Goal: Transaction & Acquisition: Book appointment/travel/reservation

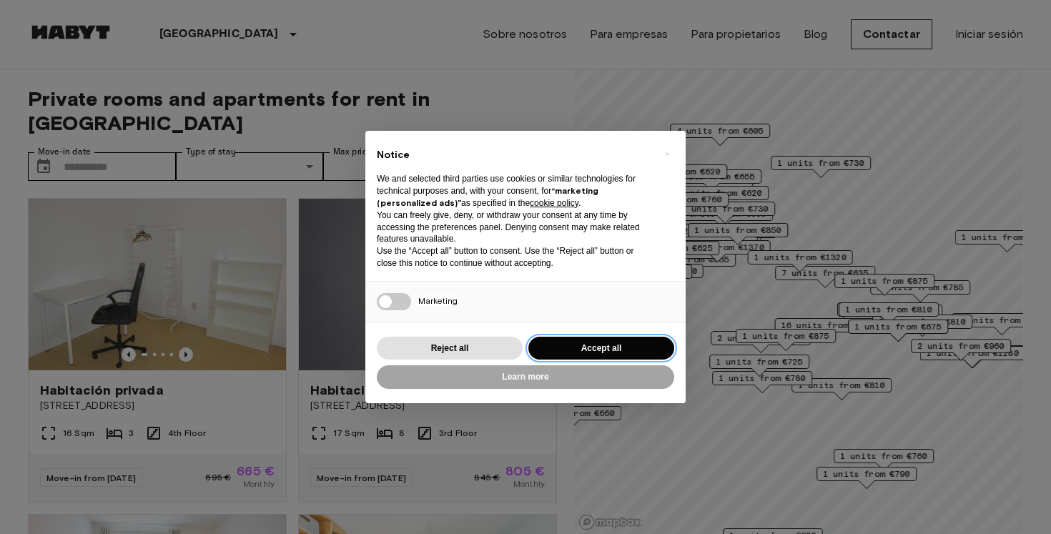
click at [609, 350] on button "Accept all" at bounding box center [601, 349] width 146 height 24
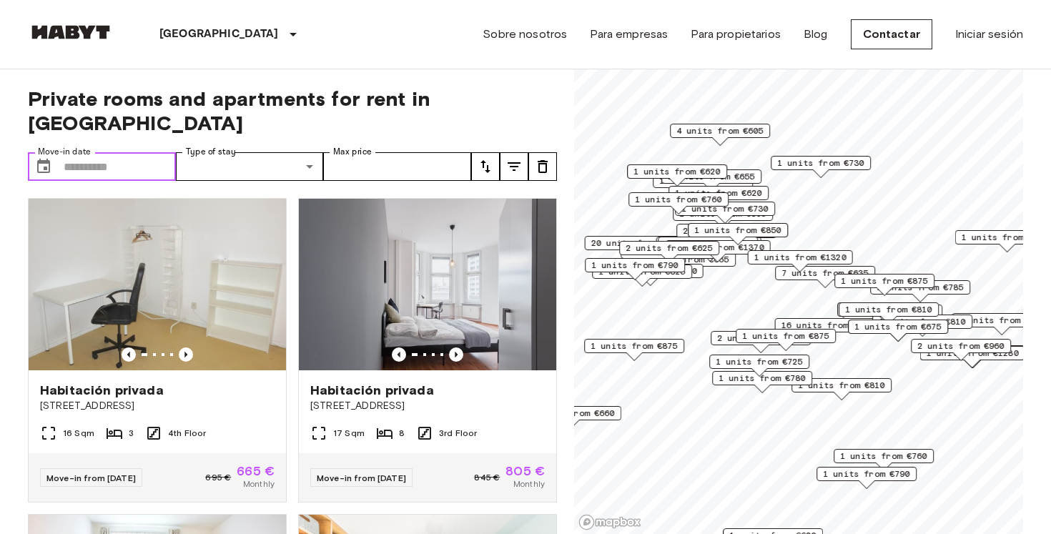
click at [119, 152] on input "Move-in date" at bounding box center [120, 166] width 112 height 29
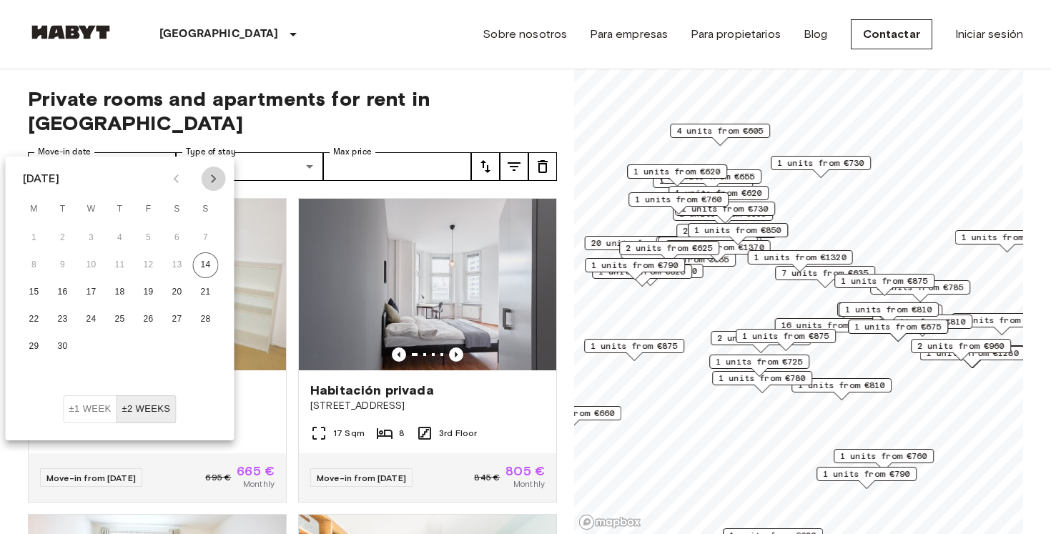
click at [214, 171] on icon "Next month" at bounding box center [213, 178] width 17 height 17
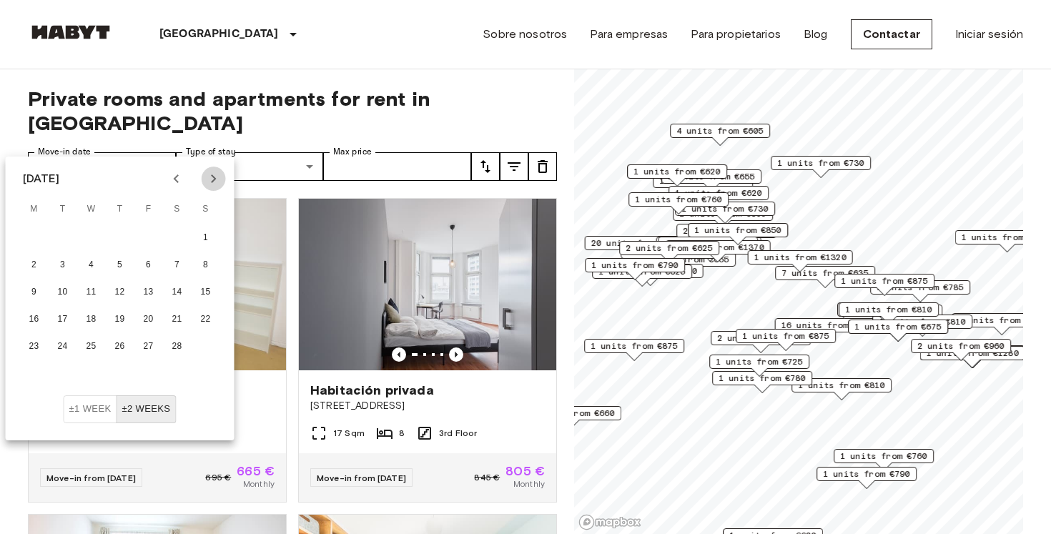
click at [214, 171] on icon "Next month" at bounding box center [213, 178] width 17 height 17
click at [207, 234] on button "1" at bounding box center [206, 238] width 26 height 26
type input "**********"
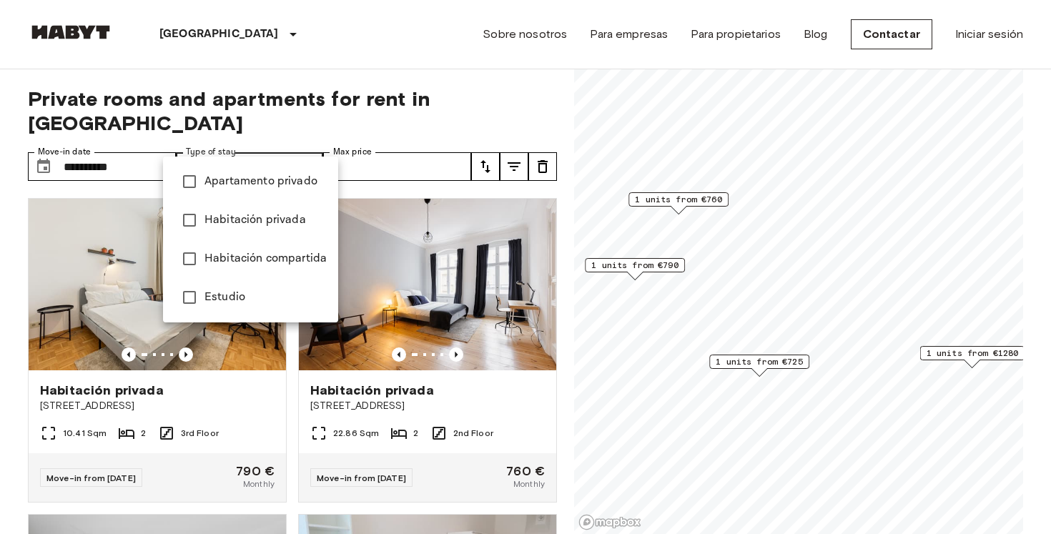
click at [243, 218] on span "Habitación privada" at bounding box center [266, 220] width 122 height 17
type input "**********"
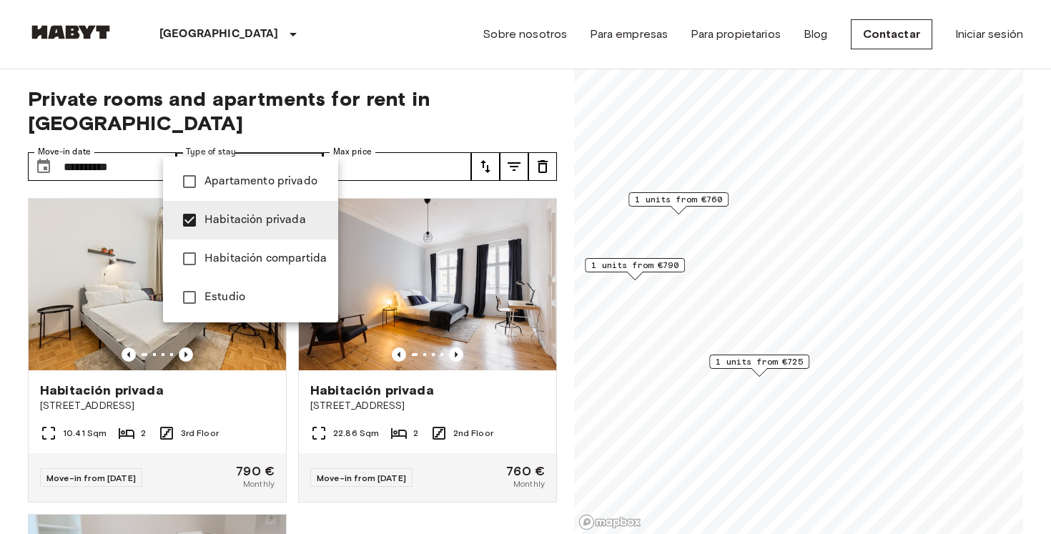
click at [389, 147] on div at bounding box center [525, 267] width 1051 height 534
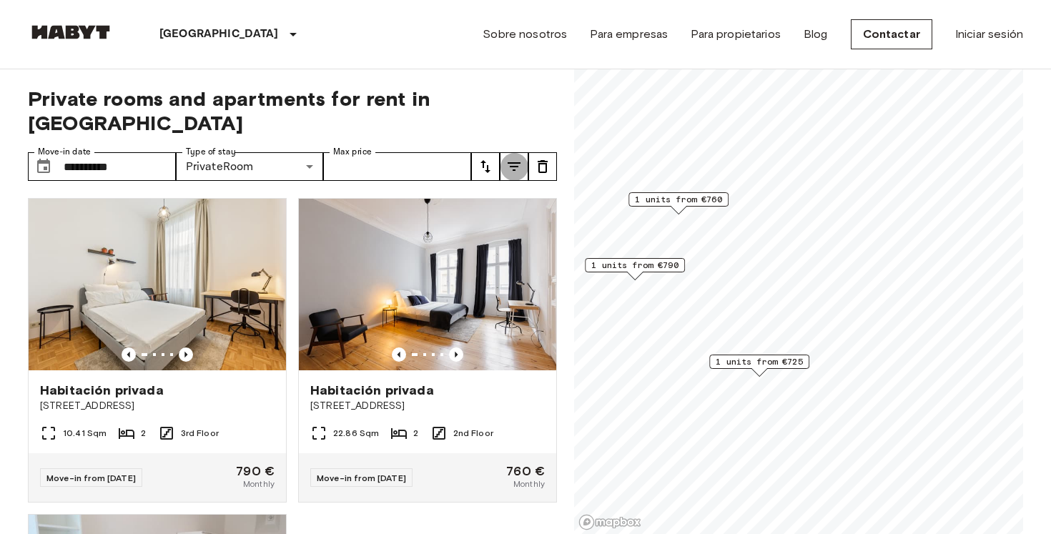
click at [517, 162] on icon "tune" at bounding box center [514, 166] width 13 height 9
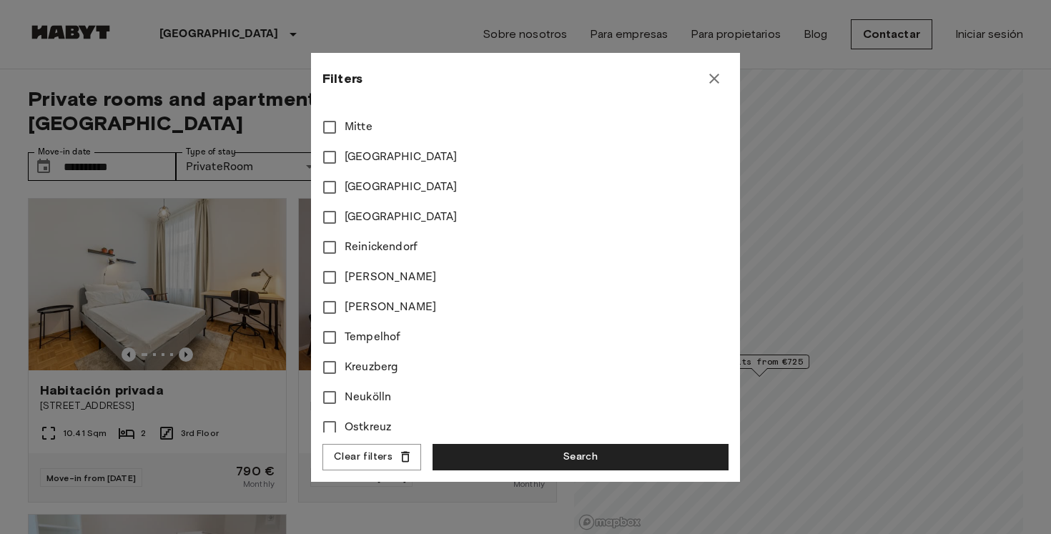
scroll to position [557, 0]
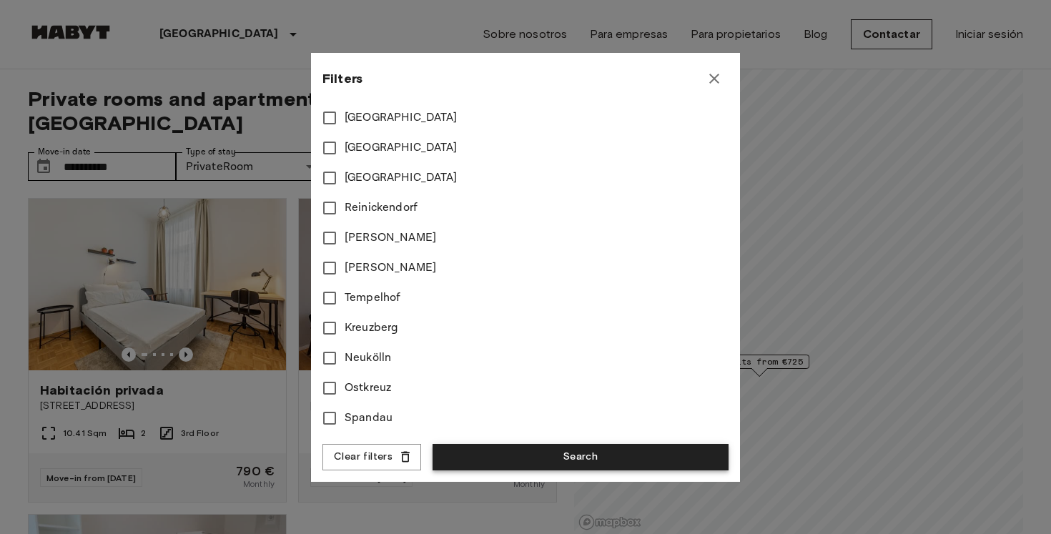
click at [536, 453] on button "Search" at bounding box center [581, 457] width 296 height 26
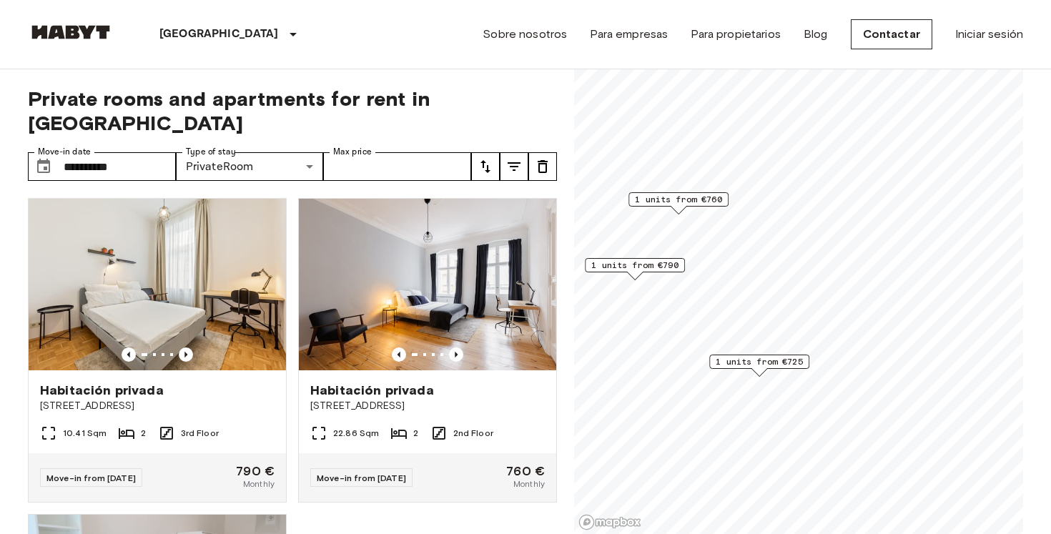
click at [772, 365] on span "1 units from €725" at bounding box center [759, 361] width 87 height 13
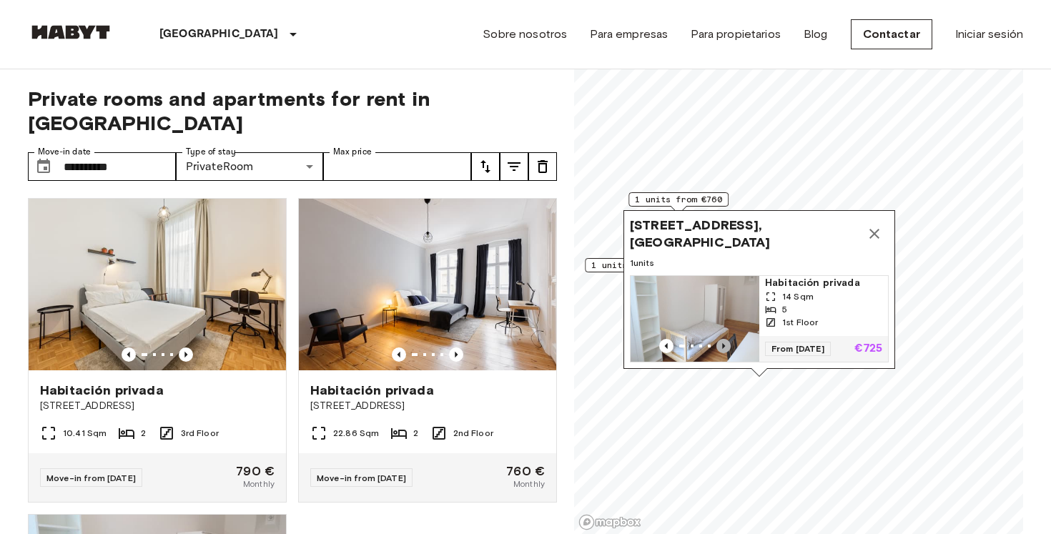
click at [722, 348] on icon "Previous image" at bounding box center [724, 346] width 14 height 14
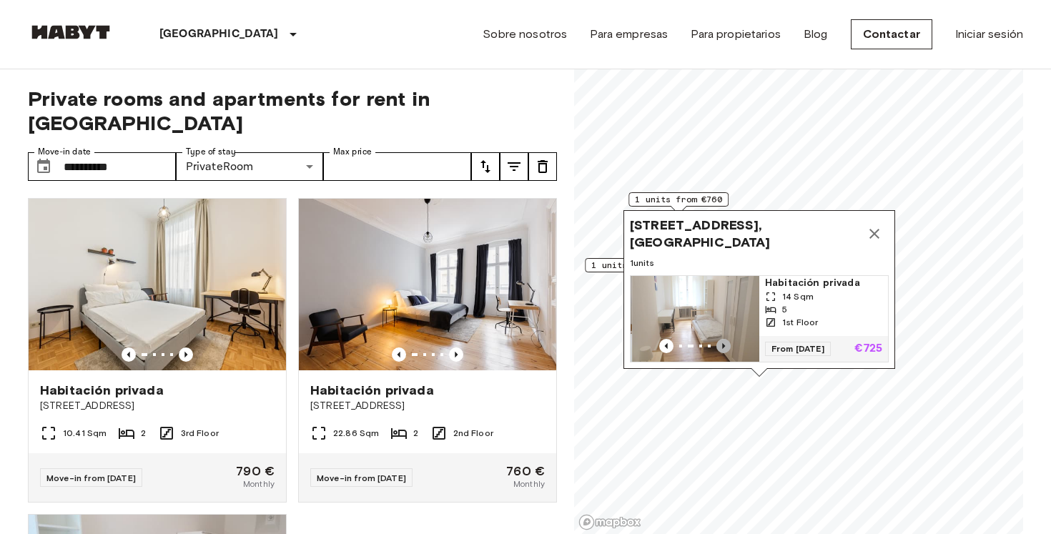
click at [722, 348] on icon "Previous image" at bounding box center [724, 346] width 14 height 14
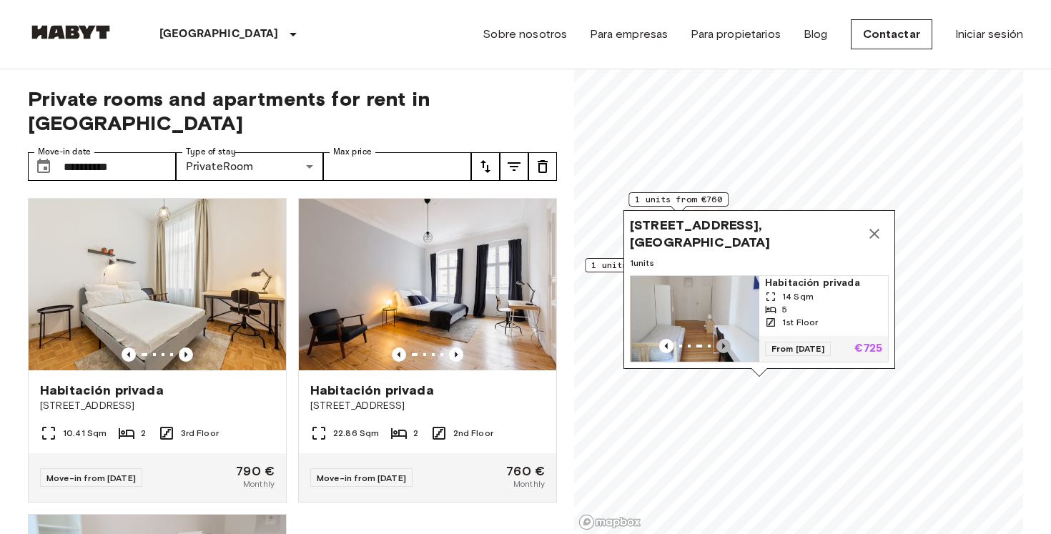
click at [722, 348] on icon "Previous image" at bounding box center [724, 346] width 14 height 14
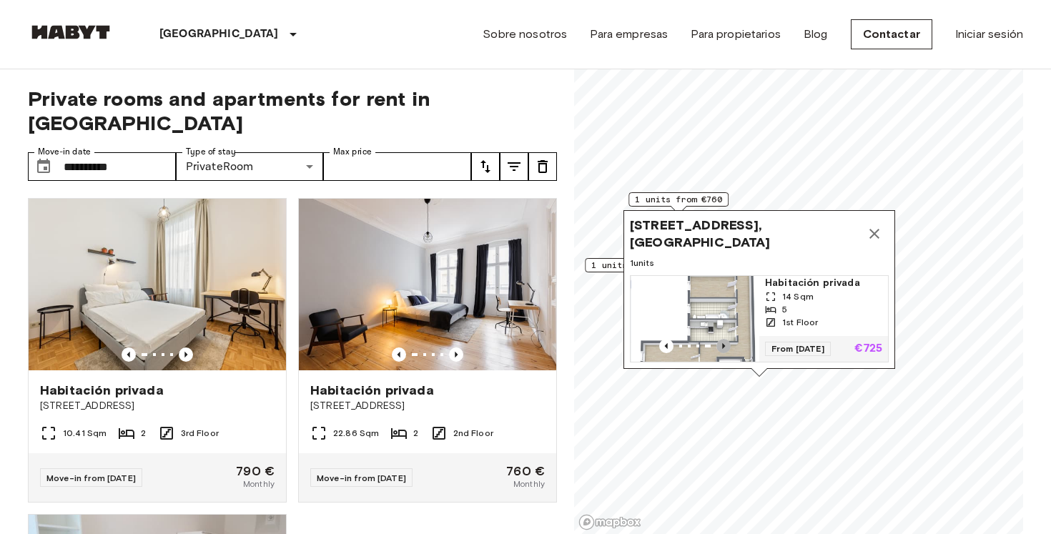
click at [722, 348] on icon "Previous image" at bounding box center [724, 346] width 14 height 14
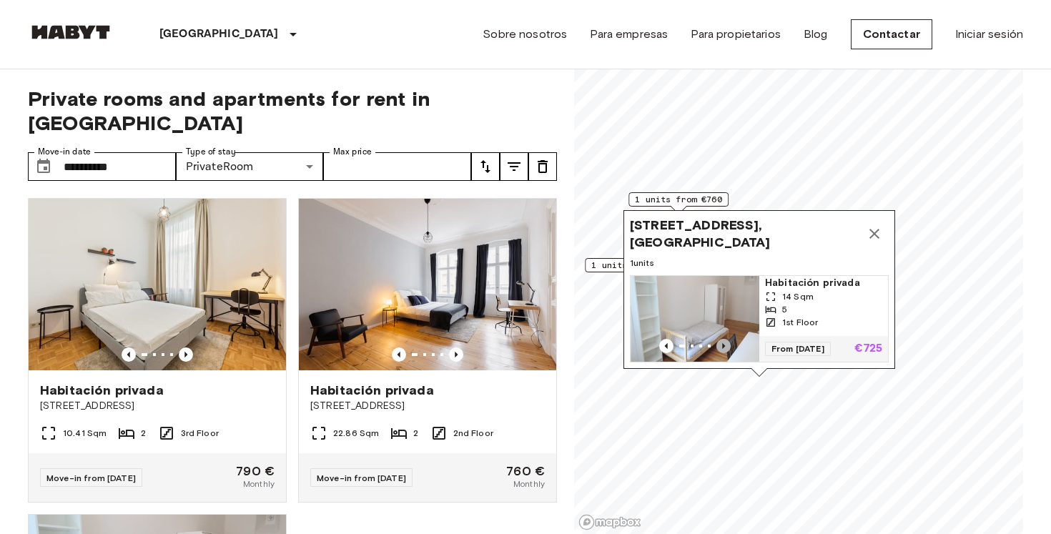
click at [722, 348] on icon "Previous image" at bounding box center [724, 346] width 14 height 14
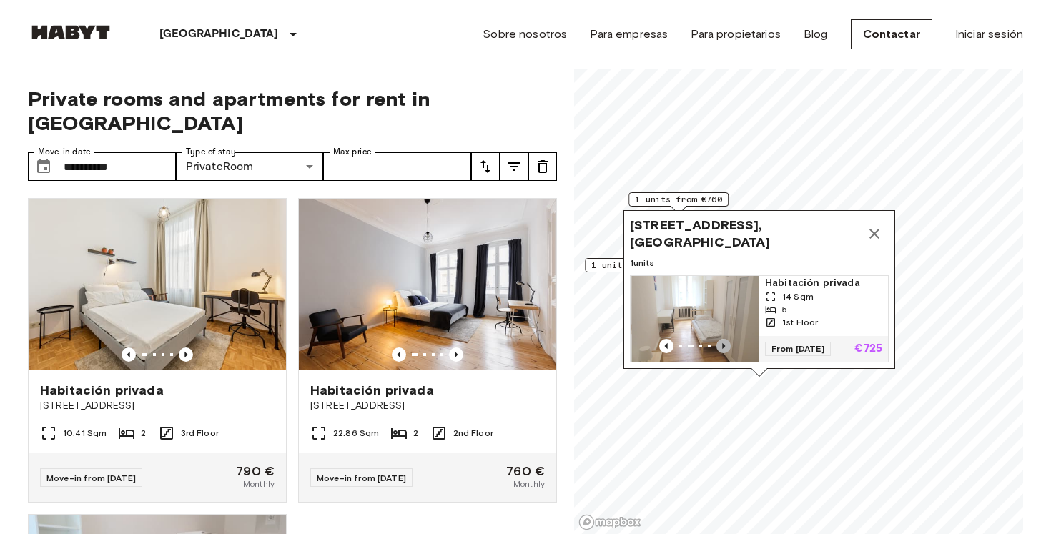
click at [722, 348] on icon "Previous image" at bounding box center [724, 346] width 14 height 14
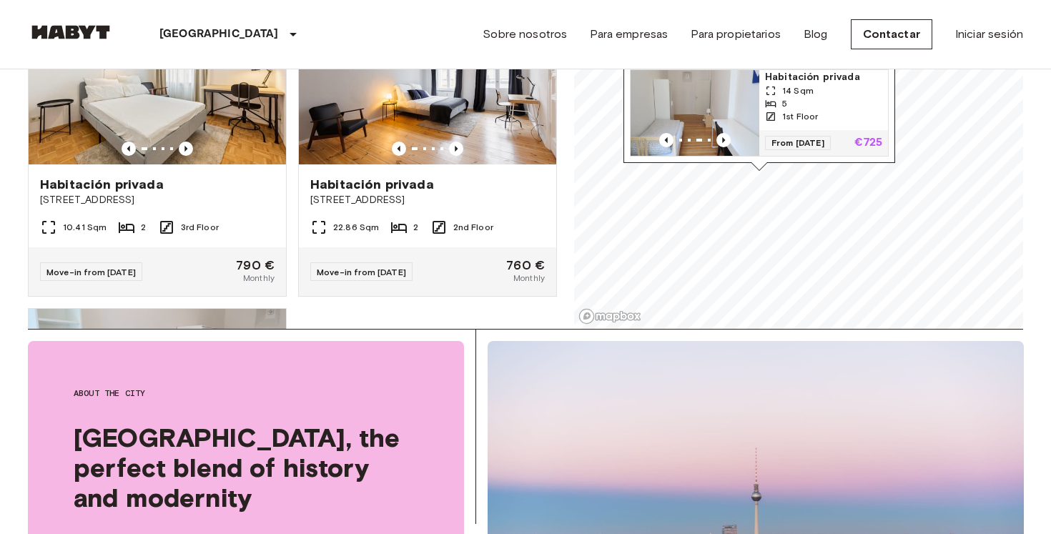
scroll to position [210, 0]
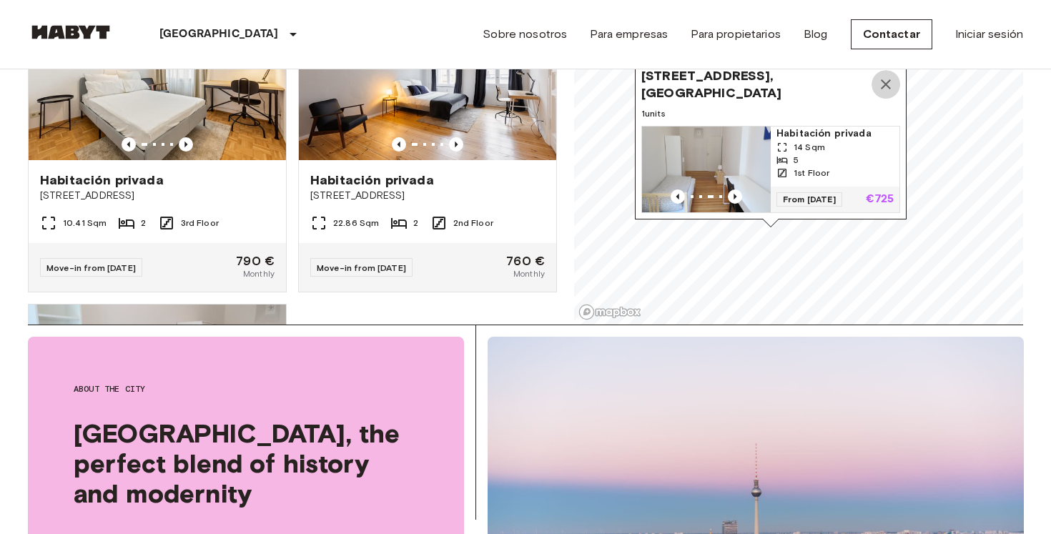
click at [886, 86] on icon "Map marker" at bounding box center [885, 84] width 17 height 17
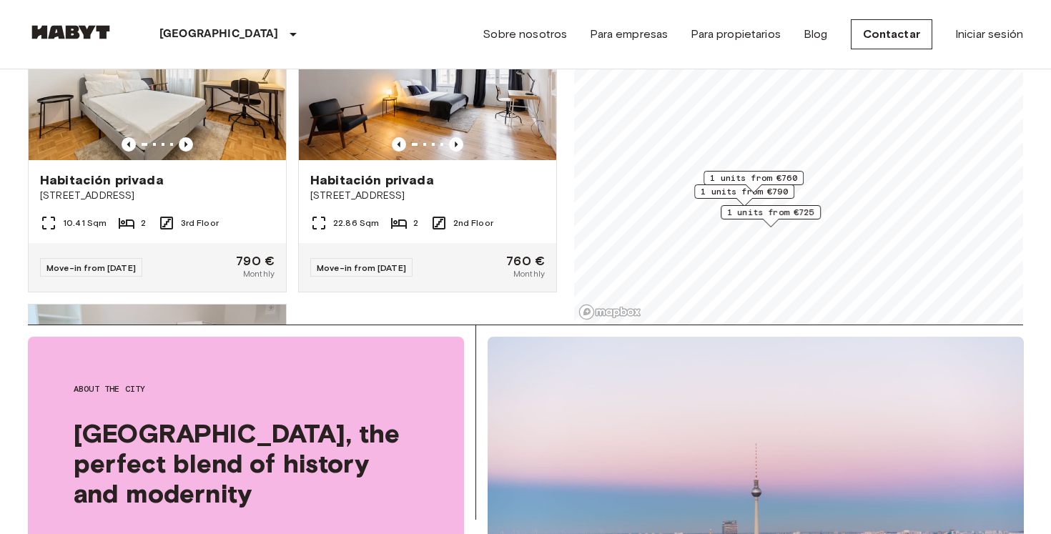
click at [783, 178] on span "1 units from €760" at bounding box center [753, 178] width 87 height 13
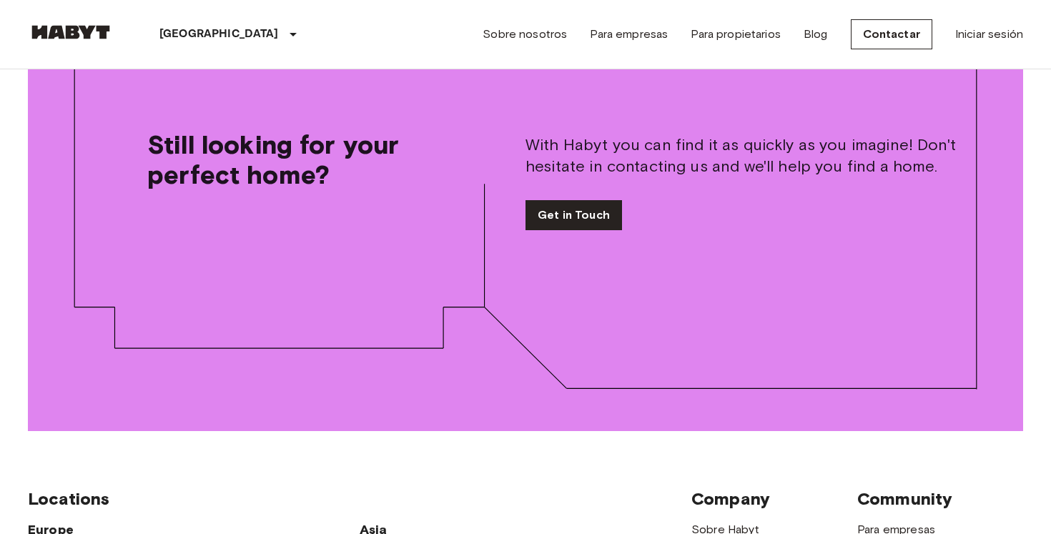
scroll to position [1807, 0]
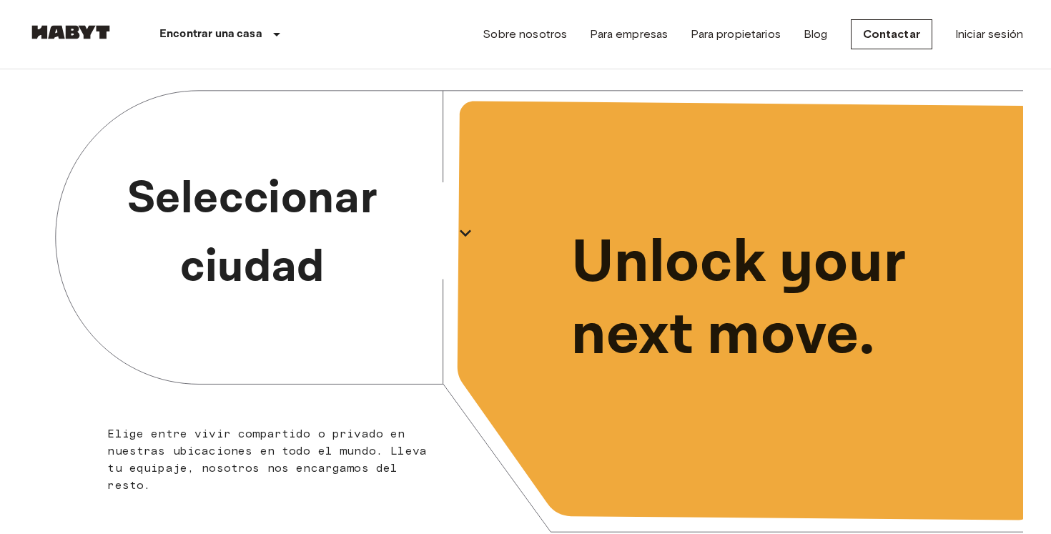
click at [313, 238] on p "Seleccionar ciudad" at bounding box center [252, 232] width 392 height 137
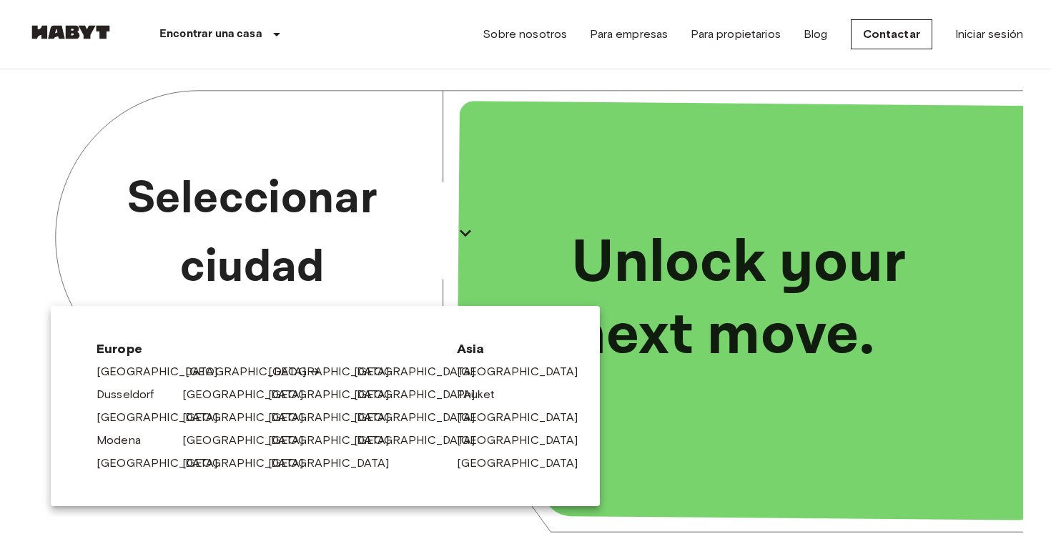
click at [204, 368] on link "[GEOGRAPHIC_DATA]" at bounding box center [253, 371] width 136 height 17
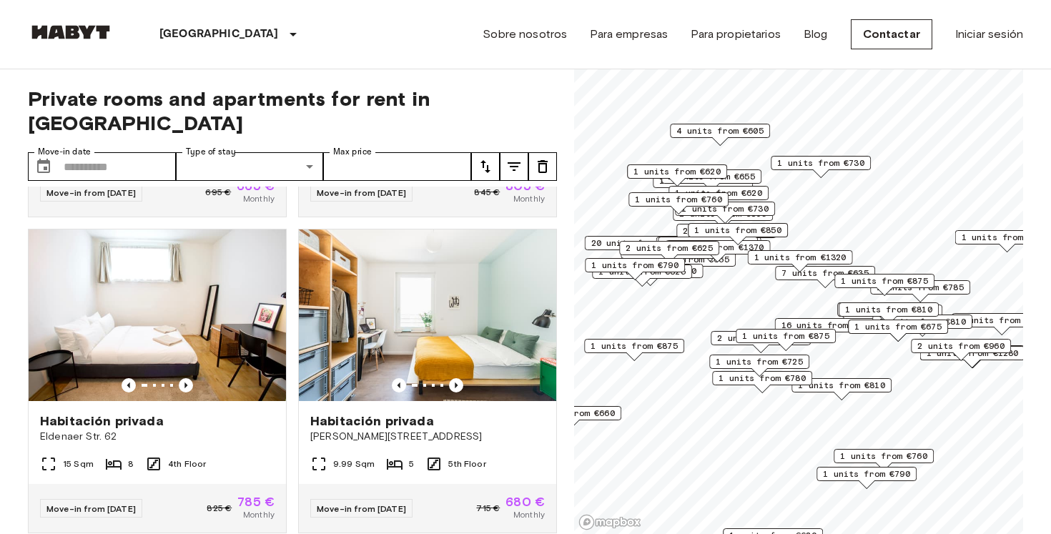
scroll to position [286, 0]
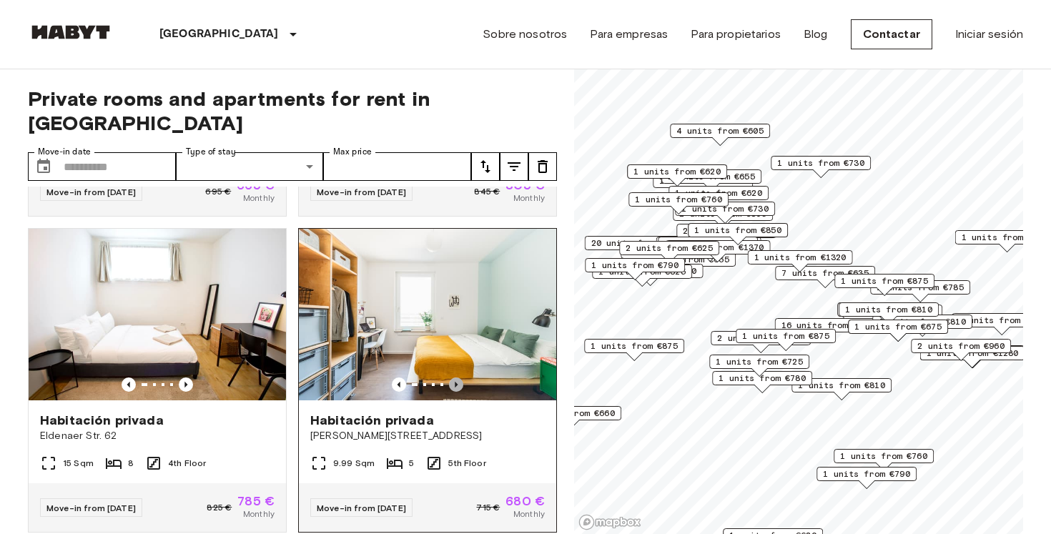
click at [458, 378] on icon "Previous image" at bounding box center [456, 385] width 14 height 14
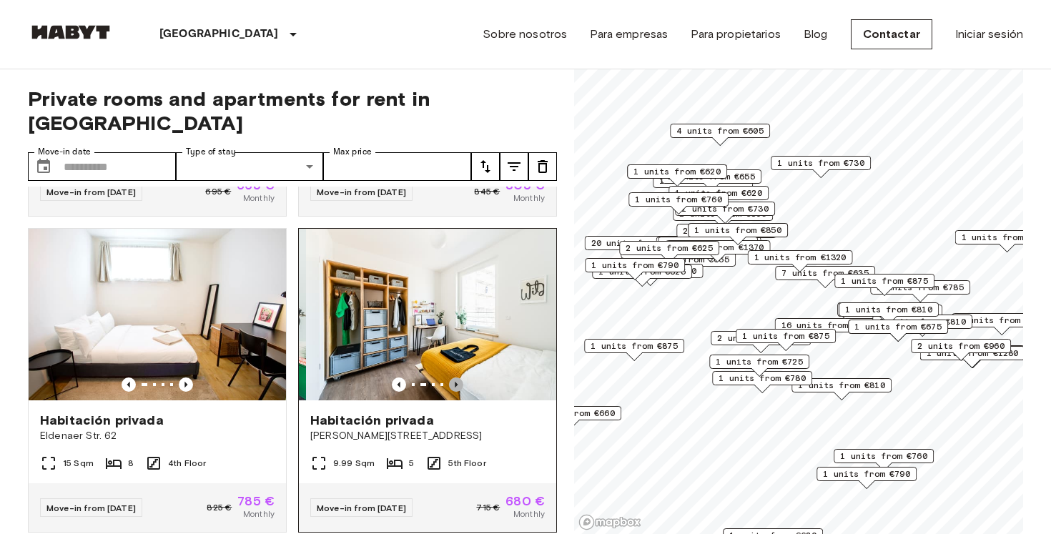
click at [458, 378] on icon "Previous image" at bounding box center [456, 385] width 14 height 14
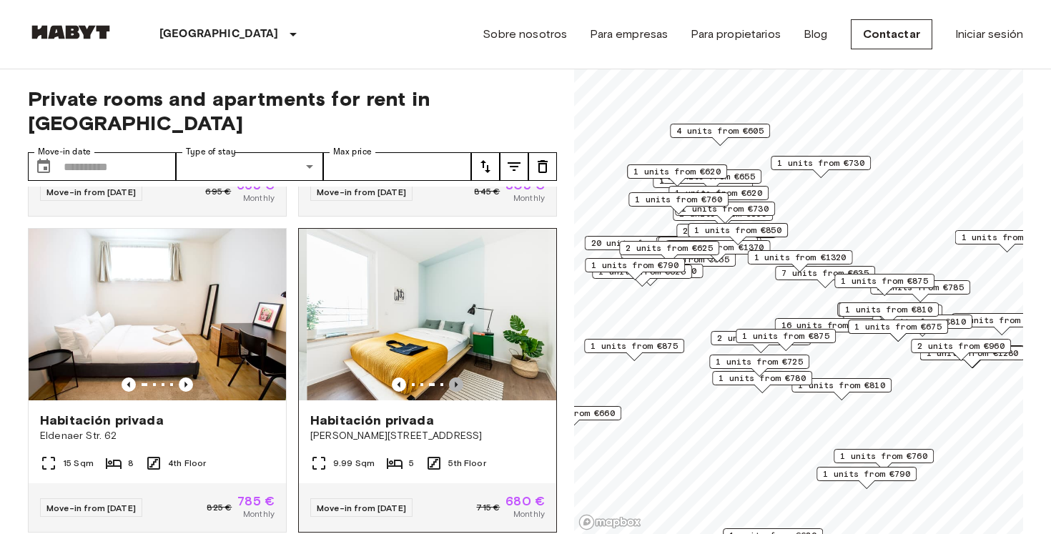
click at [458, 378] on icon "Previous image" at bounding box center [456, 385] width 14 height 14
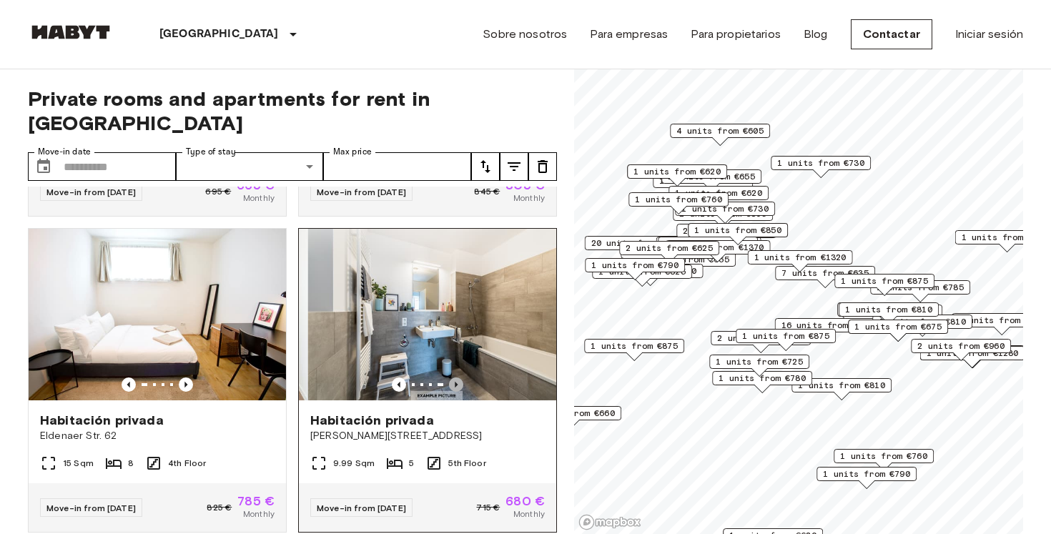
click at [458, 378] on icon "Previous image" at bounding box center [456, 385] width 14 height 14
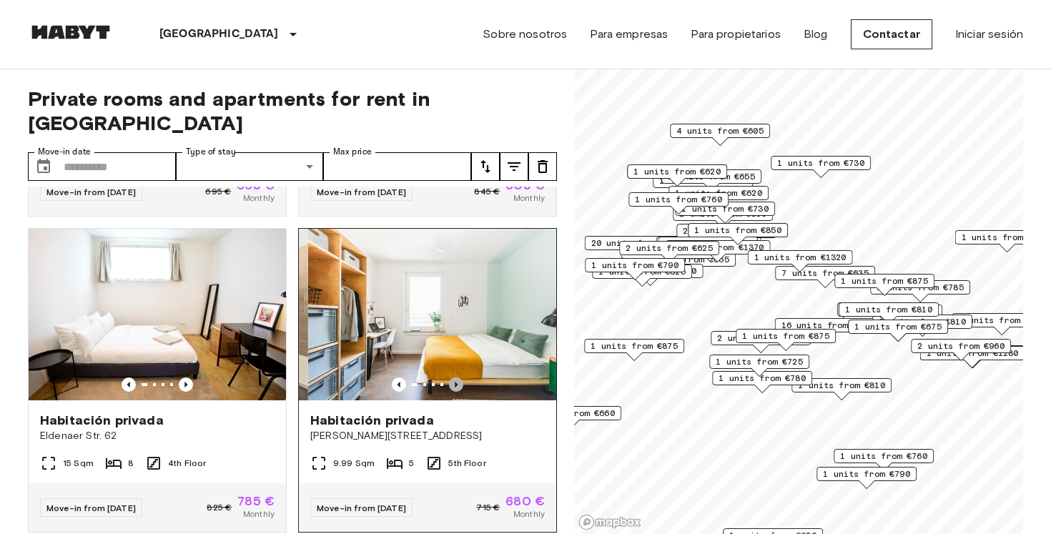
click at [458, 378] on icon "Previous image" at bounding box center [456, 385] width 14 height 14
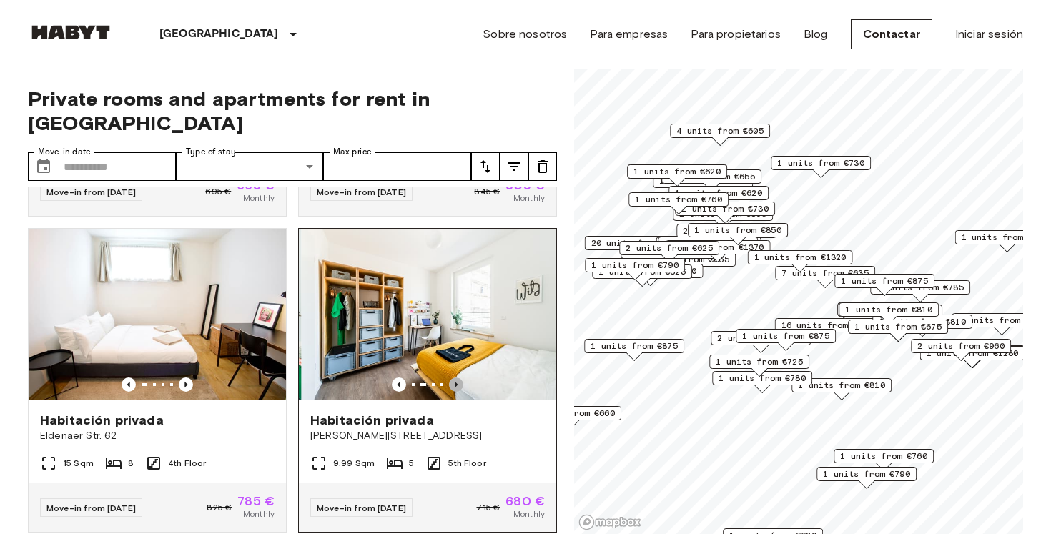
click at [458, 378] on icon "Previous image" at bounding box center [456, 385] width 14 height 14
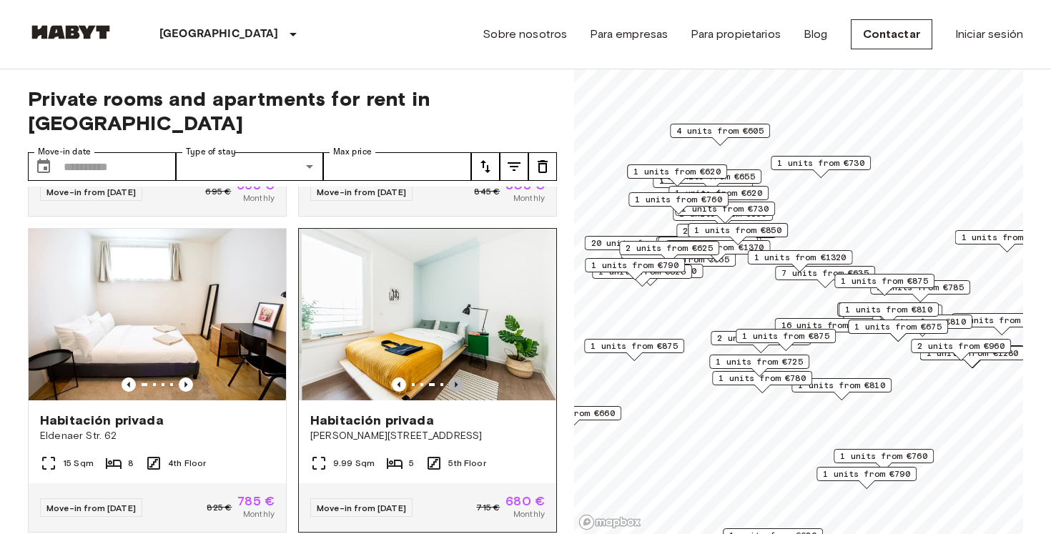
click at [458, 378] on icon "Previous image" at bounding box center [456, 385] width 14 height 14
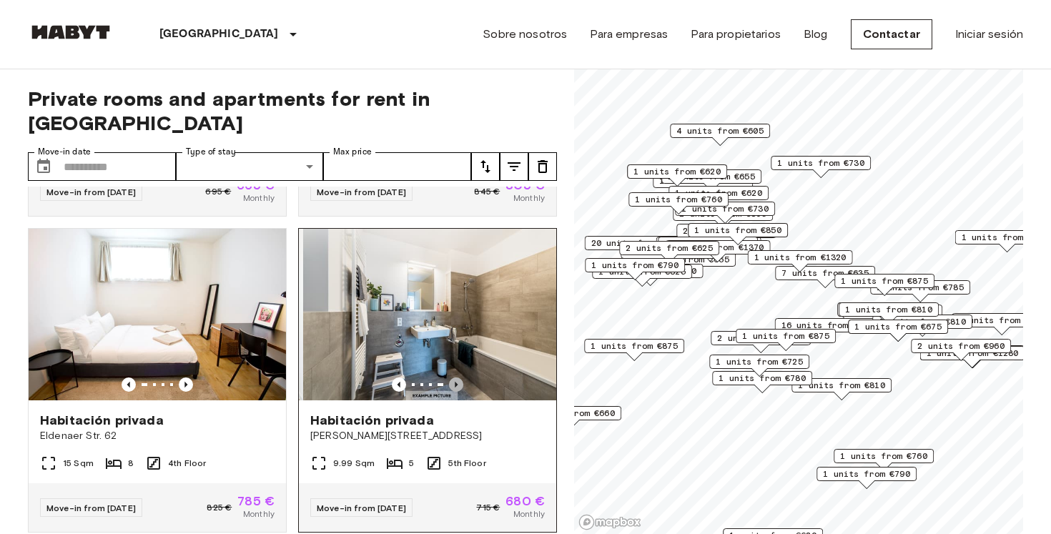
click at [458, 378] on icon "Previous image" at bounding box center [456, 385] width 14 height 14
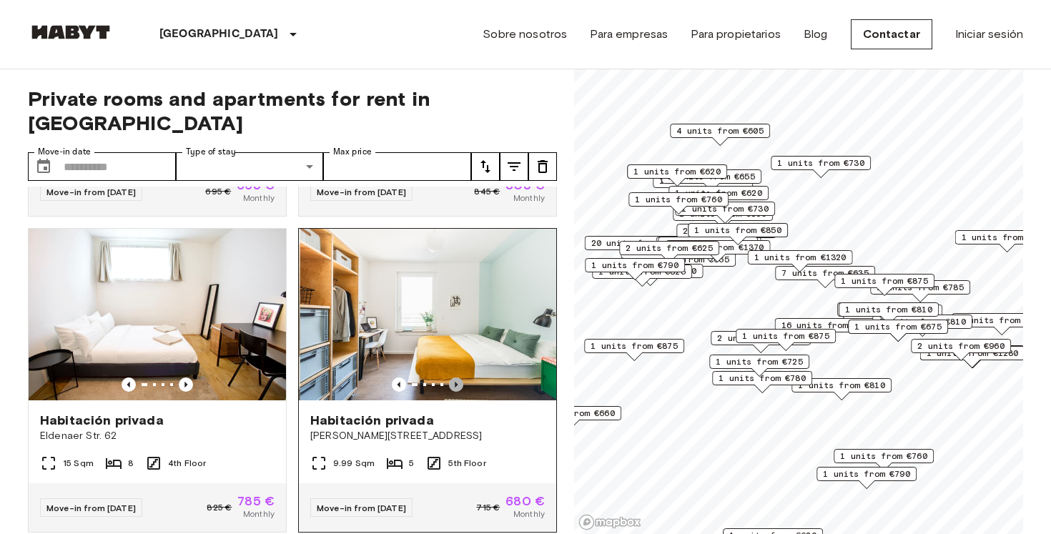
click at [458, 378] on icon "Previous image" at bounding box center [456, 385] width 14 height 14
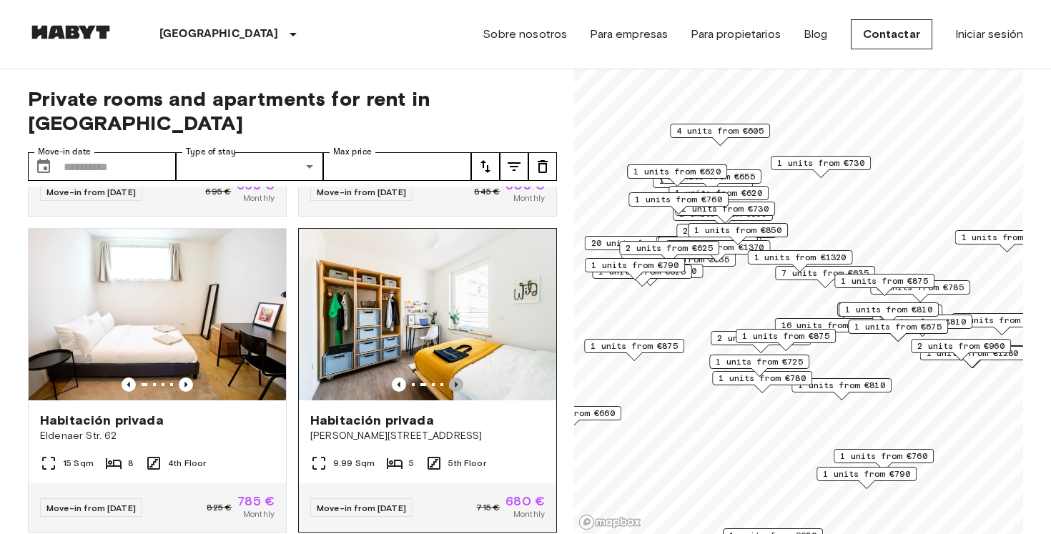
click at [458, 378] on icon "Previous image" at bounding box center [456, 385] width 14 height 14
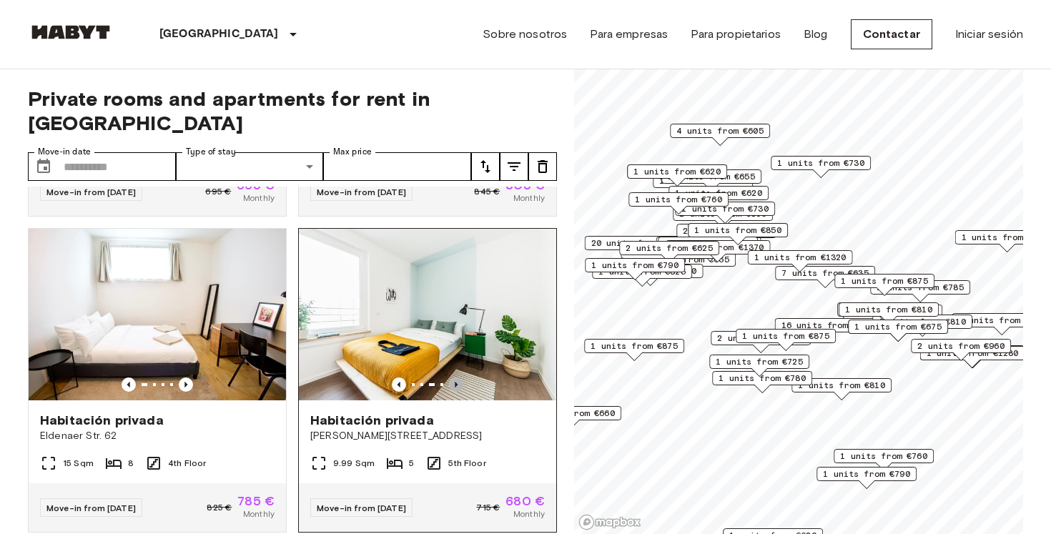
click at [458, 378] on icon "Previous image" at bounding box center [456, 385] width 14 height 14
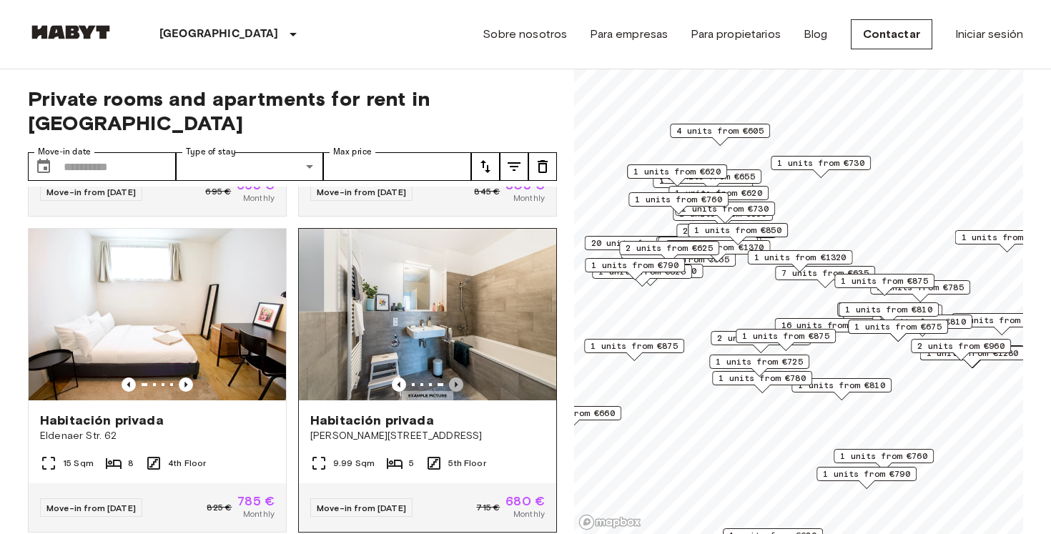
click at [458, 378] on icon "Previous image" at bounding box center [456, 385] width 14 height 14
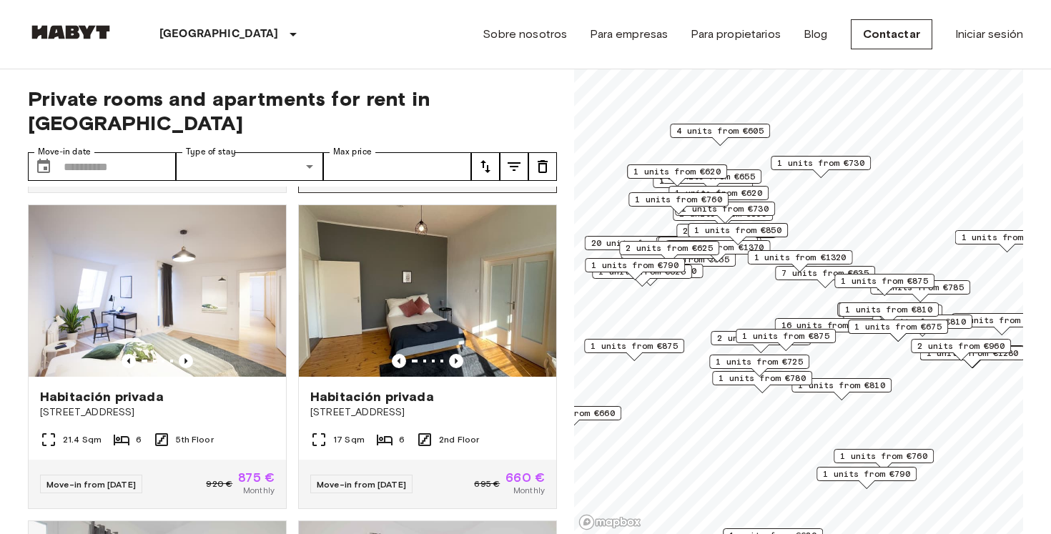
scroll to position [615, 0]
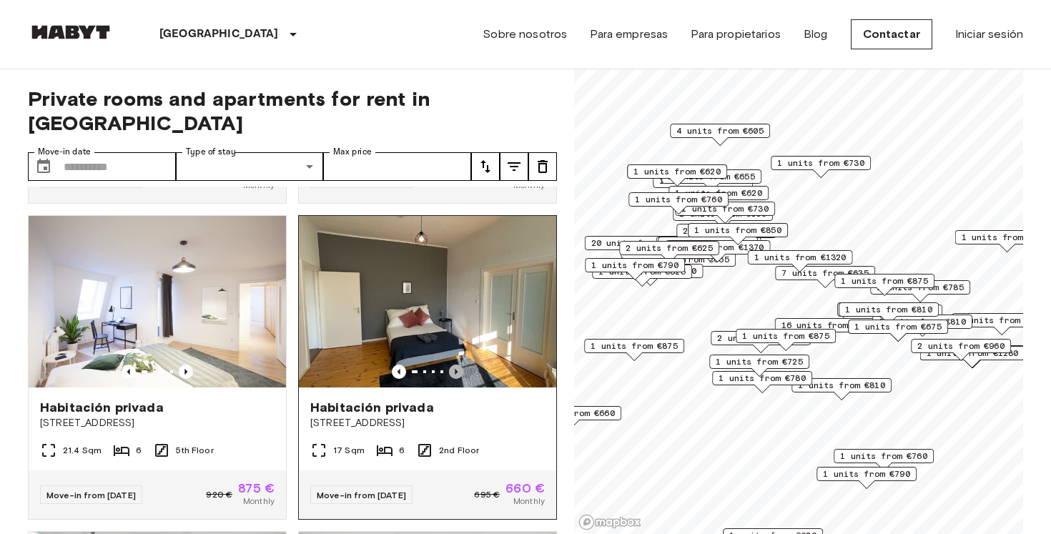
click at [456, 369] on icon "Previous image" at bounding box center [456, 372] width 3 height 6
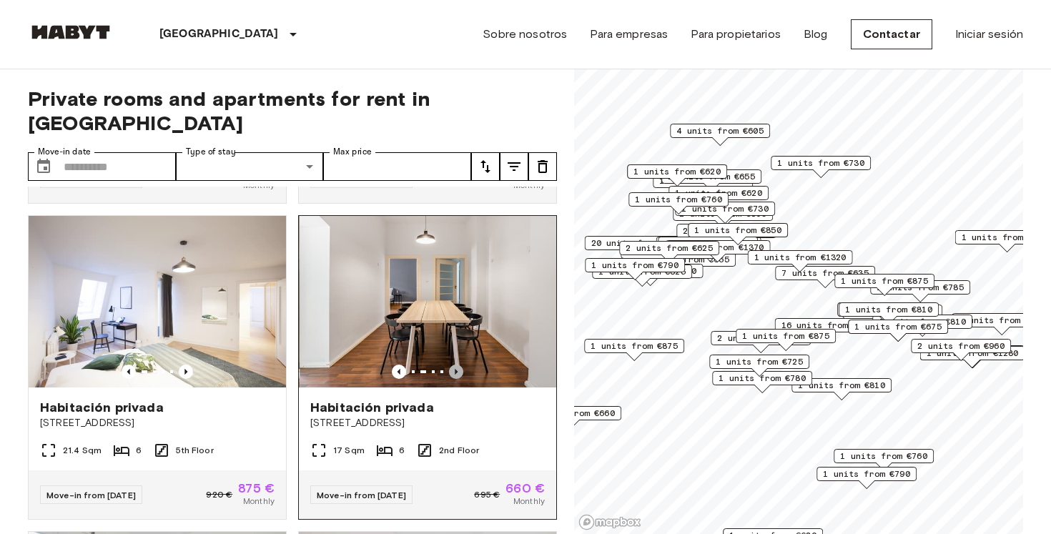
click at [456, 369] on icon "Previous image" at bounding box center [456, 372] width 3 height 6
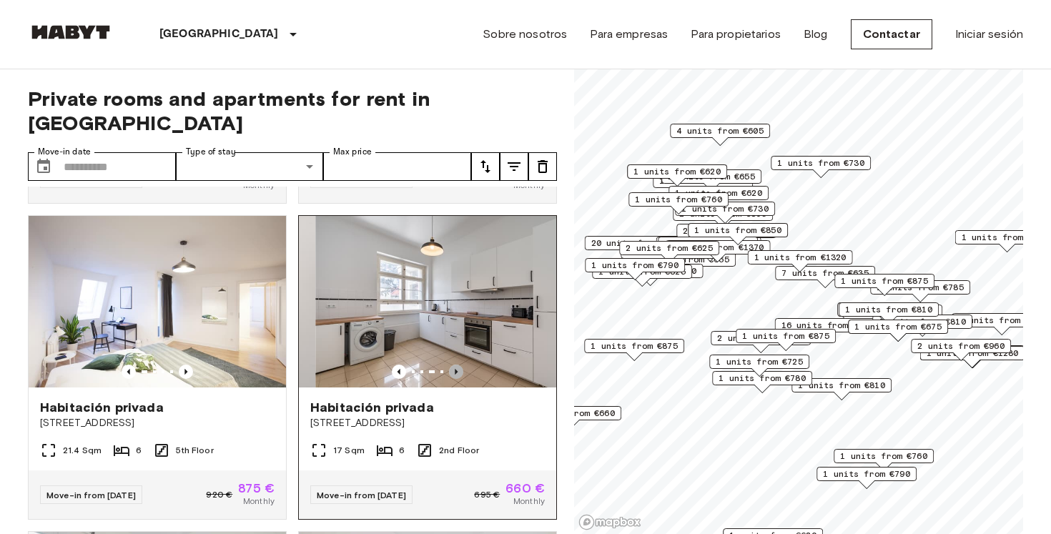
click at [456, 369] on icon "Previous image" at bounding box center [456, 372] width 3 height 6
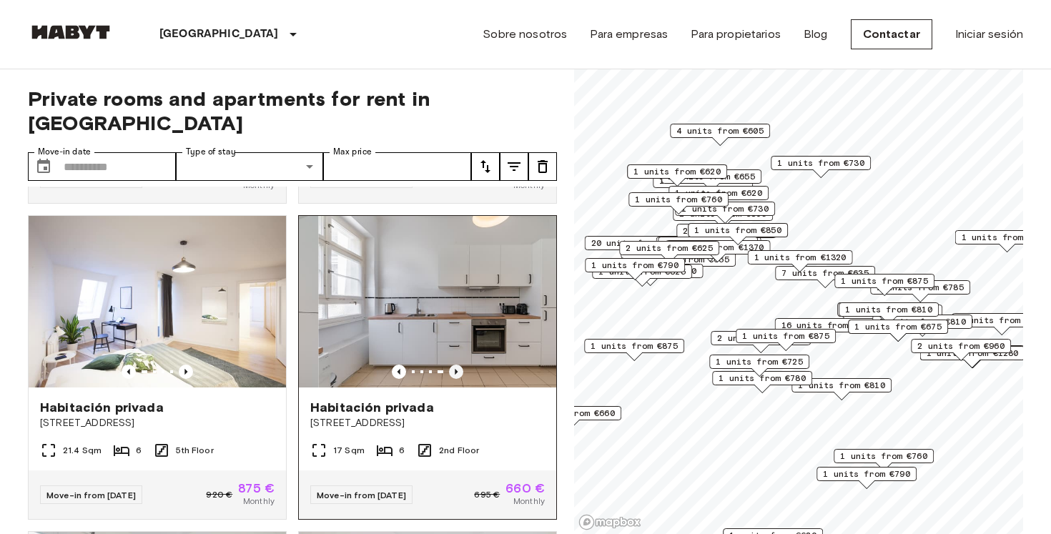
click at [456, 369] on icon "Previous image" at bounding box center [456, 372] width 3 height 6
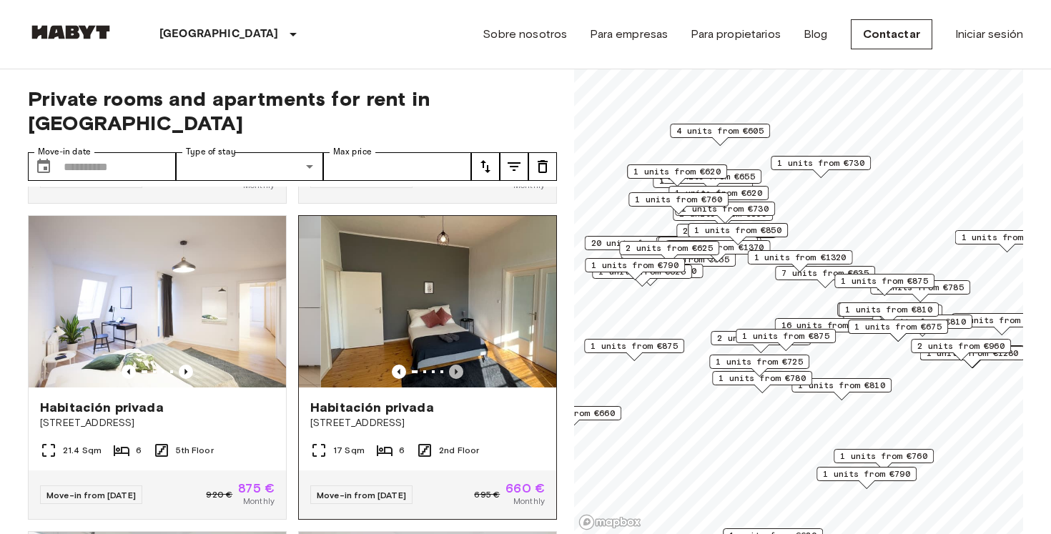
click at [456, 369] on icon "Previous image" at bounding box center [456, 372] width 3 height 6
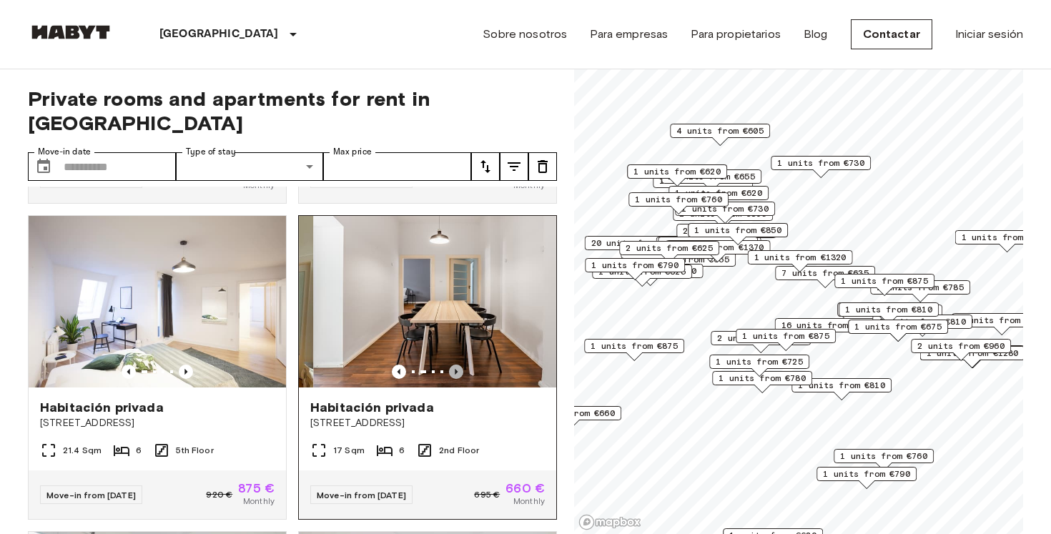
click at [456, 369] on icon "Previous image" at bounding box center [456, 372] width 3 height 6
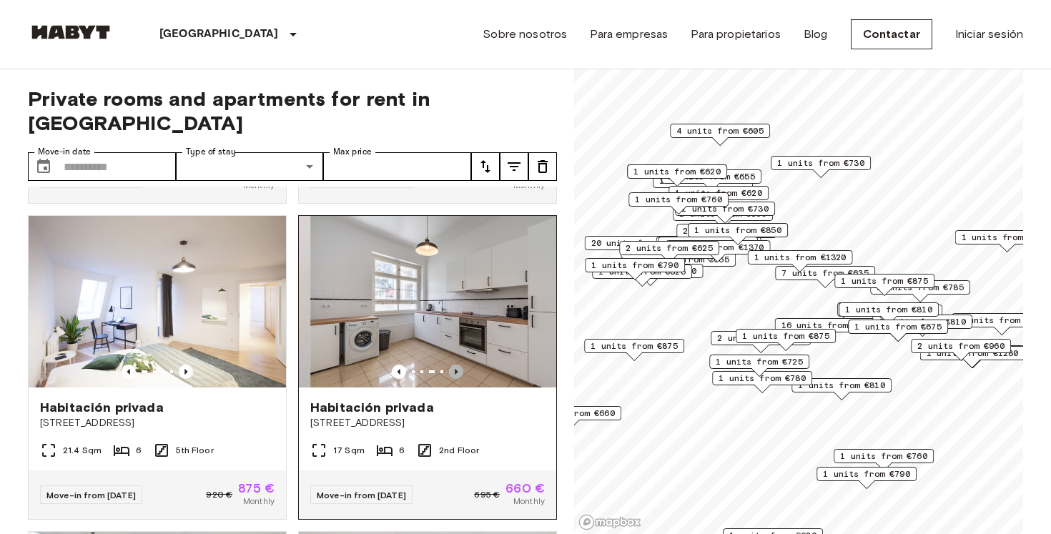
click at [456, 369] on icon "Previous image" at bounding box center [456, 372] width 3 height 6
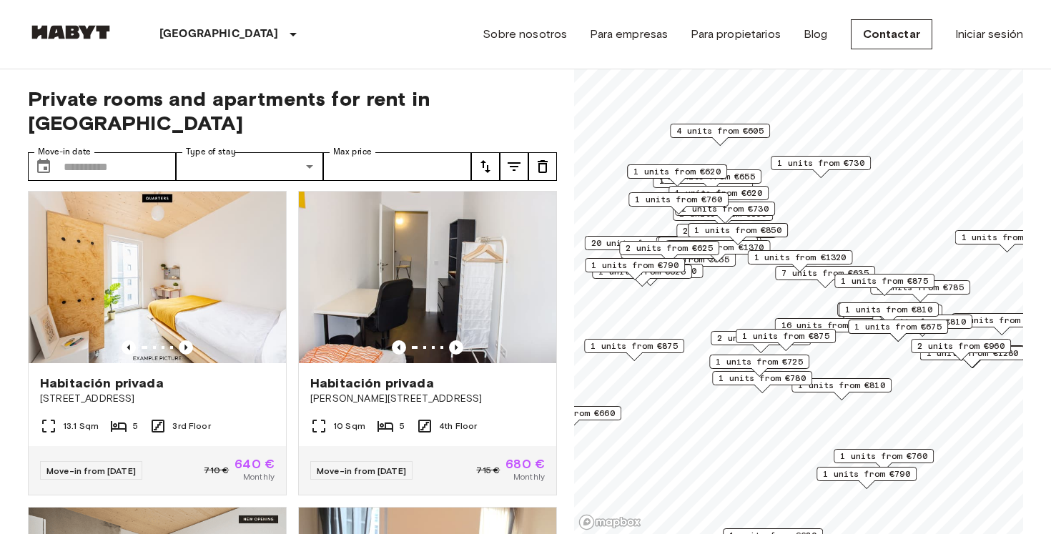
scroll to position [1274, 0]
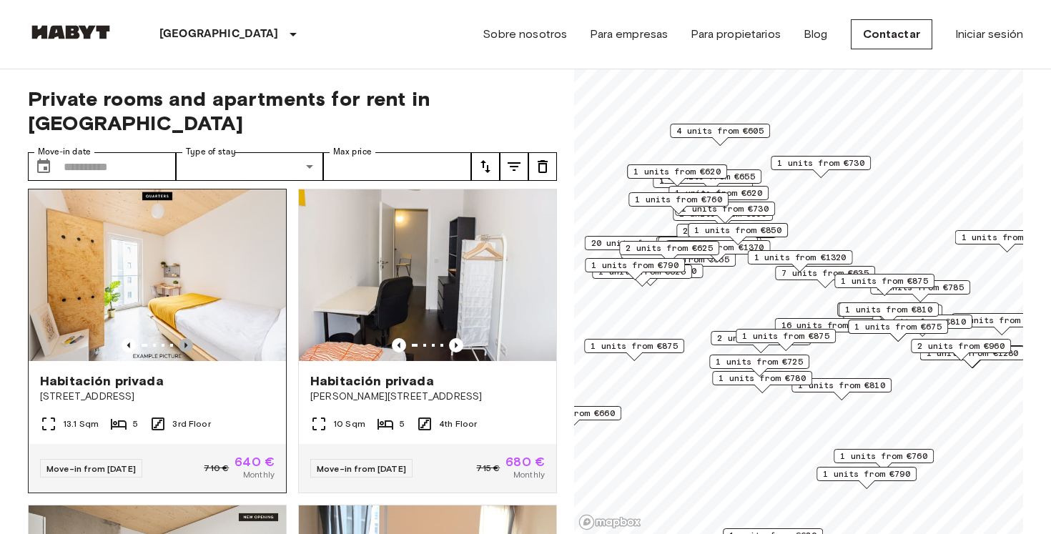
click at [187, 338] on icon "Previous image" at bounding box center [186, 345] width 14 height 14
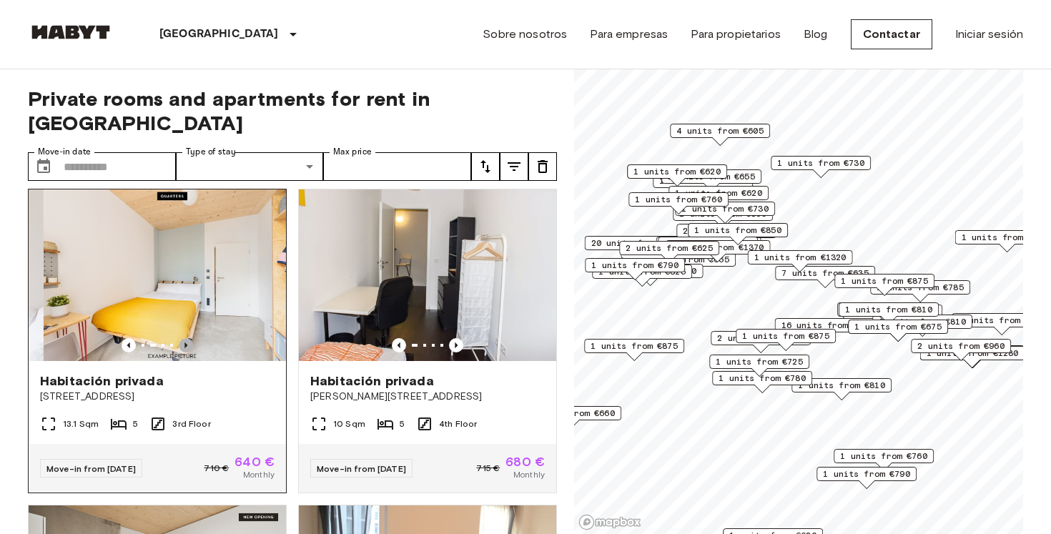
click at [187, 338] on icon "Previous image" at bounding box center [186, 345] width 14 height 14
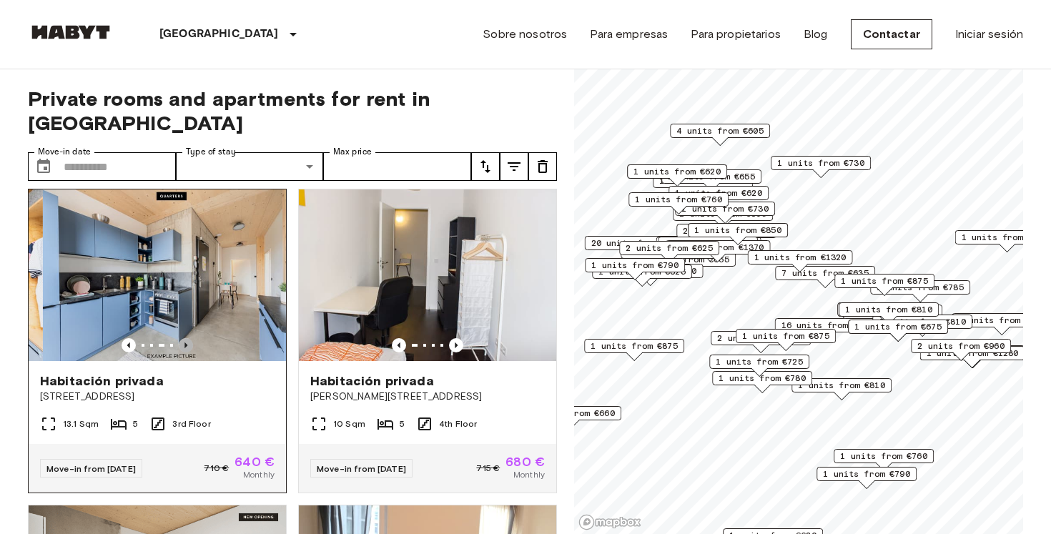
click at [187, 338] on icon "Previous image" at bounding box center [186, 345] width 14 height 14
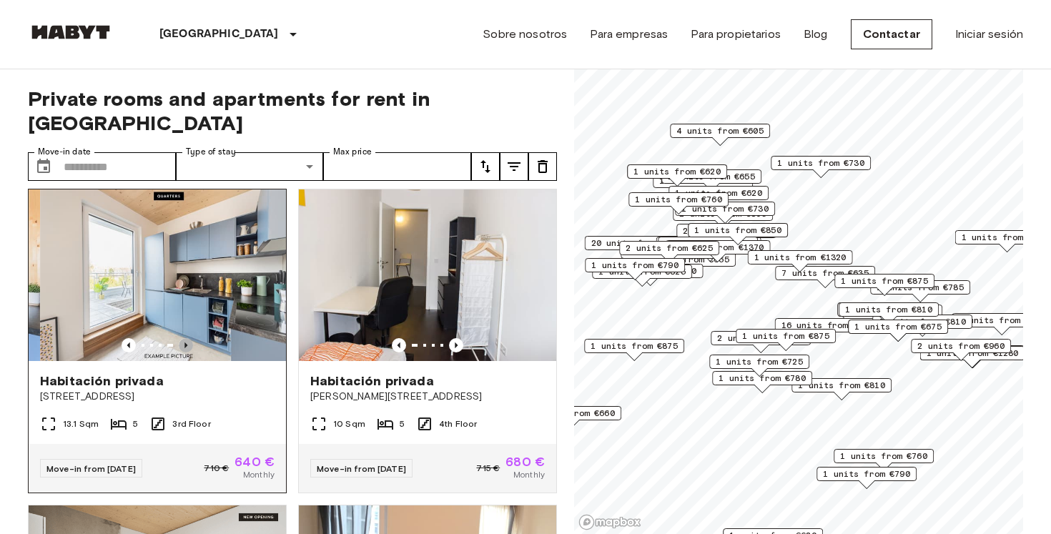
click at [187, 338] on icon "Previous image" at bounding box center [186, 345] width 14 height 14
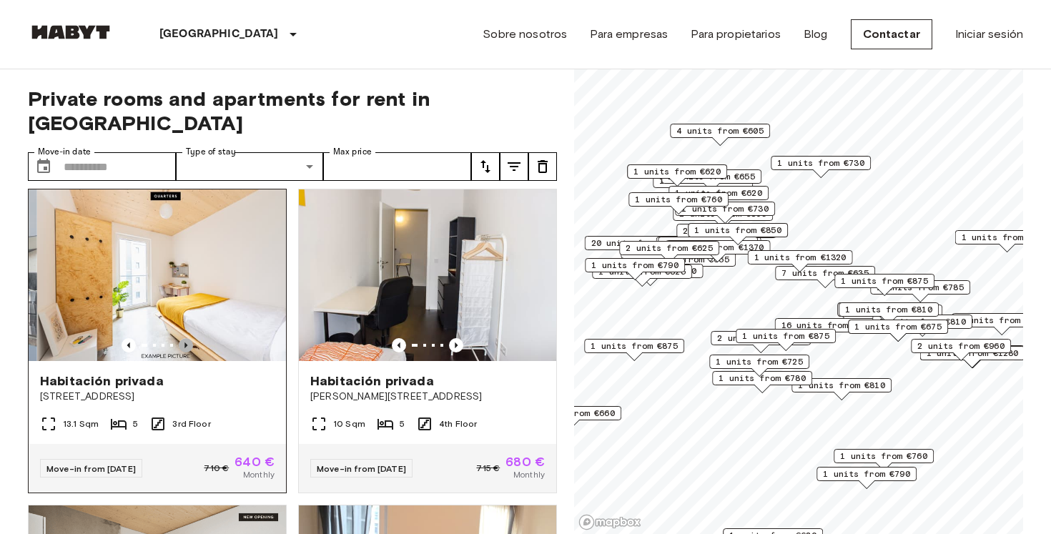
click at [187, 338] on icon "Previous image" at bounding box center [186, 345] width 14 height 14
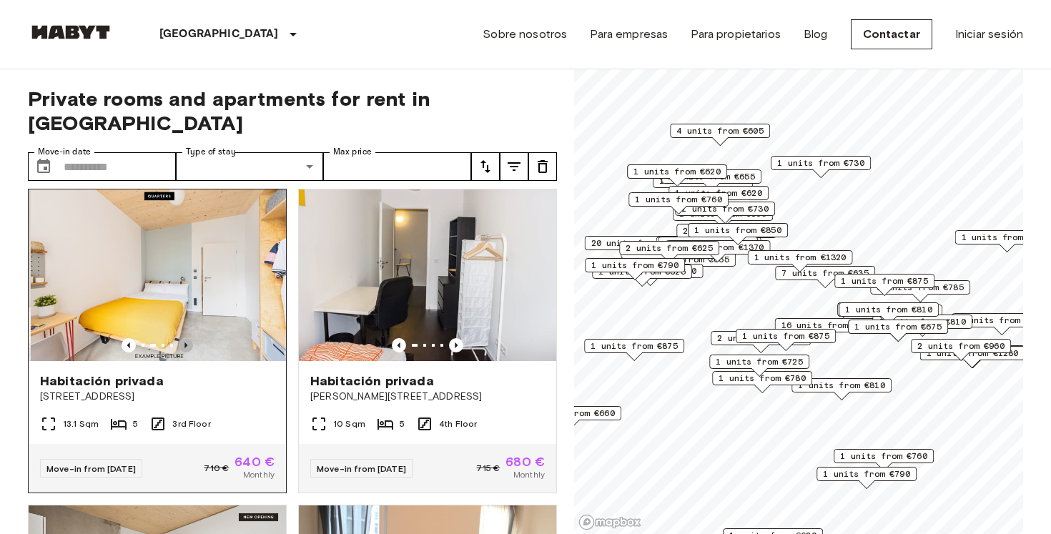
click at [187, 338] on icon "Previous image" at bounding box center [186, 345] width 14 height 14
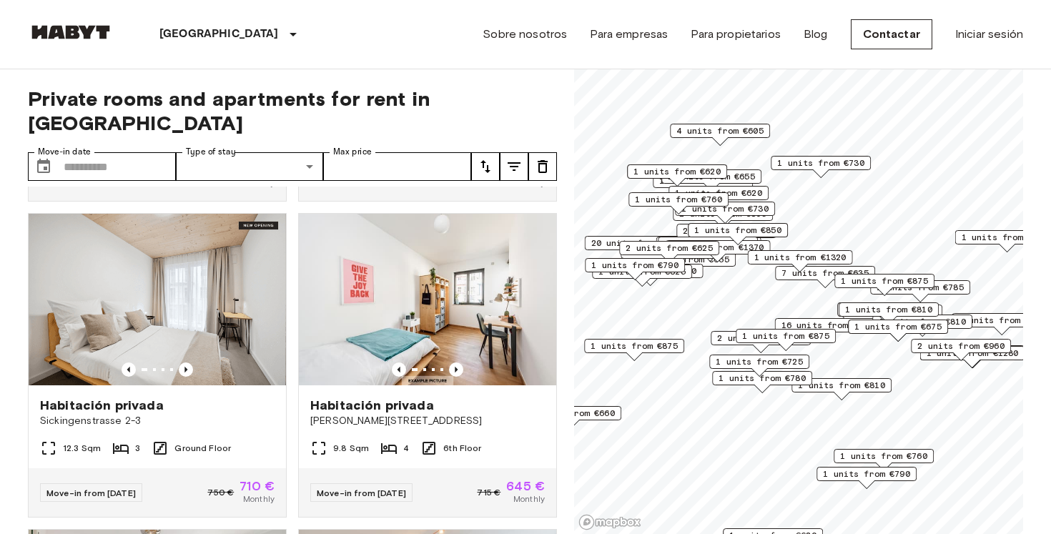
scroll to position [1849, 0]
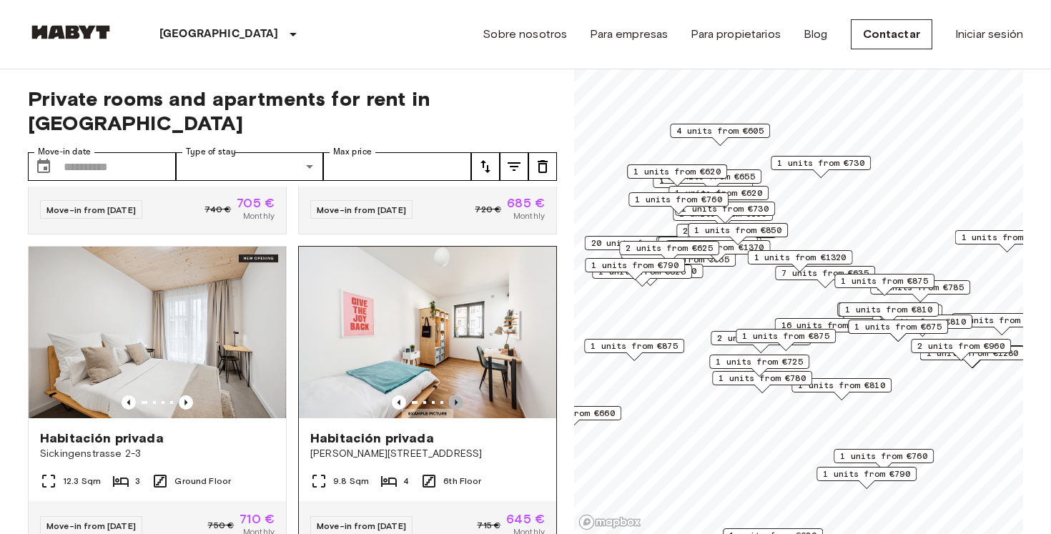
click at [456, 400] on icon "Previous image" at bounding box center [456, 403] width 3 height 6
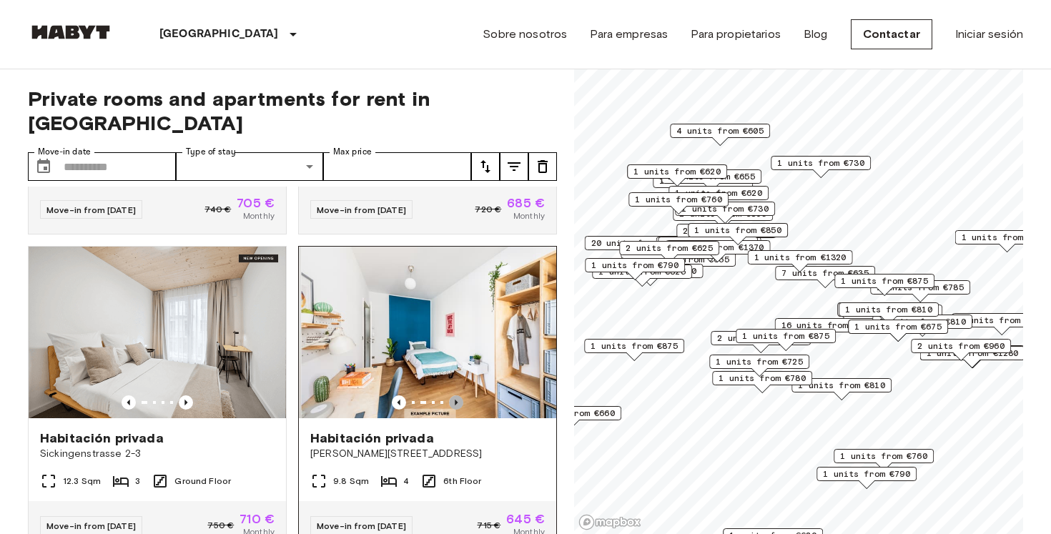
click at [456, 400] on icon "Previous image" at bounding box center [456, 403] width 3 height 6
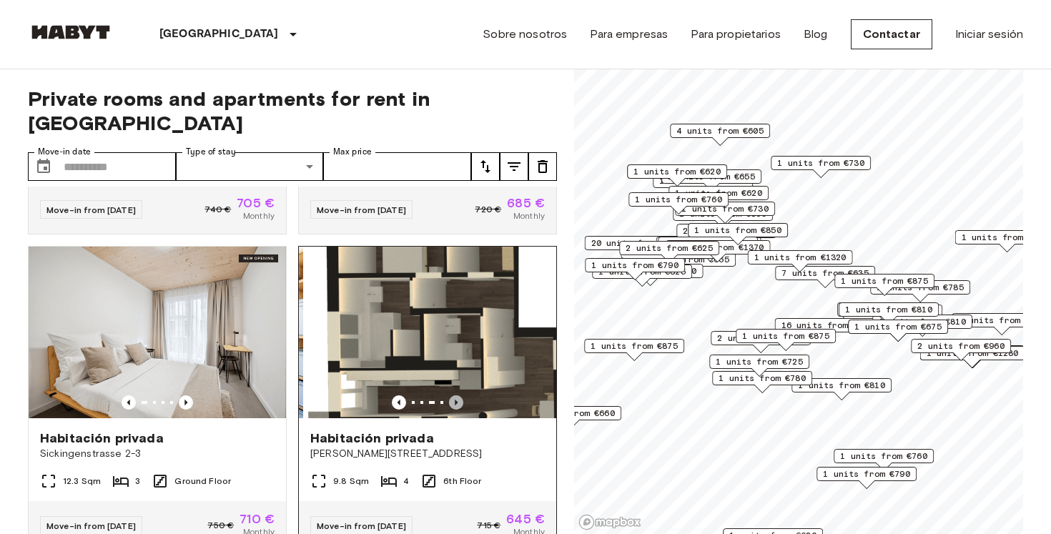
click at [456, 400] on icon "Previous image" at bounding box center [456, 403] width 3 height 6
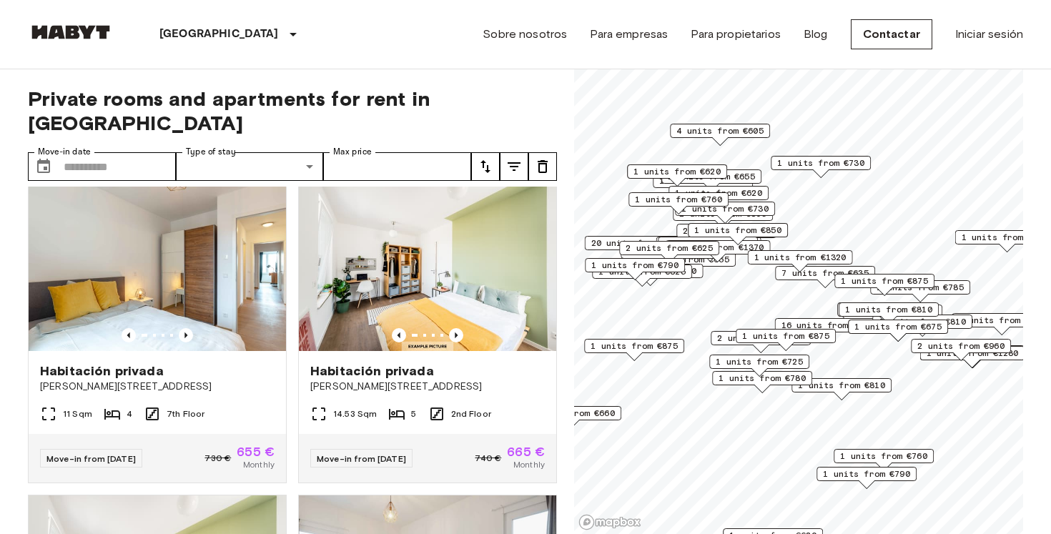
scroll to position [3466, 0]
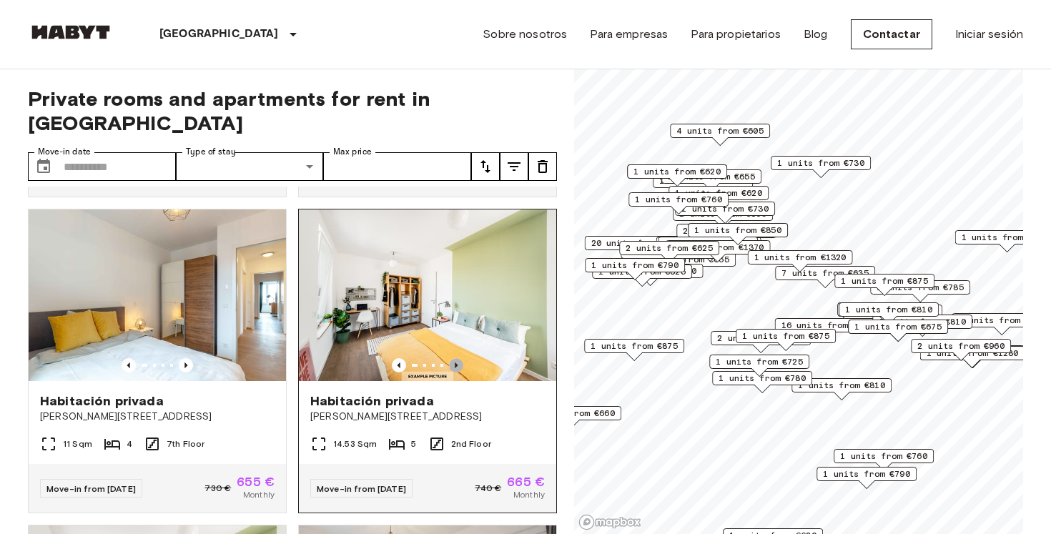
click at [457, 358] on icon "Previous image" at bounding box center [456, 365] width 14 height 14
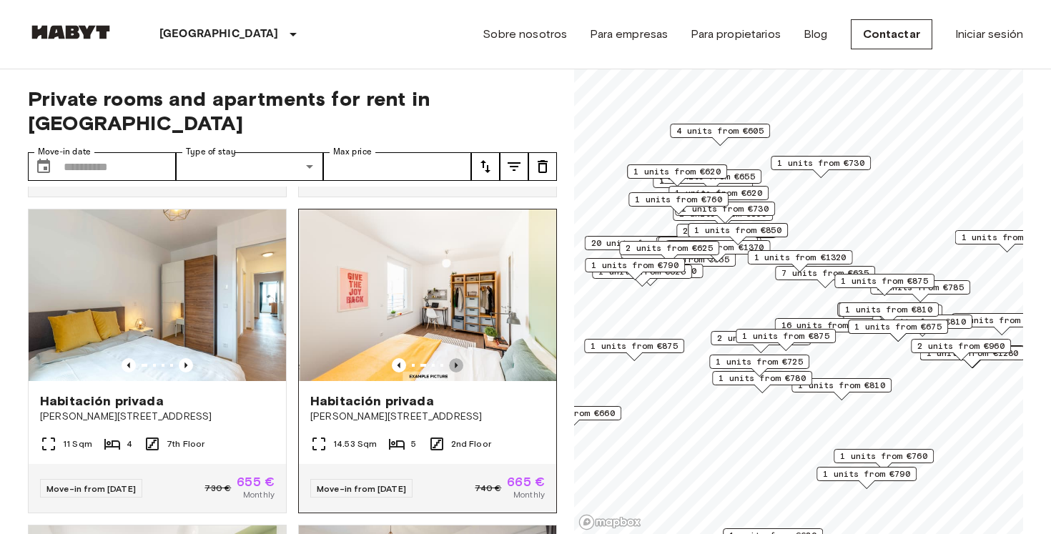
click at [457, 358] on icon "Previous image" at bounding box center [456, 365] width 14 height 14
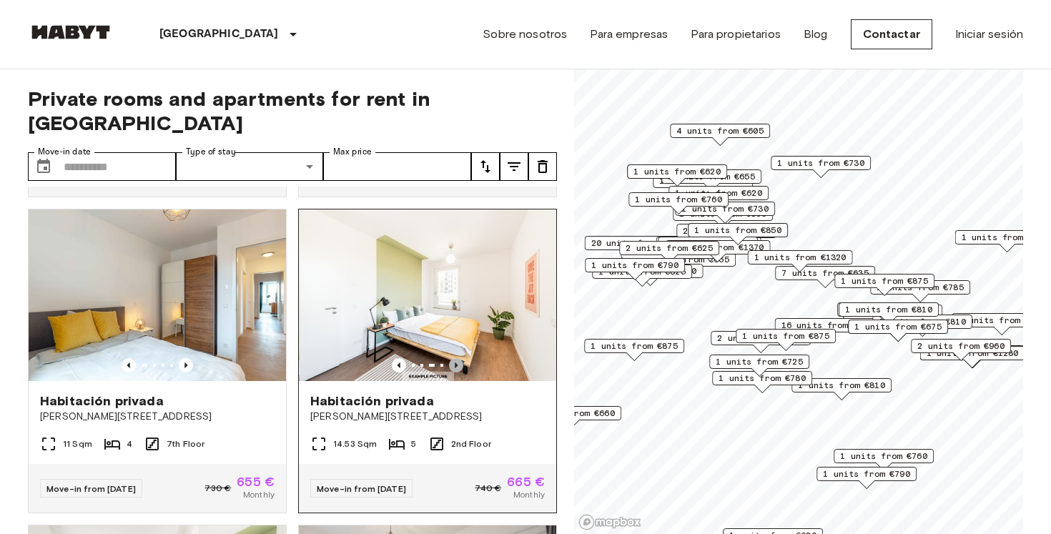
click at [457, 358] on icon "Previous image" at bounding box center [456, 365] width 14 height 14
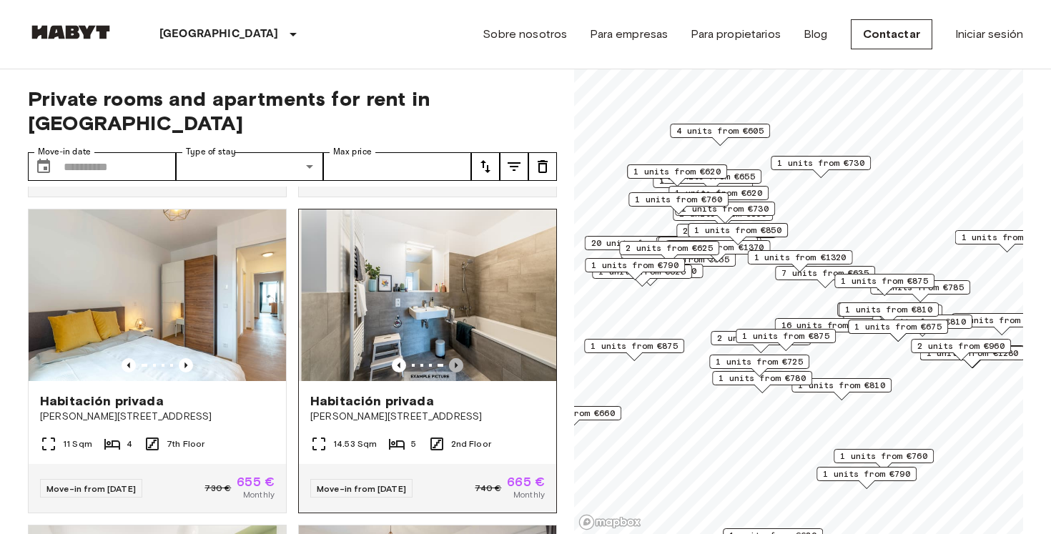
click at [457, 358] on icon "Previous image" at bounding box center [456, 365] width 14 height 14
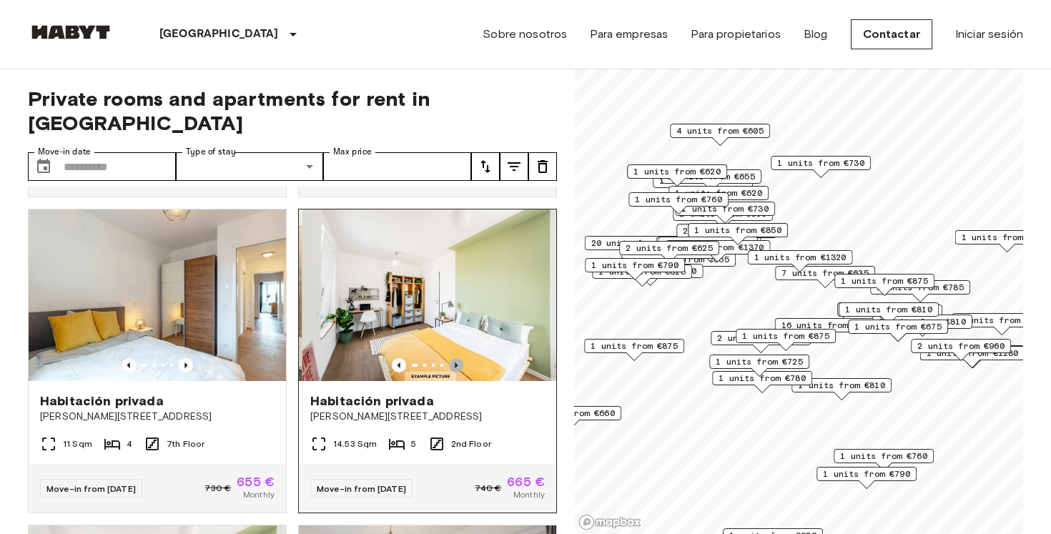
click at [457, 358] on icon "Previous image" at bounding box center [456, 365] width 14 height 14
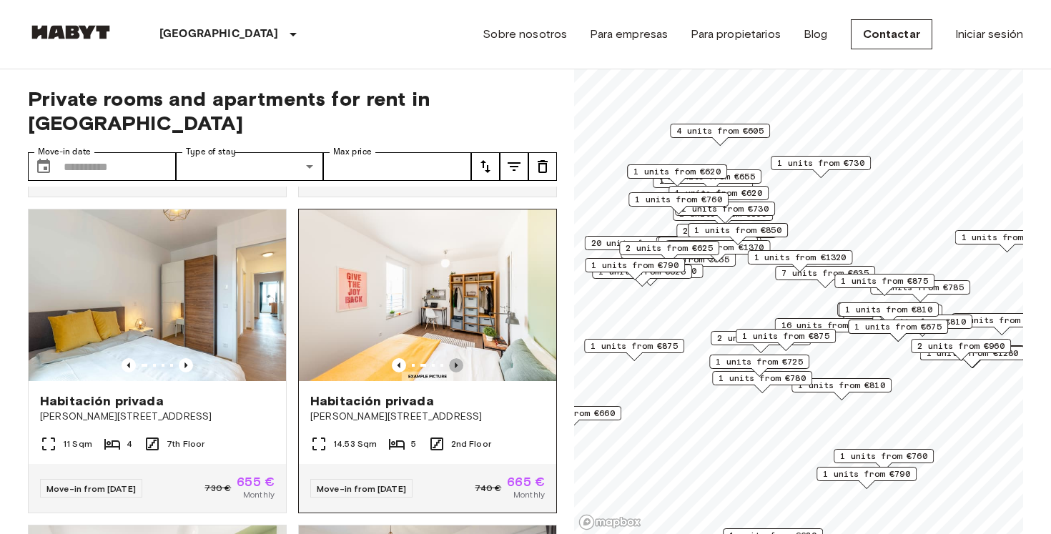
click at [457, 358] on icon "Previous image" at bounding box center [456, 365] width 14 height 14
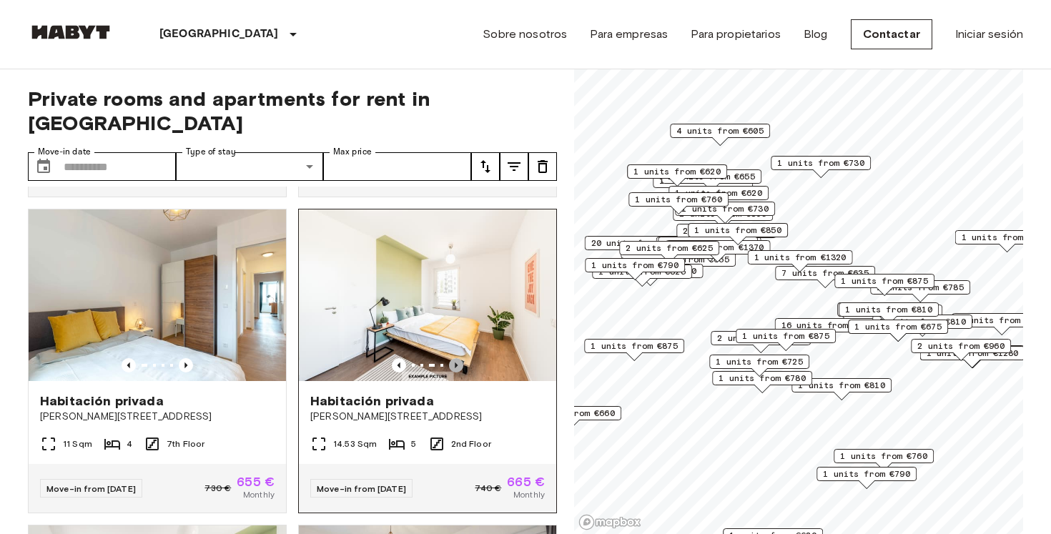
click at [457, 358] on icon "Previous image" at bounding box center [456, 365] width 14 height 14
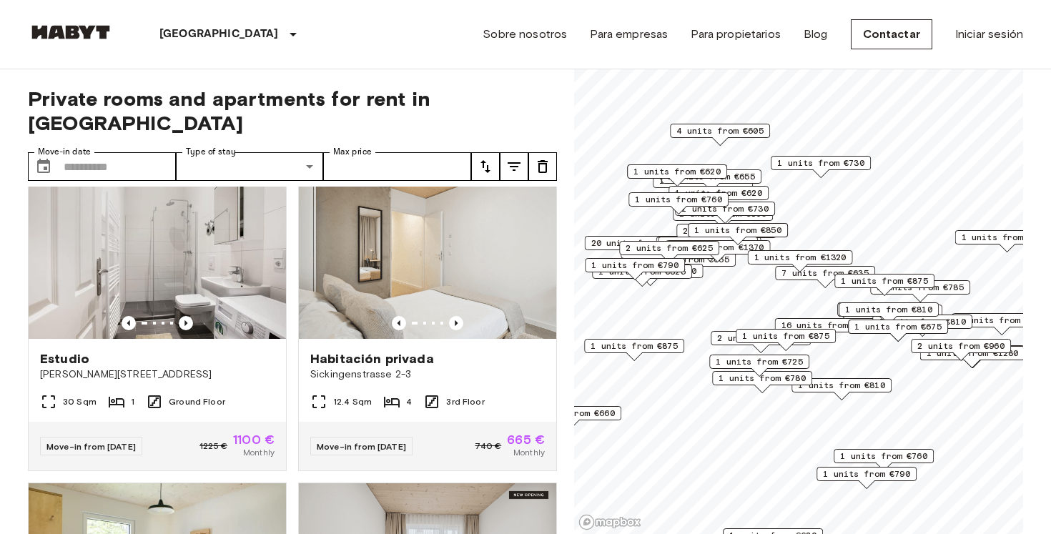
scroll to position [4141, 0]
click at [458, 315] on icon "Previous image" at bounding box center [456, 322] width 14 height 14
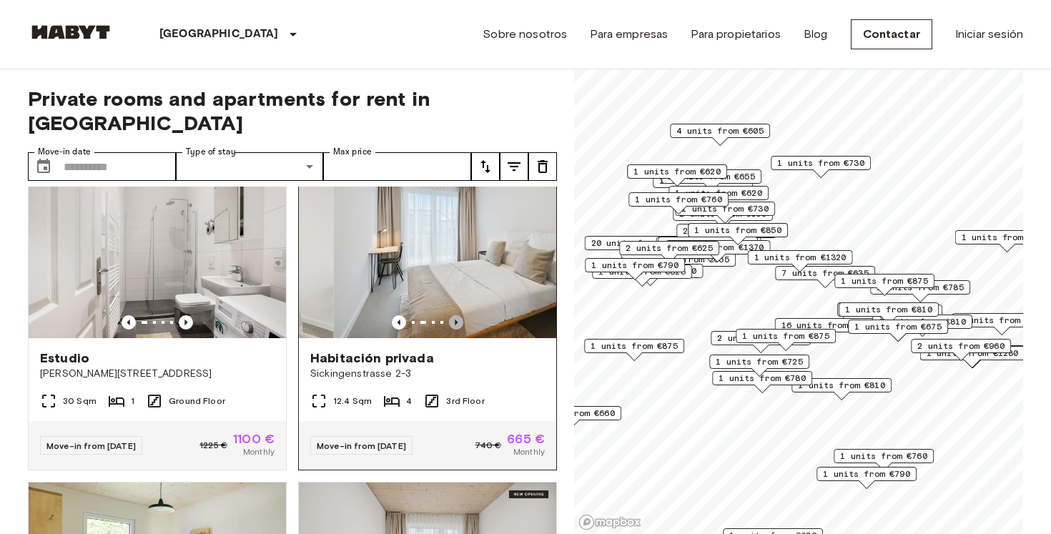
click at [458, 315] on icon "Previous image" at bounding box center [456, 322] width 14 height 14
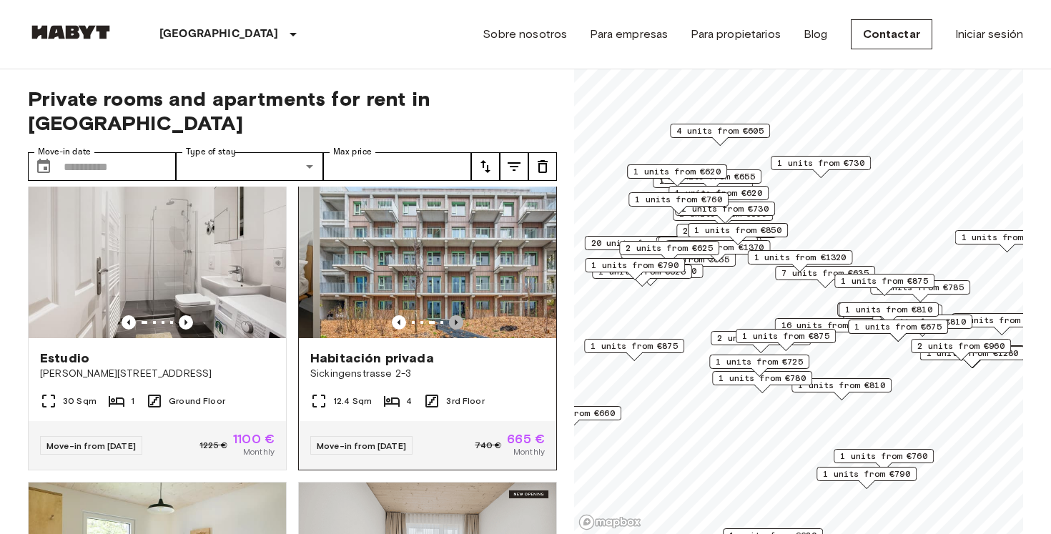
click at [458, 315] on icon "Previous image" at bounding box center [456, 322] width 14 height 14
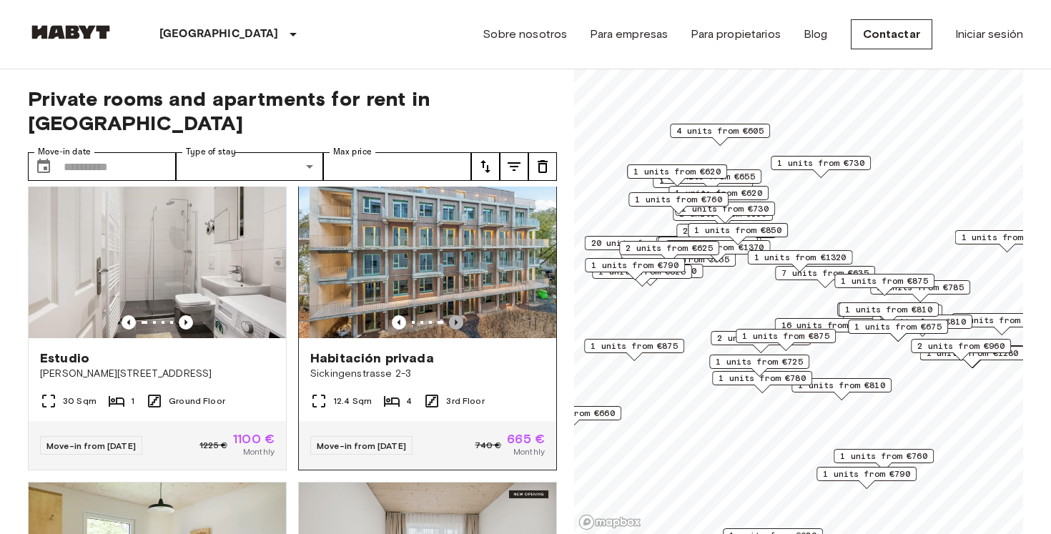
click at [458, 315] on icon "Previous image" at bounding box center [456, 322] width 14 height 14
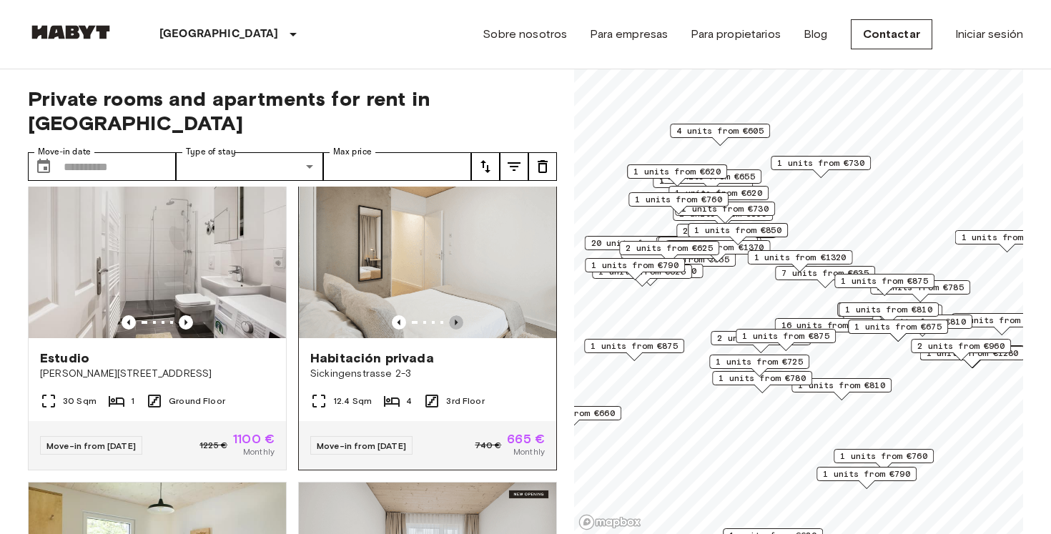
click at [458, 315] on icon "Previous image" at bounding box center [456, 322] width 14 height 14
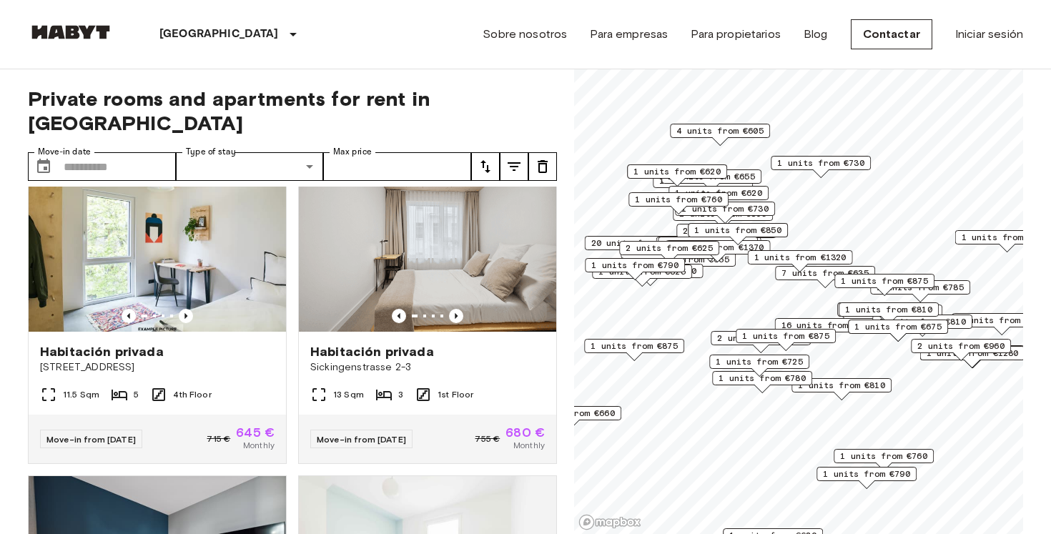
scroll to position [4444, 0]
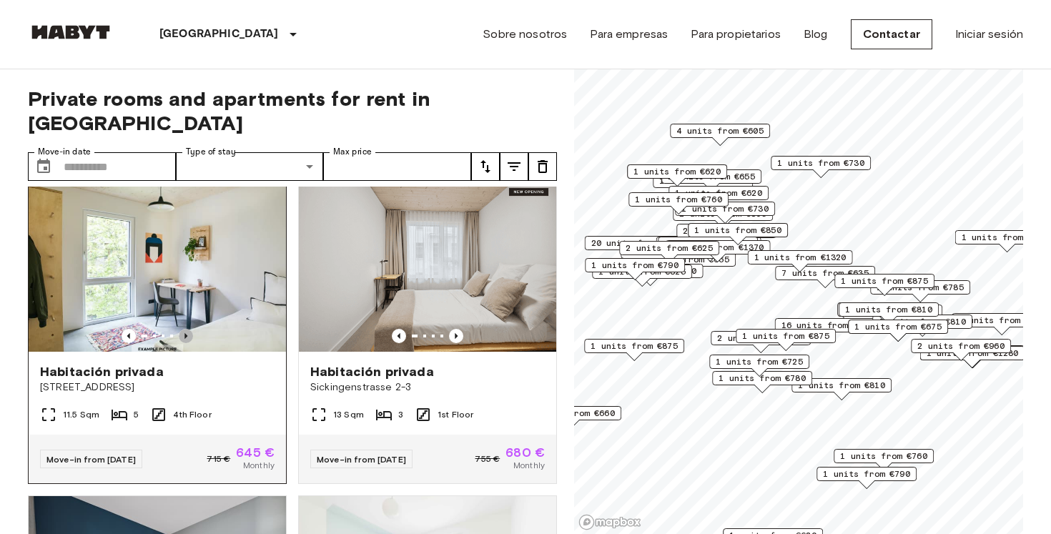
click at [186, 329] on icon "Previous image" at bounding box center [186, 336] width 14 height 14
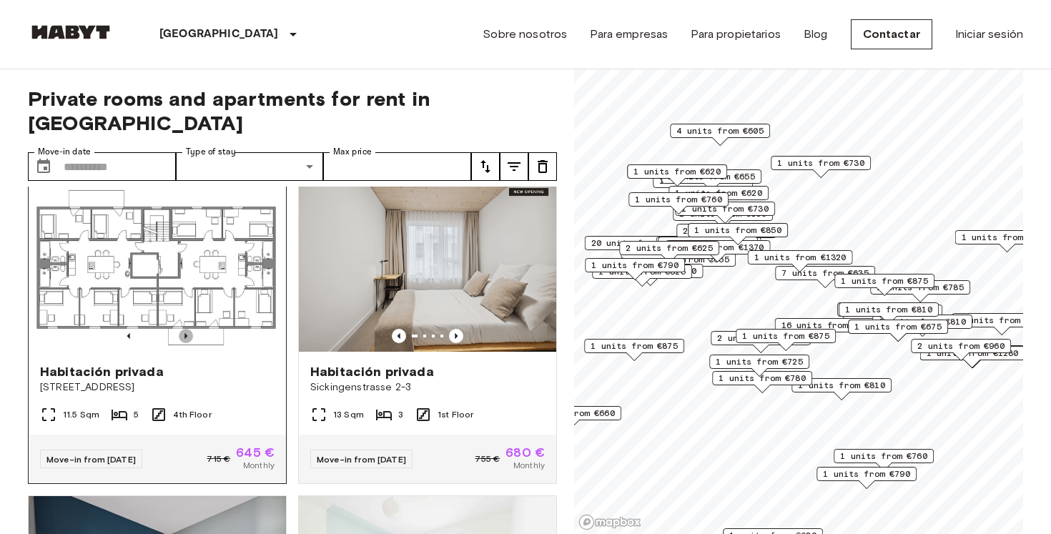
click at [186, 329] on icon "Previous image" at bounding box center [186, 336] width 14 height 14
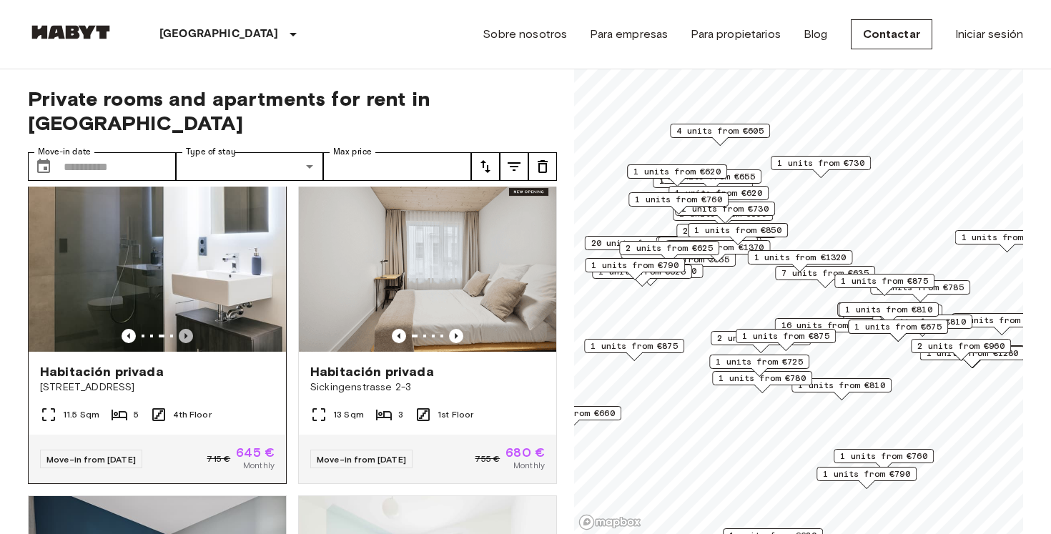
click at [186, 329] on icon "Previous image" at bounding box center [186, 336] width 14 height 14
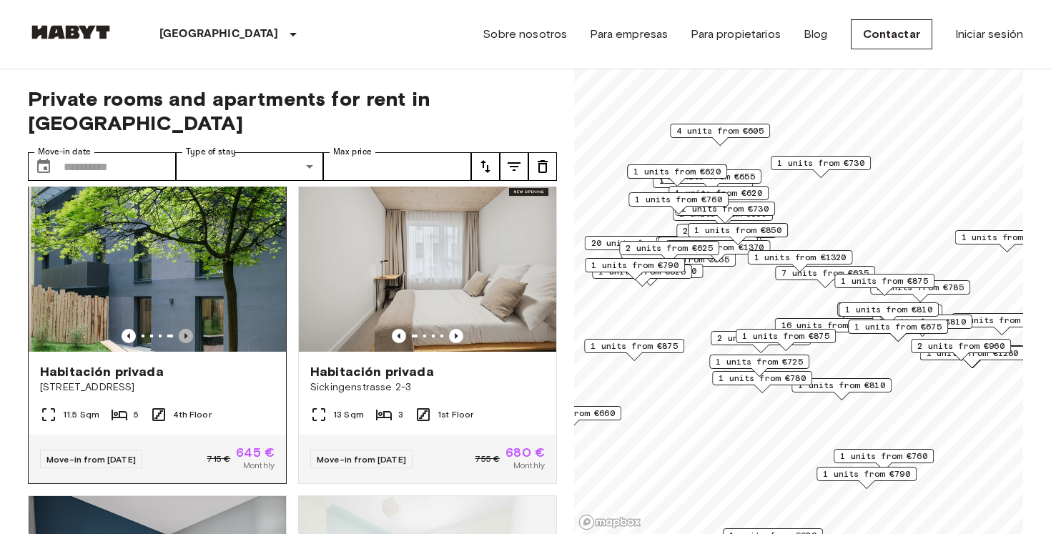
click at [186, 329] on icon "Previous image" at bounding box center [186, 336] width 14 height 14
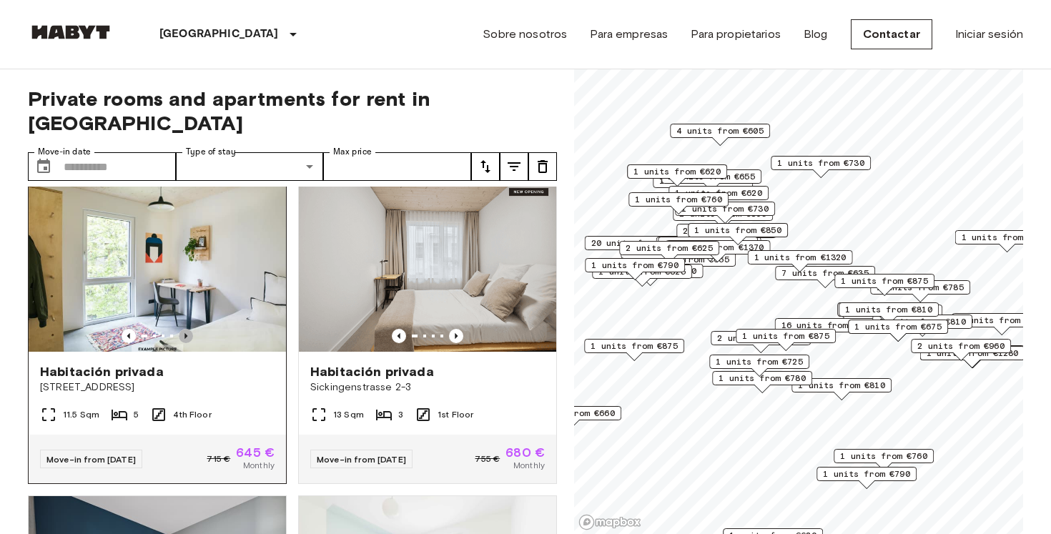
click at [186, 329] on icon "Previous image" at bounding box center [186, 336] width 14 height 14
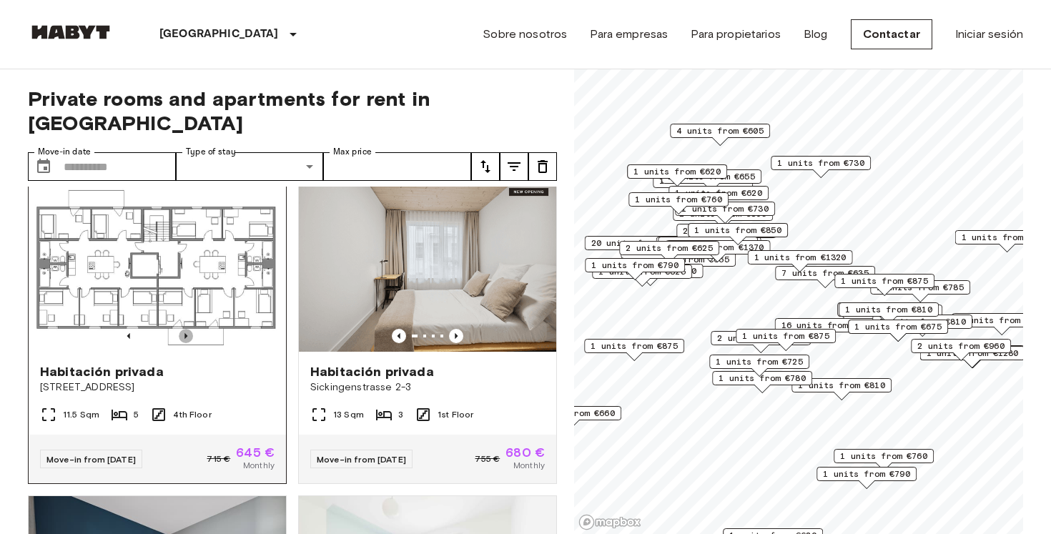
click at [186, 329] on icon "Previous image" at bounding box center [186, 336] width 14 height 14
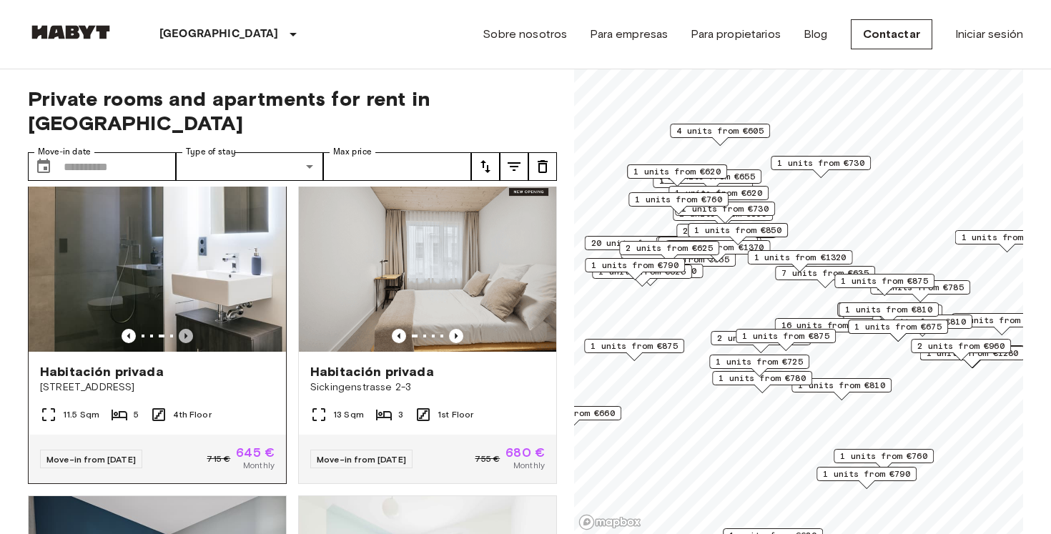
click at [186, 329] on icon "Previous image" at bounding box center [186, 336] width 14 height 14
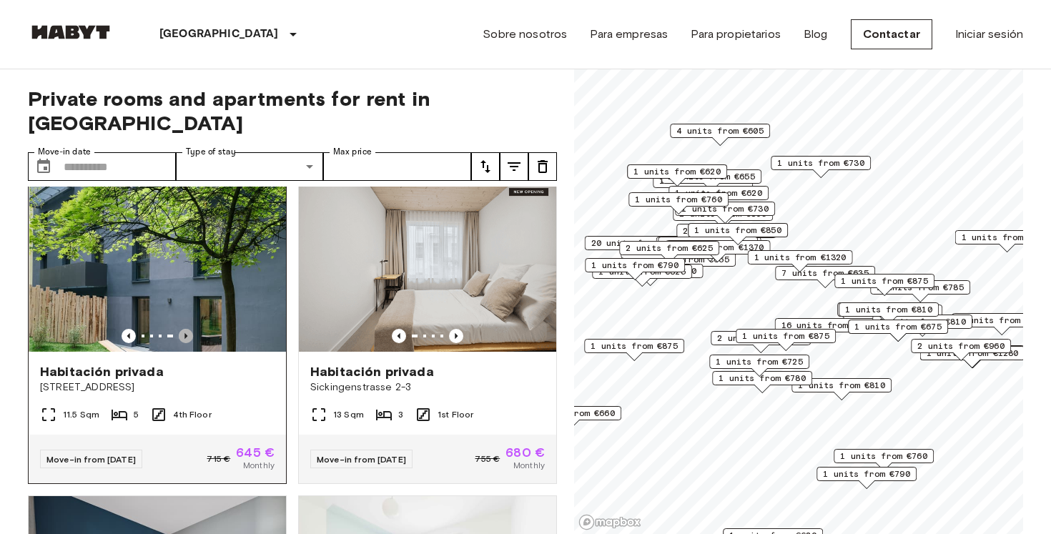
click at [186, 329] on icon "Previous image" at bounding box center [186, 336] width 14 height 14
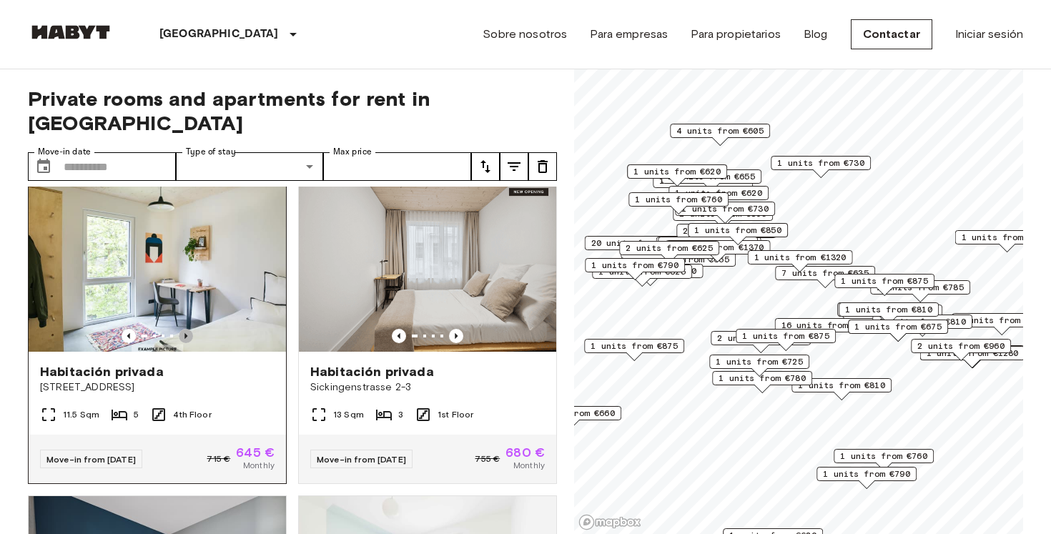
click at [186, 329] on icon "Previous image" at bounding box center [186, 336] width 14 height 14
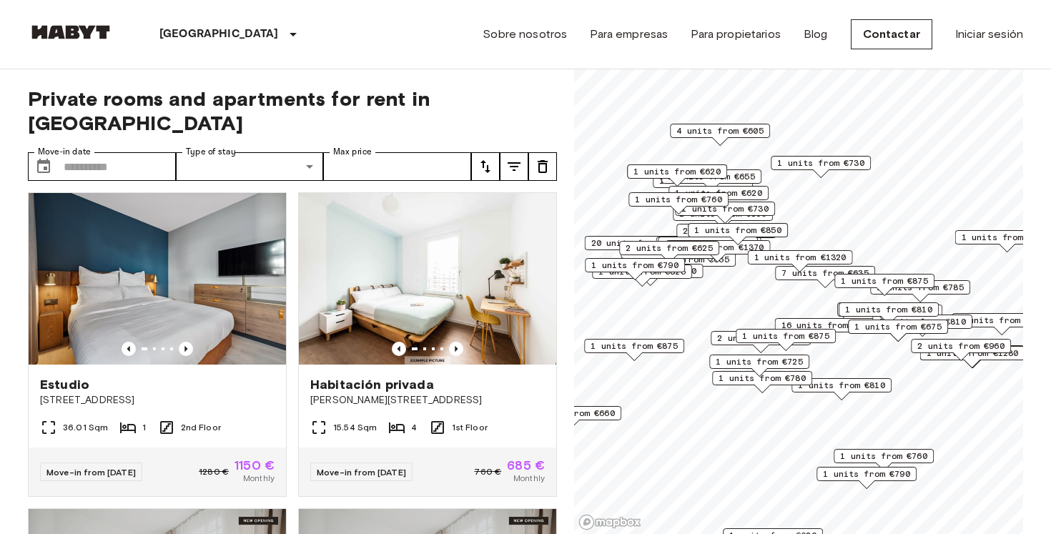
scroll to position [4740, 0]
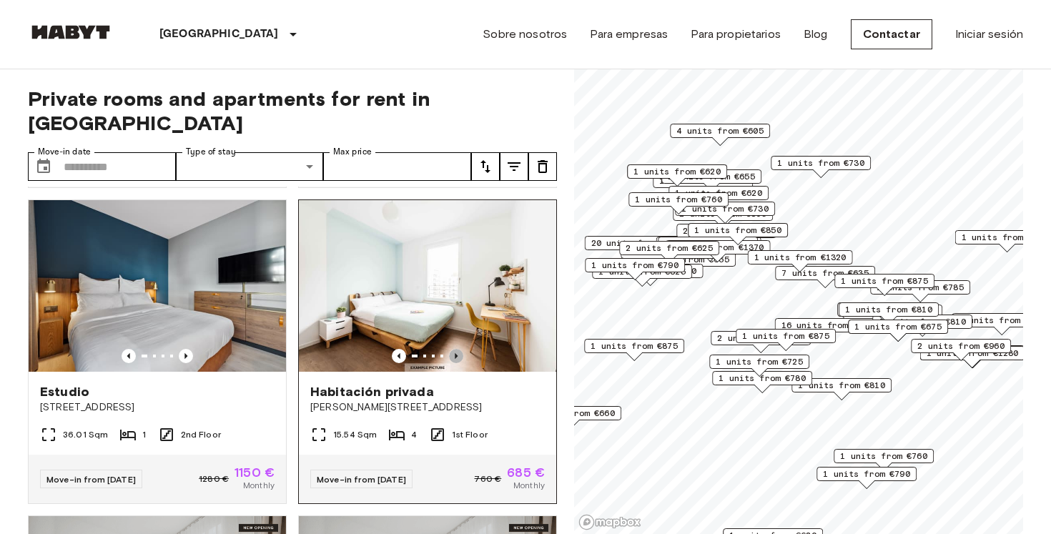
click at [453, 349] on icon "Previous image" at bounding box center [456, 356] width 14 height 14
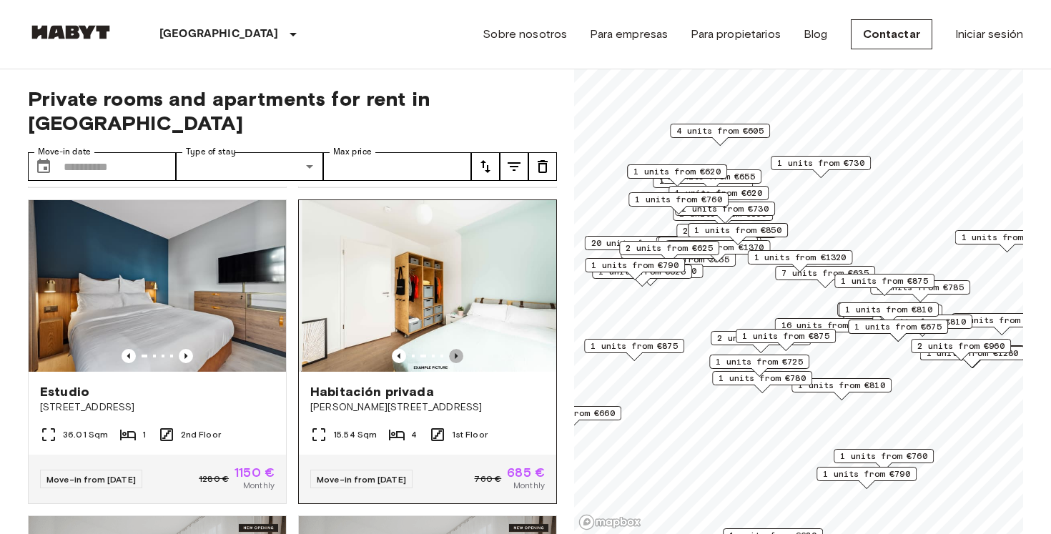
click at [453, 349] on icon "Previous image" at bounding box center [456, 356] width 14 height 14
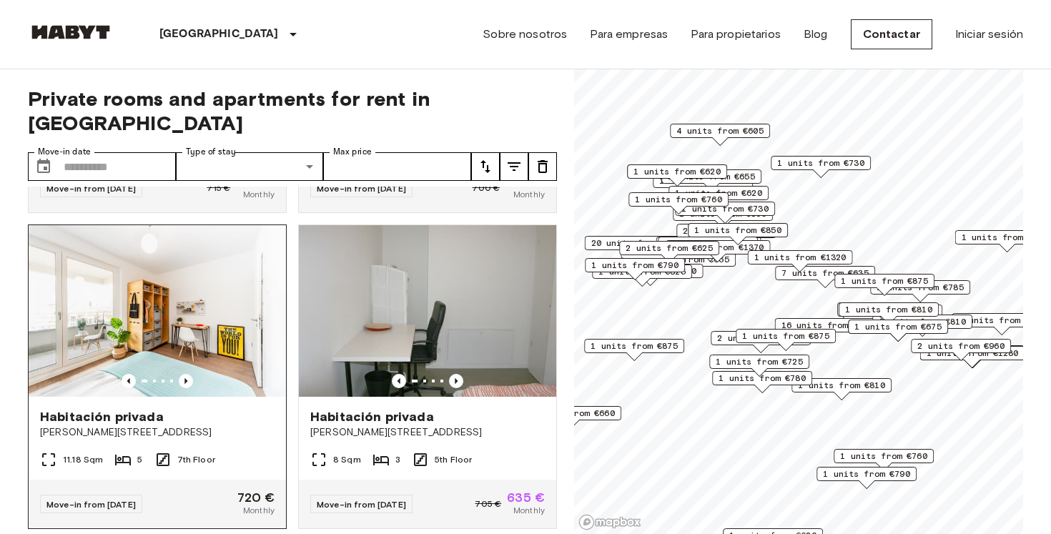
scroll to position [5669, 0]
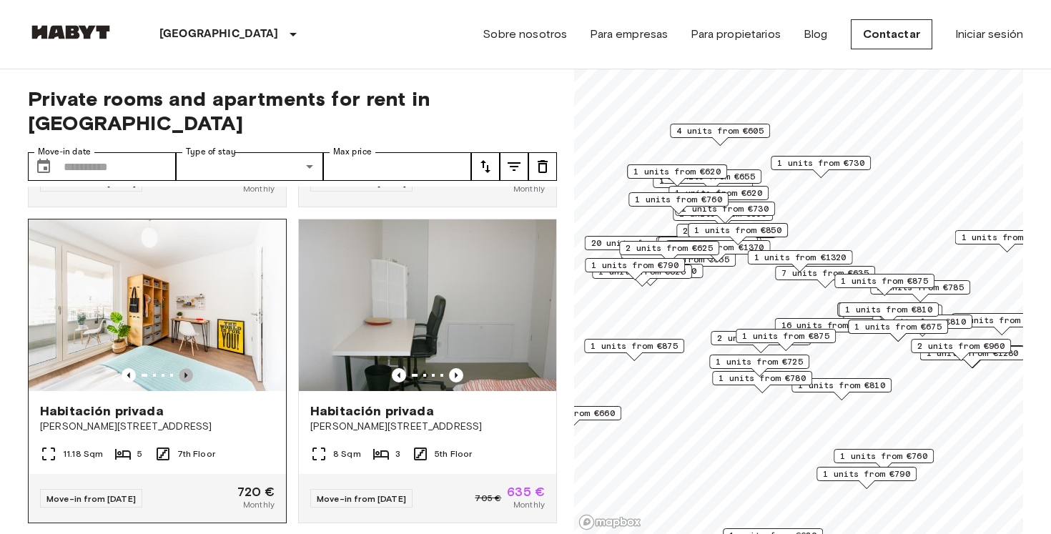
click at [185, 368] on icon "Previous image" at bounding box center [186, 375] width 14 height 14
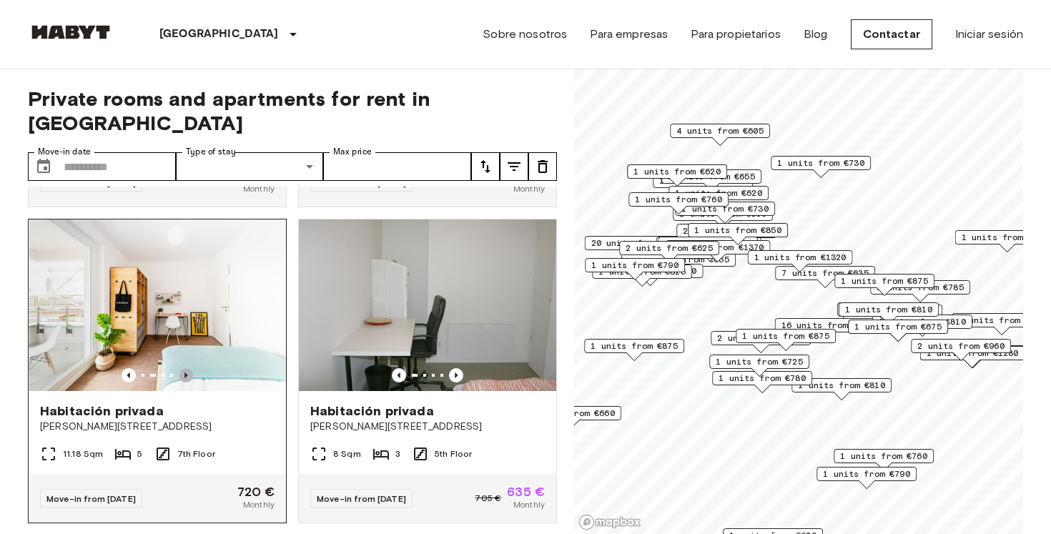
click at [184, 368] on icon "Previous image" at bounding box center [186, 375] width 14 height 14
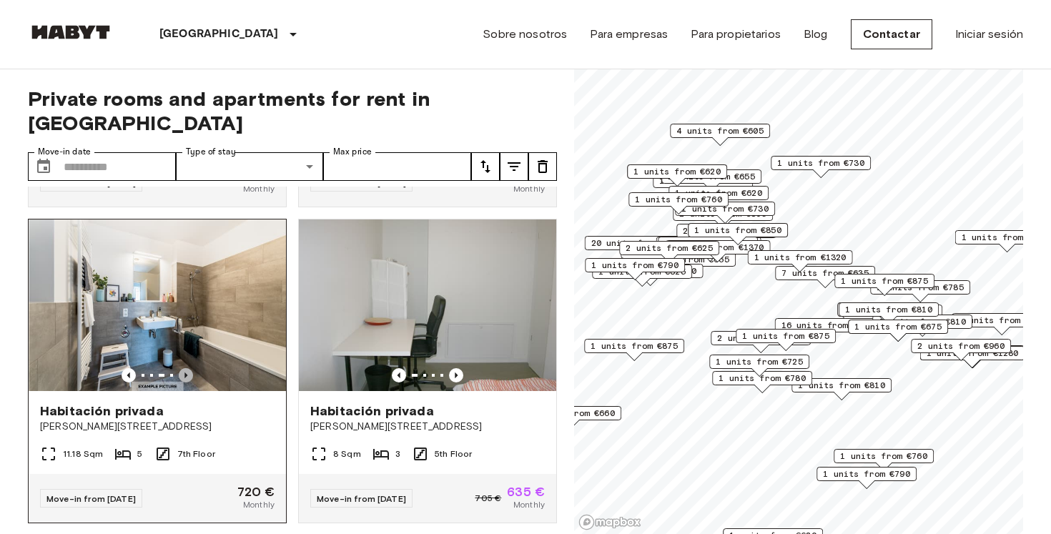
click at [184, 368] on icon "Previous image" at bounding box center [186, 375] width 14 height 14
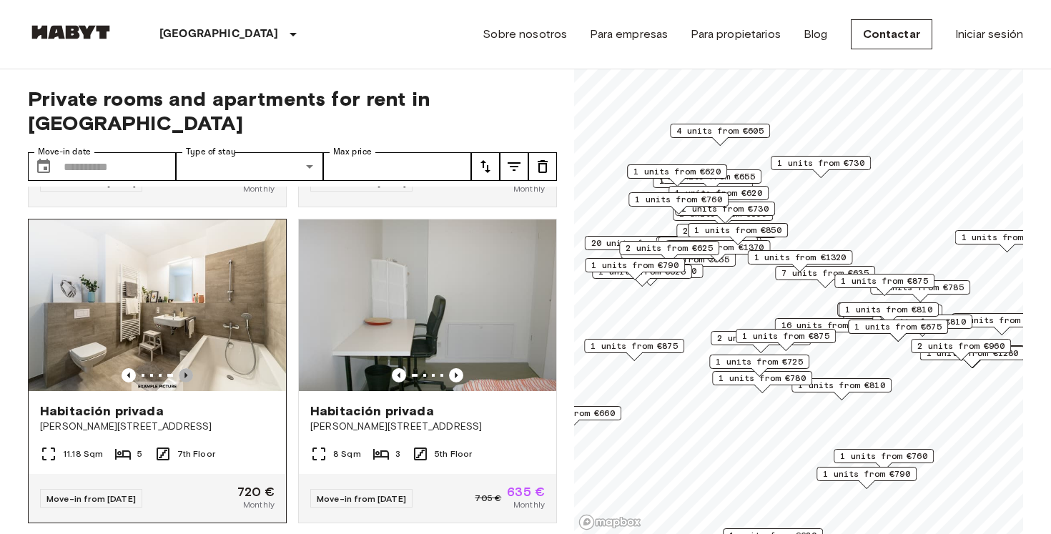
click at [184, 368] on icon "Previous image" at bounding box center [186, 375] width 14 height 14
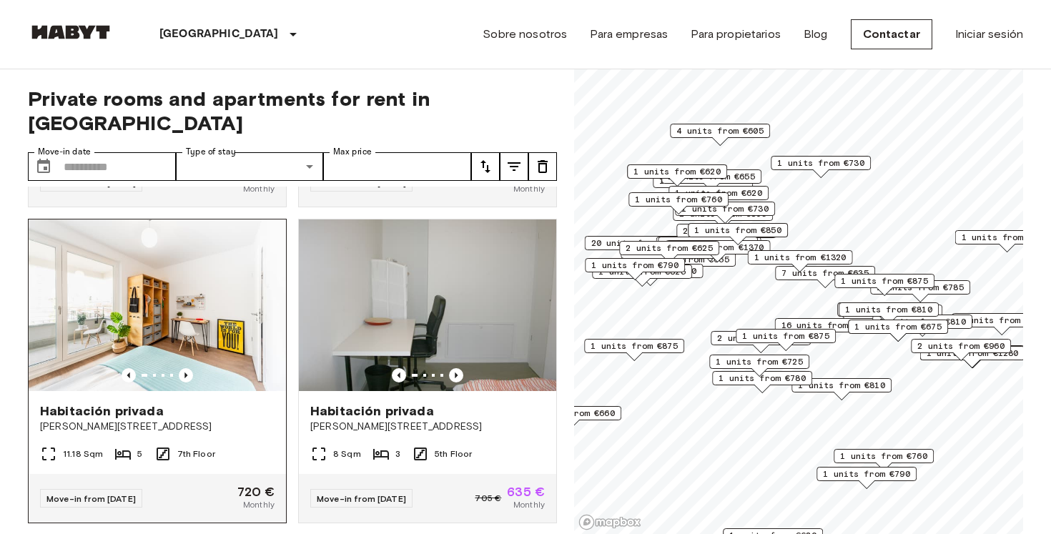
click at [187, 266] on img at bounding box center [157, 306] width 257 height 172
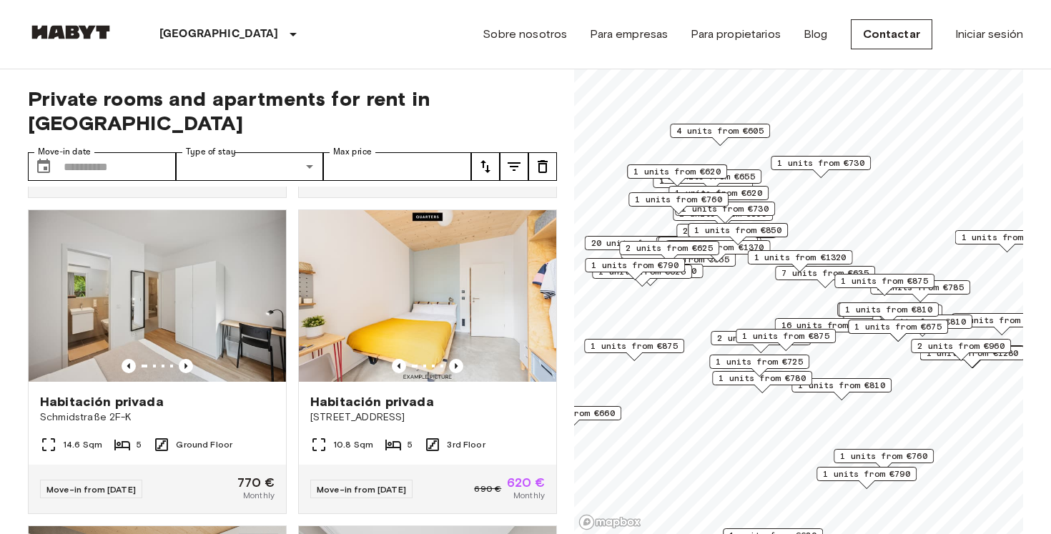
scroll to position [7269, 0]
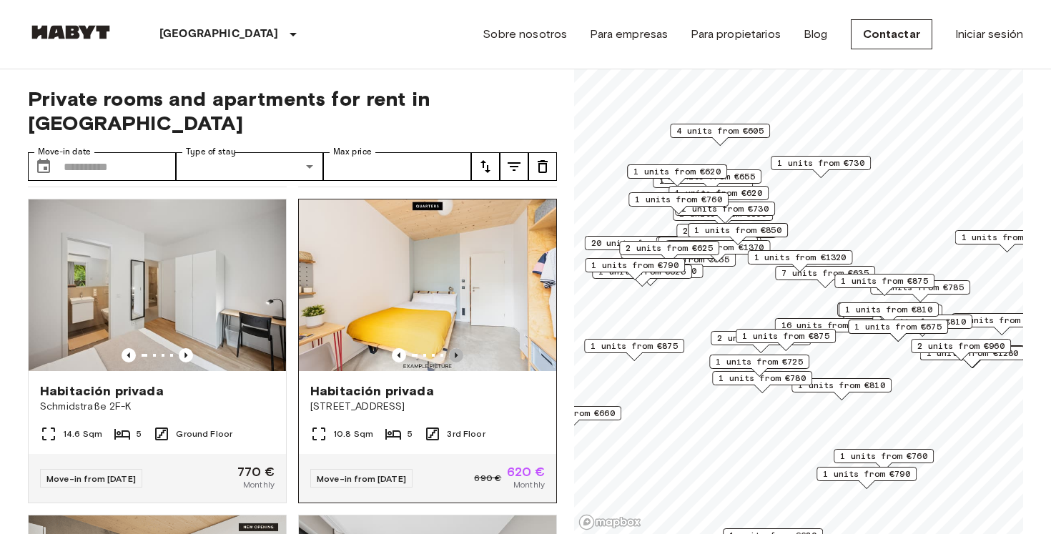
click at [454, 348] on icon "Previous image" at bounding box center [456, 355] width 14 height 14
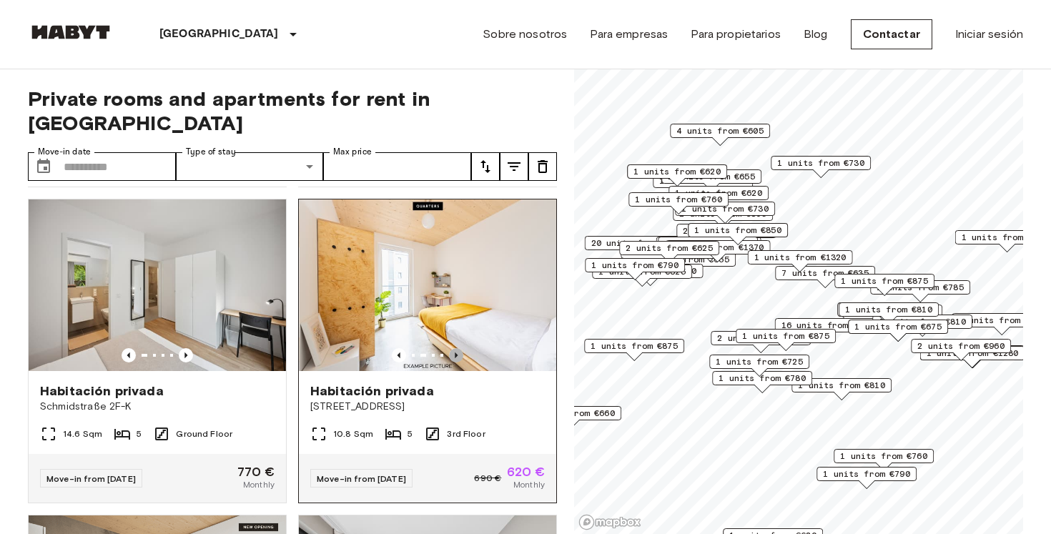
click at [454, 348] on icon "Previous image" at bounding box center [456, 355] width 14 height 14
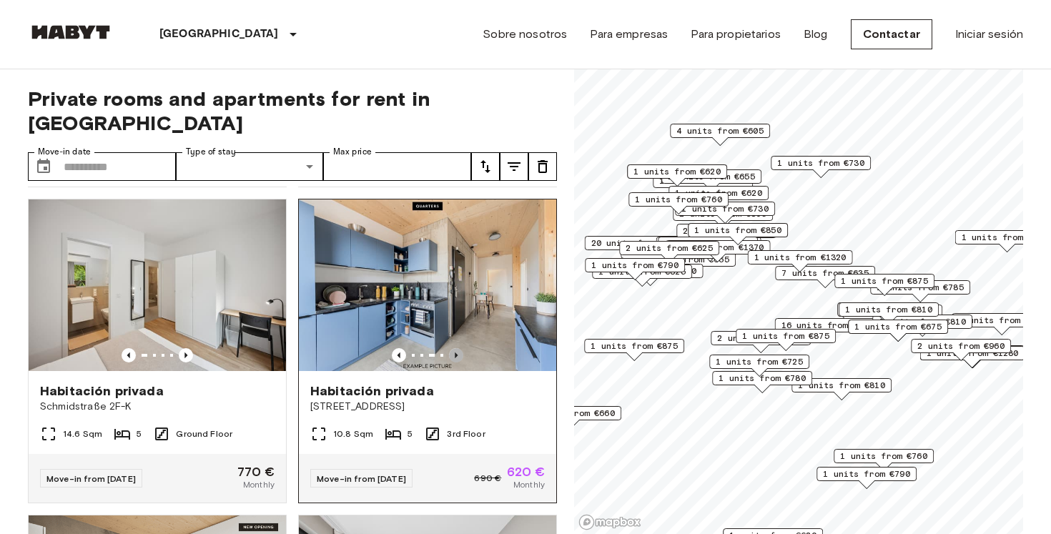
click at [454, 348] on icon "Previous image" at bounding box center [456, 355] width 14 height 14
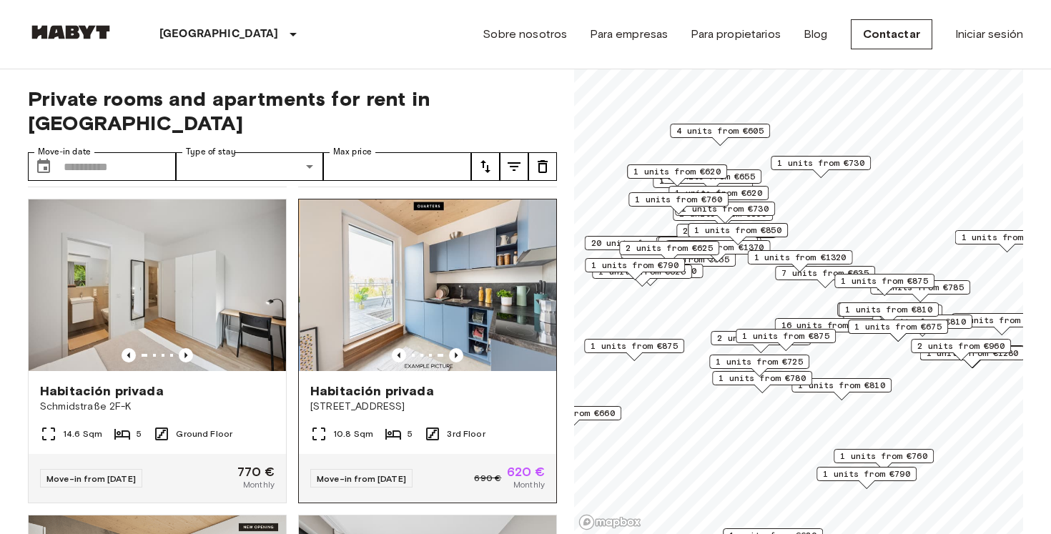
click at [454, 237] on img at bounding box center [428, 286] width 257 height 172
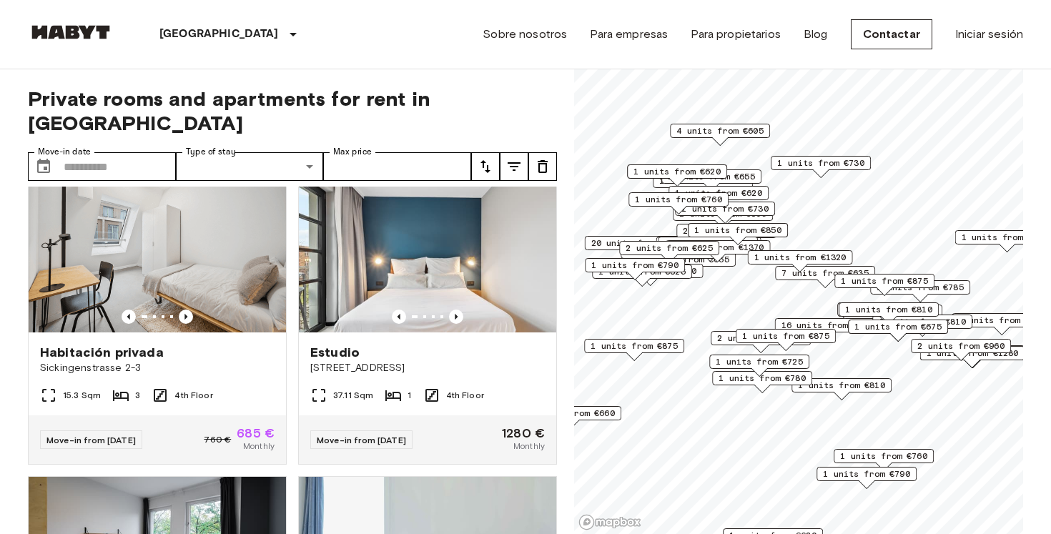
scroll to position [8191, 0]
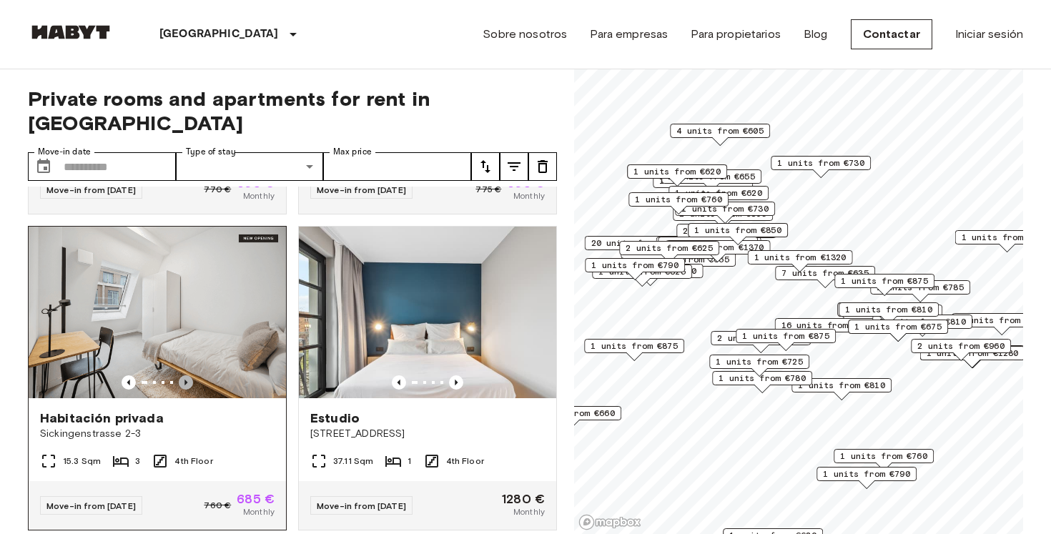
click at [180, 375] on icon "Previous image" at bounding box center [186, 382] width 14 height 14
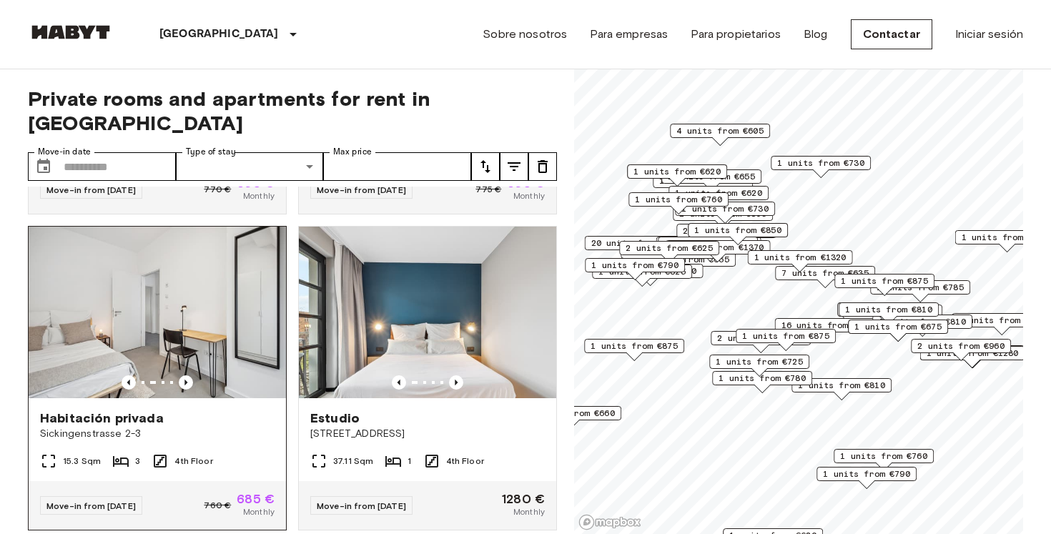
click at [206, 267] on img at bounding box center [157, 313] width 257 height 172
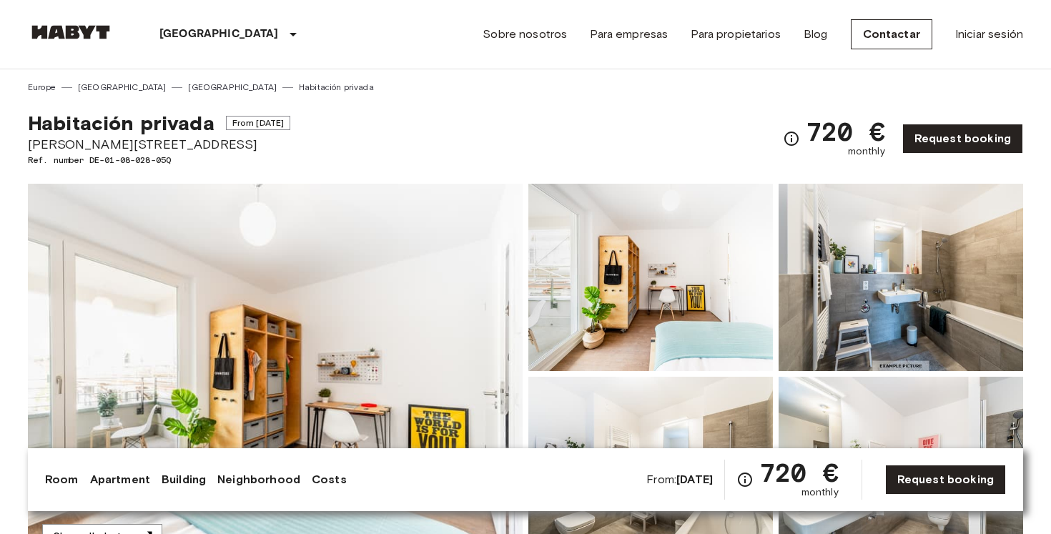
click at [373, 285] on img at bounding box center [275, 374] width 495 height 380
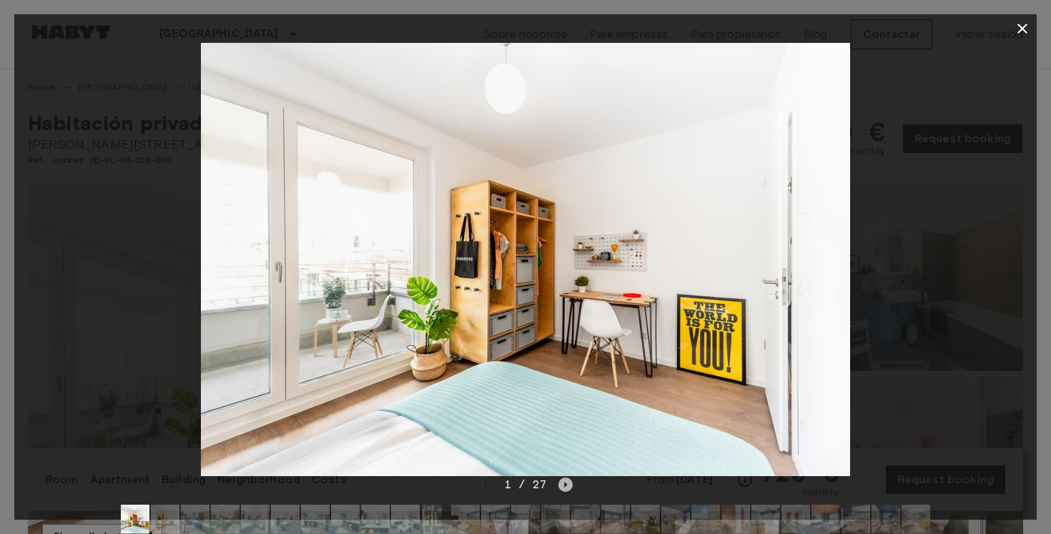
click at [567, 488] on icon "Next image" at bounding box center [566, 485] width 14 height 14
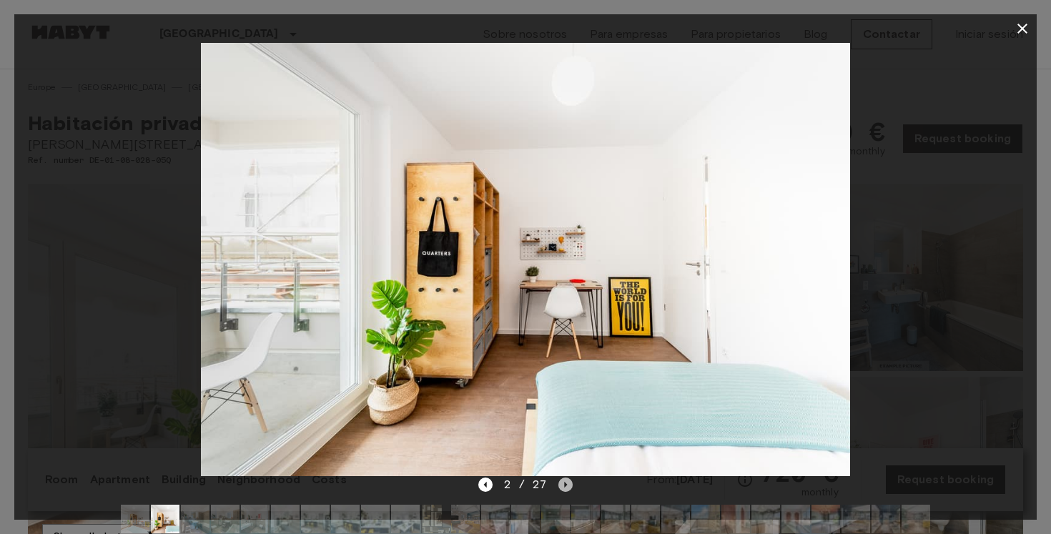
click at [567, 488] on icon "Next image" at bounding box center [566, 485] width 14 height 14
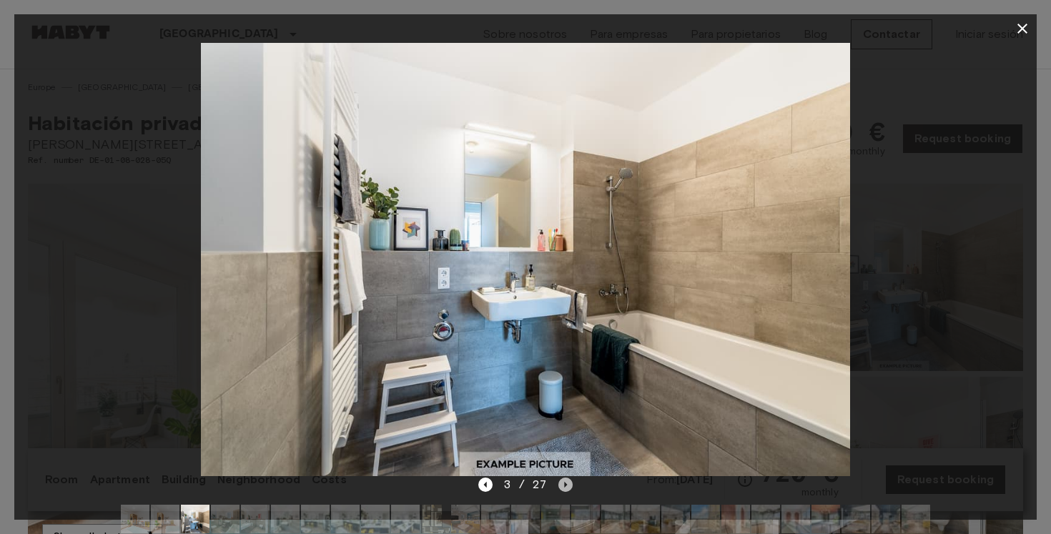
click at [567, 488] on icon "Next image" at bounding box center [566, 485] width 14 height 14
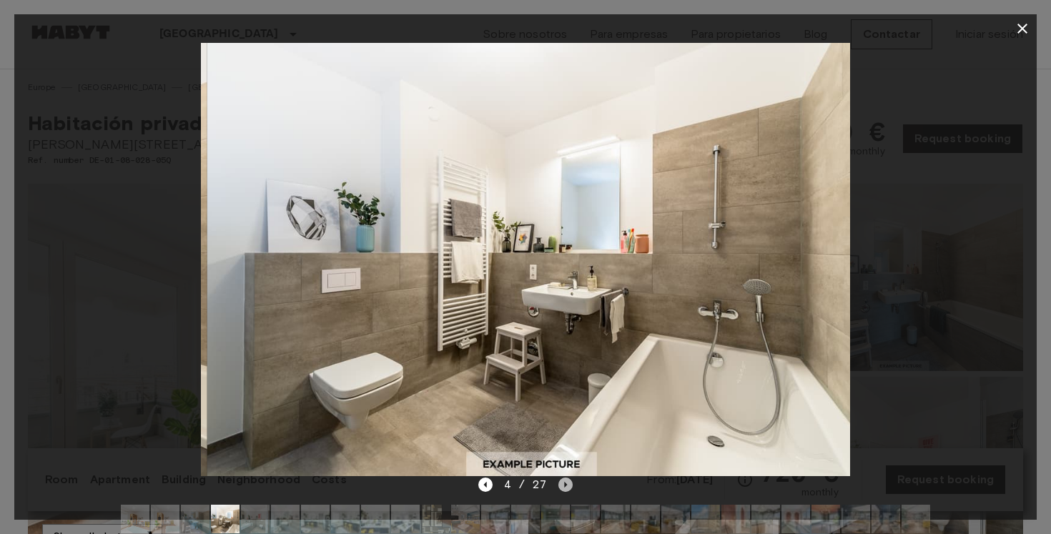
click at [567, 488] on icon "Next image" at bounding box center [566, 485] width 14 height 14
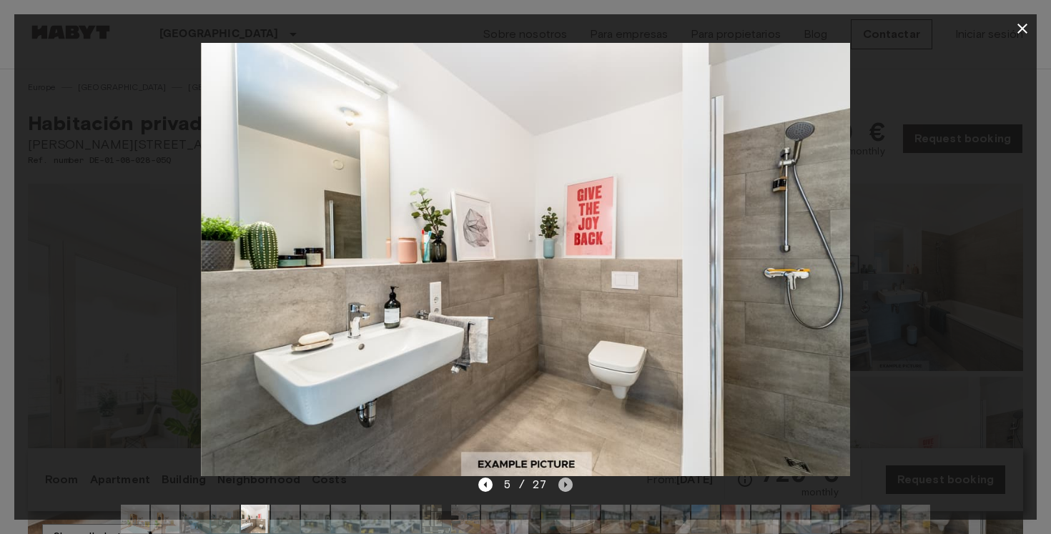
click at [567, 488] on icon "Next image" at bounding box center [566, 485] width 14 height 14
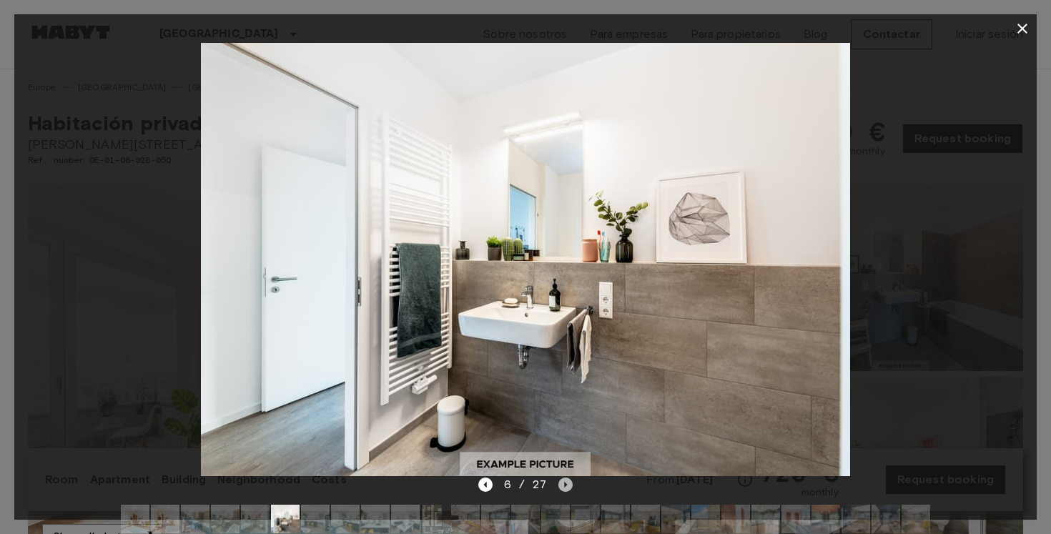
click at [567, 488] on icon "Next image" at bounding box center [566, 485] width 14 height 14
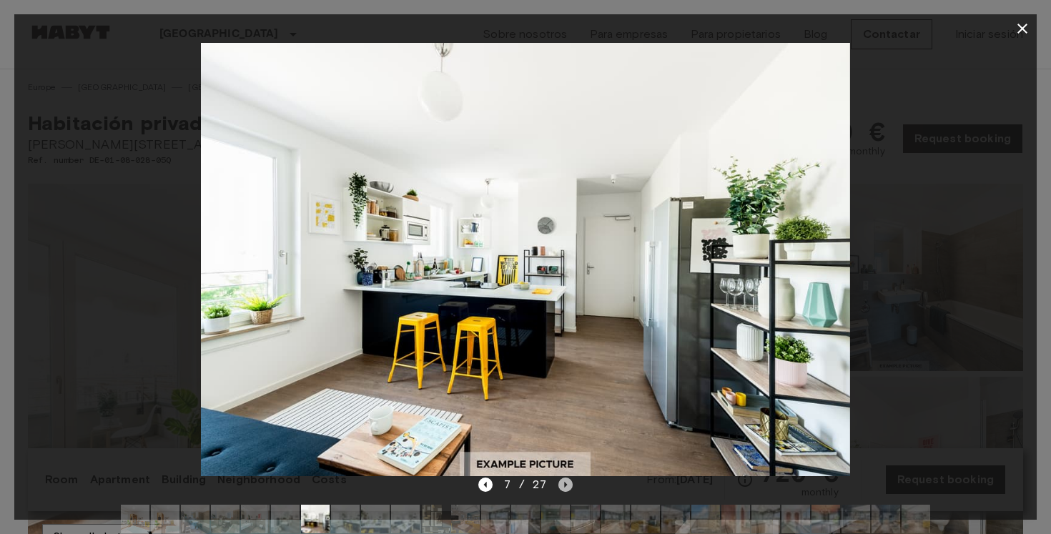
click at [567, 488] on icon "Next image" at bounding box center [566, 485] width 14 height 14
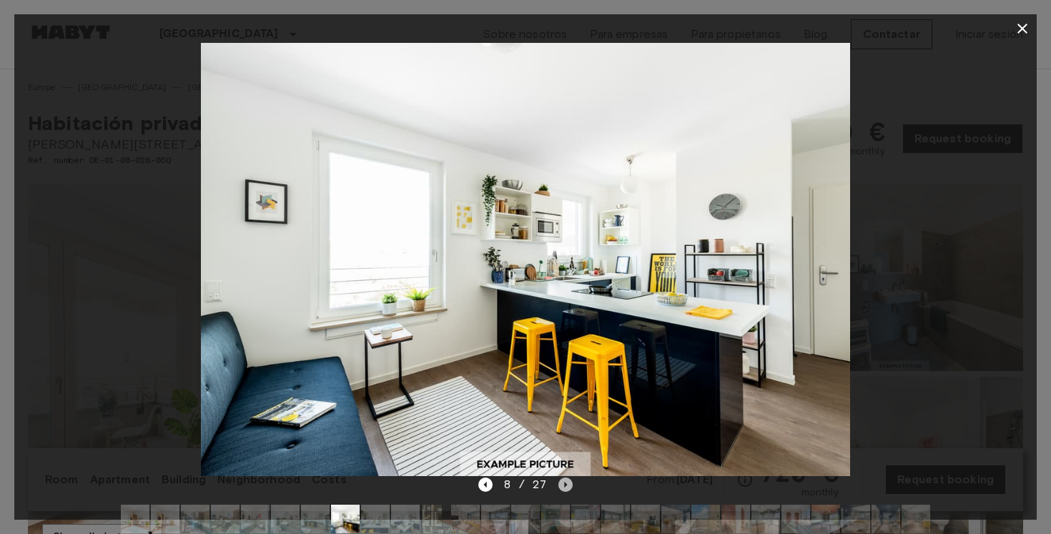
click at [567, 488] on icon "Next image" at bounding box center [566, 485] width 14 height 14
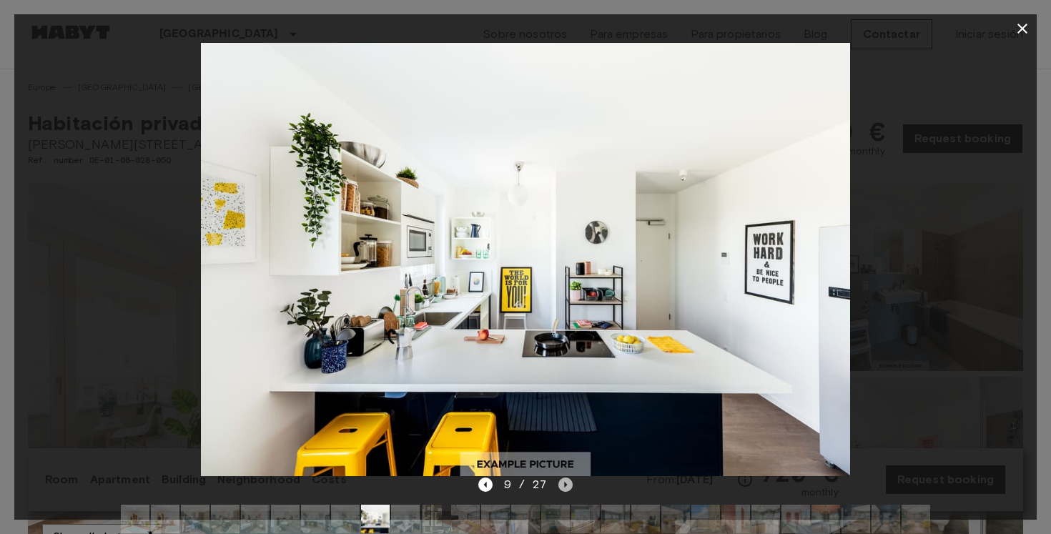
click at [567, 488] on icon "Next image" at bounding box center [566, 485] width 14 height 14
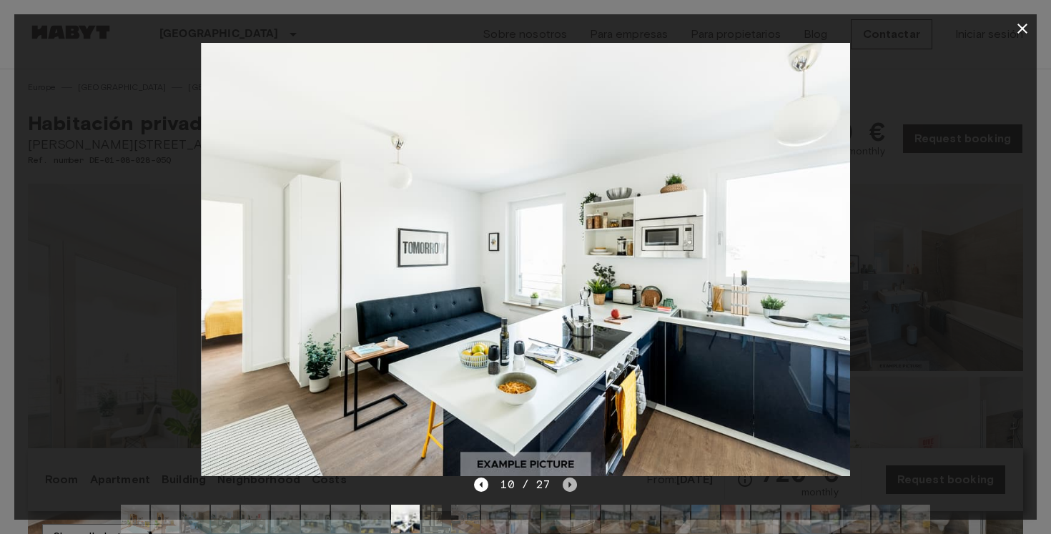
click at [567, 488] on icon "Next image" at bounding box center [570, 485] width 14 height 14
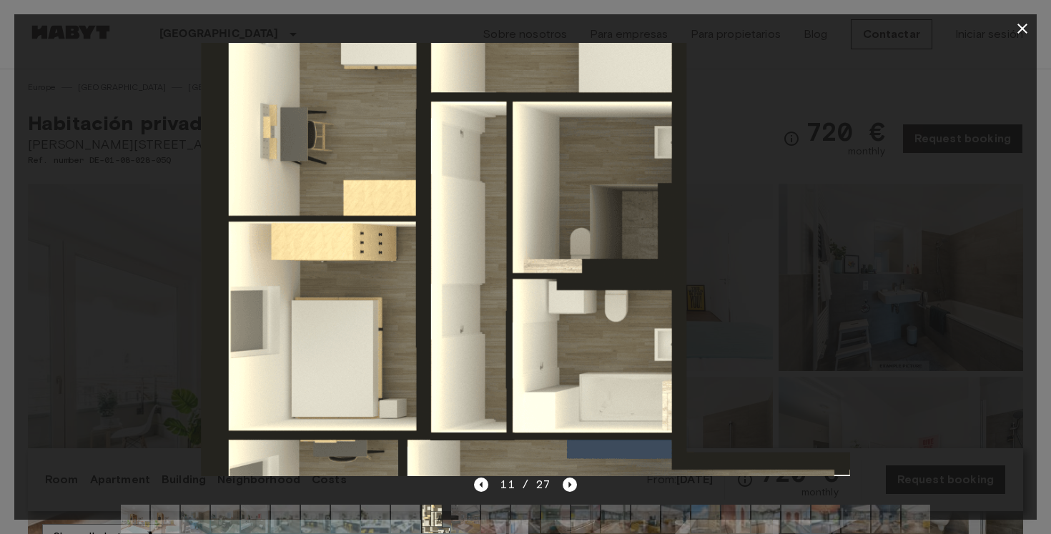
click at [566, 335] on img at bounding box center [526, 259] width 650 height 433
click at [566, 483] on icon "Next image" at bounding box center [570, 485] width 14 height 14
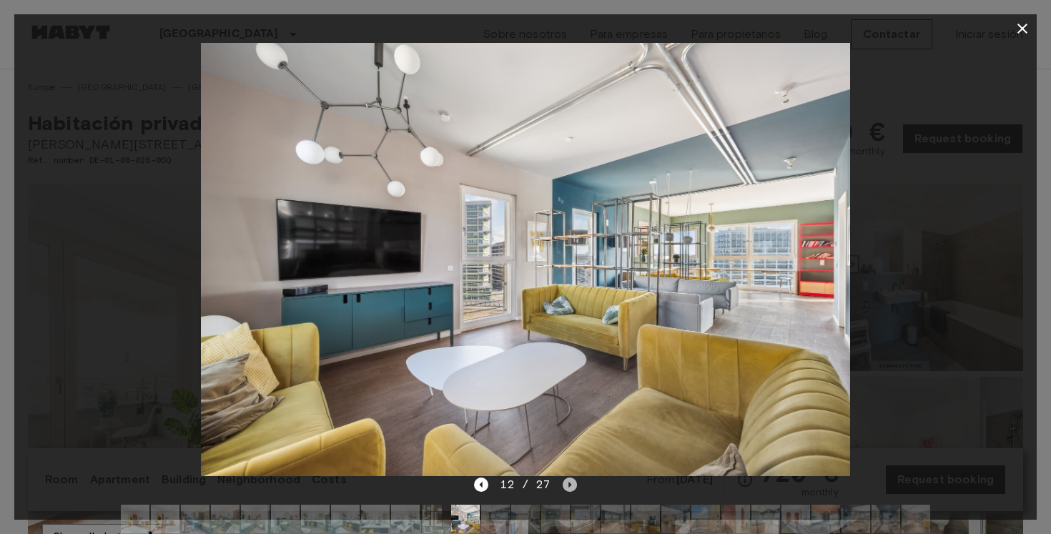
click at [566, 483] on icon "Next image" at bounding box center [570, 485] width 14 height 14
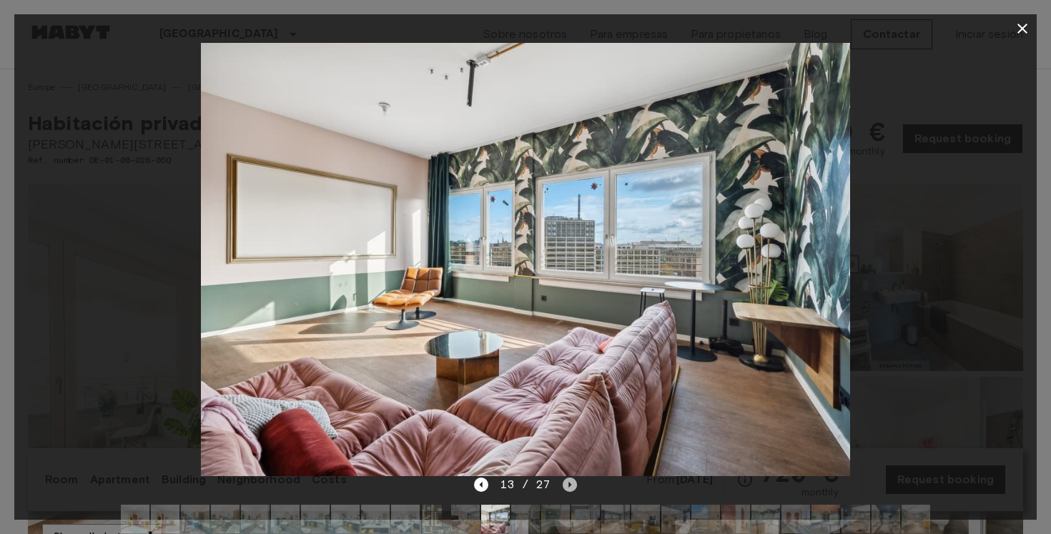
click at [566, 483] on icon "Next image" at bounding box center [570, 485] width 14 height 14
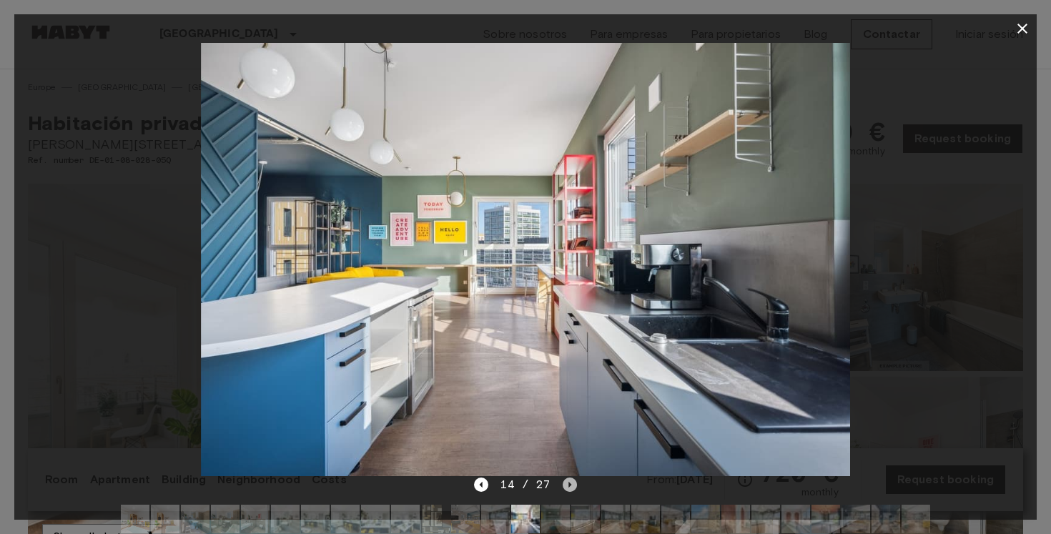
click at [566, 483] on icon "Next image" at bounding box center [570, 485] width 14 height 14
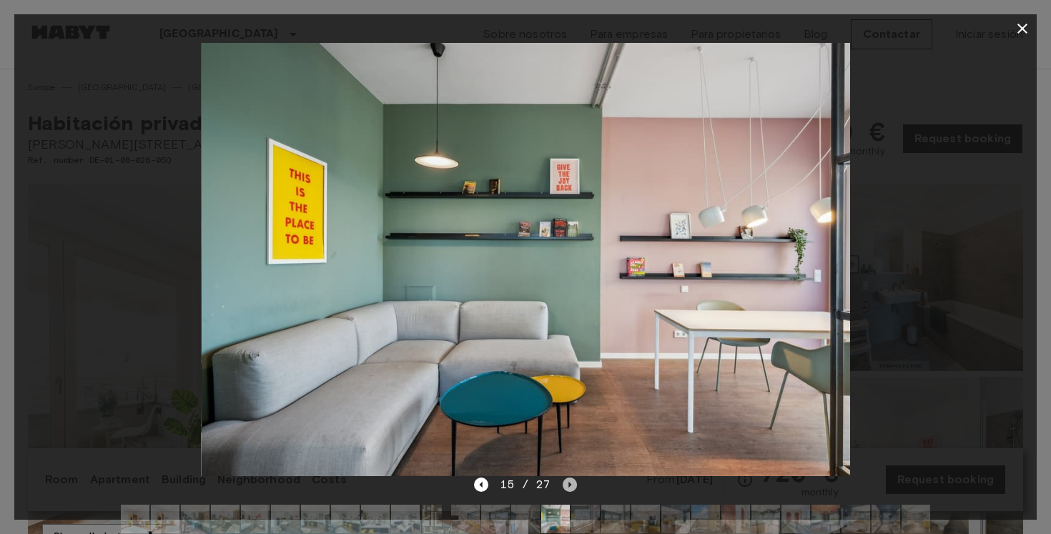
click at [566, 483] on icon "Next image" at bounding box center [570, 485] width 14 height 14
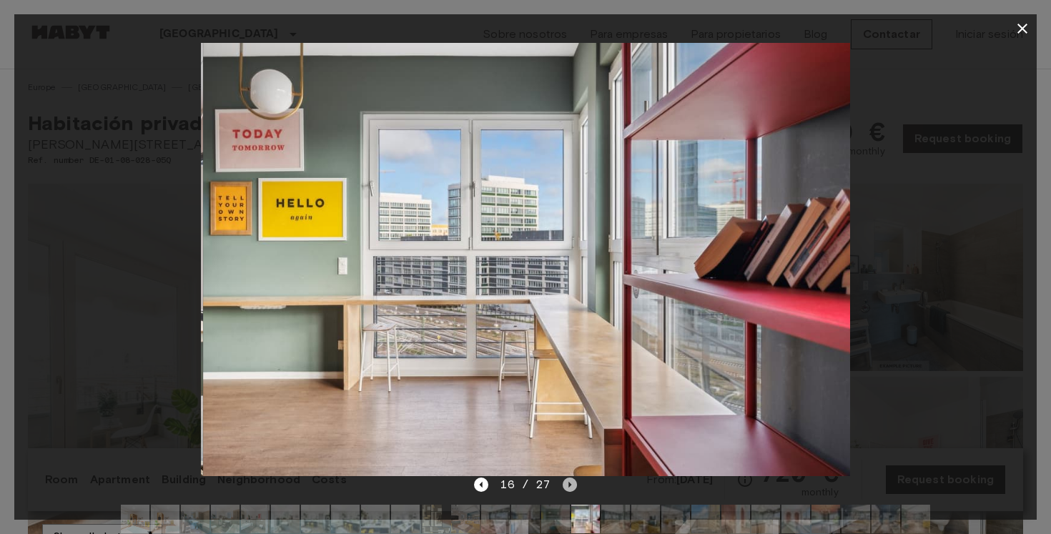
click at [566, 483] on icon "Next image" at bounding box center [570, 485] width 14 height 14
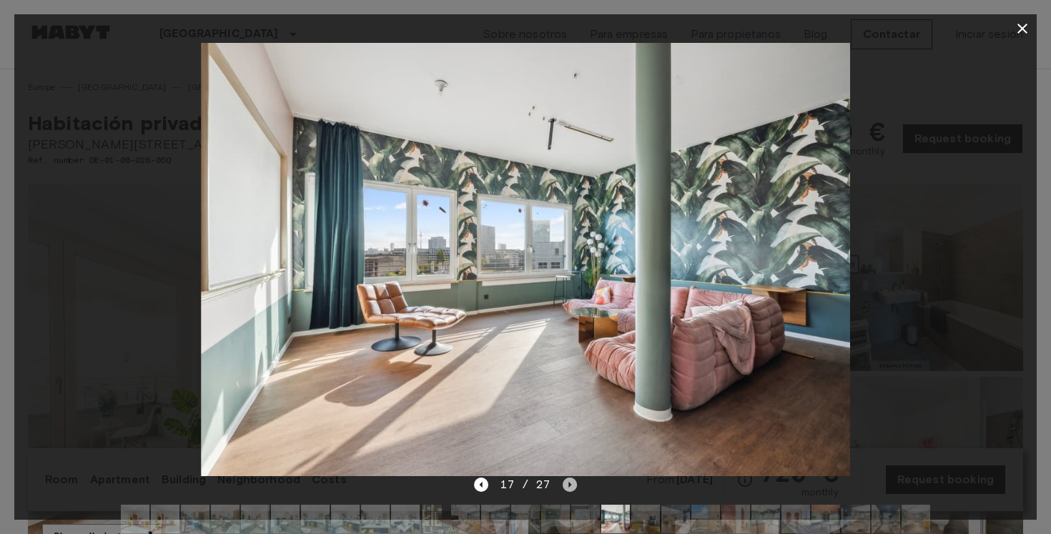
click at [566, 483] on icon "Next image" at bounding box center [570, 485] width 14 height 14
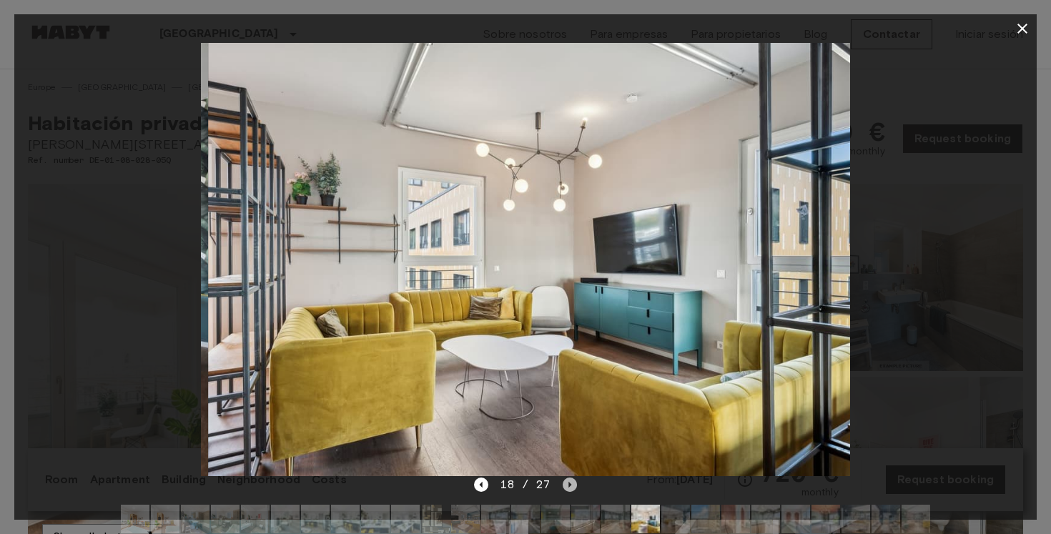
click at [566, 483] on icon "Next image" at bounding box center [570, 485] width 14 height 14
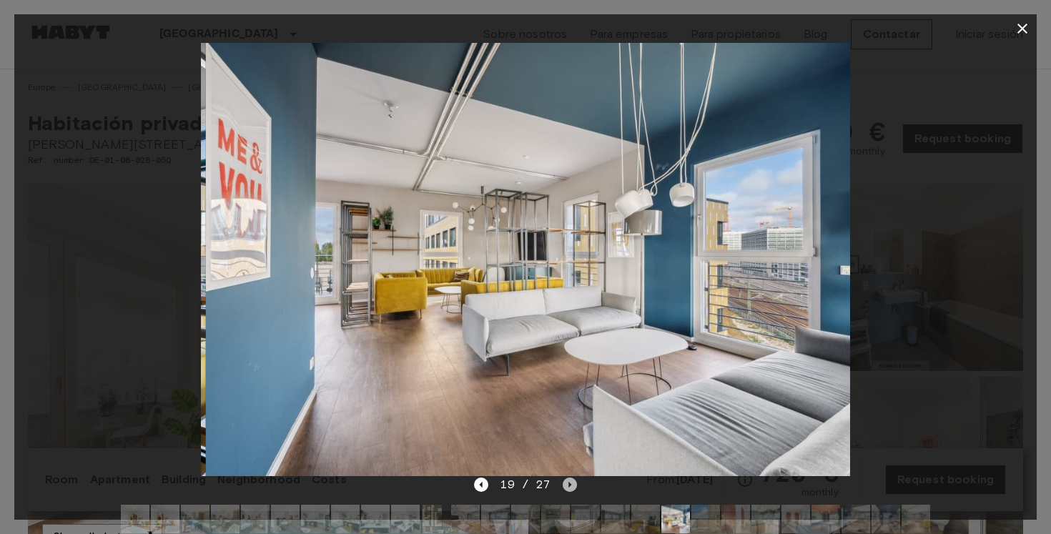
click at [566, 483] on icon "Next image" at bounding box center [570, 485] width 14 height 14
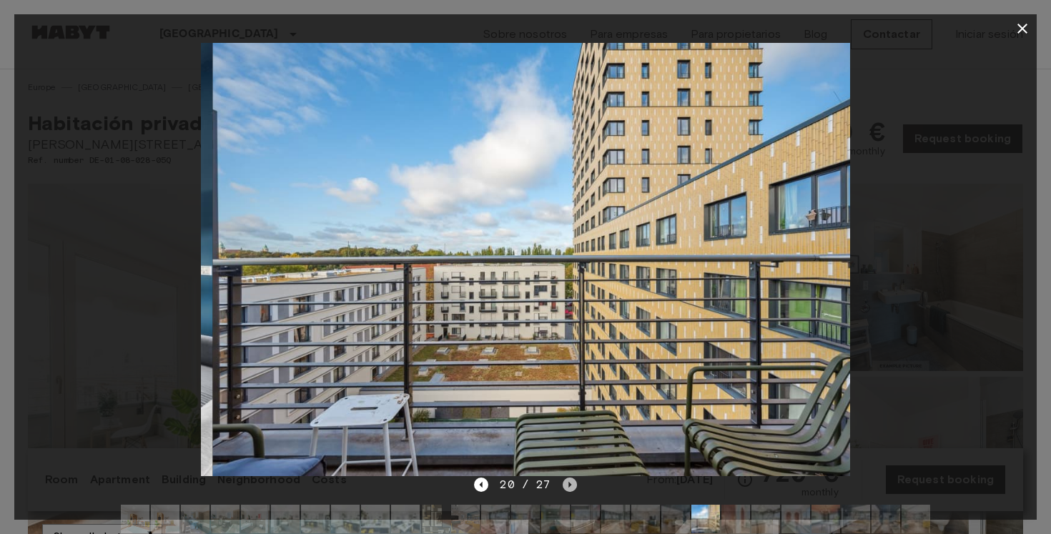
click at [566, 483] on icon "Next image" at bounding box center [570, 485] width 14 height 14
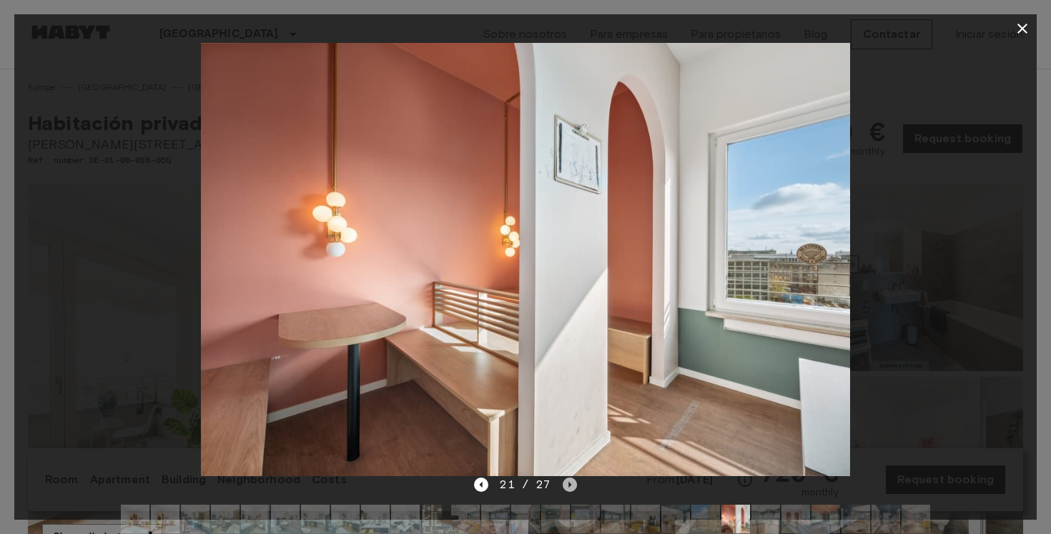
click at [566, 483] on icon "Next image" at bounding box center [570, 485] width 14 height 14
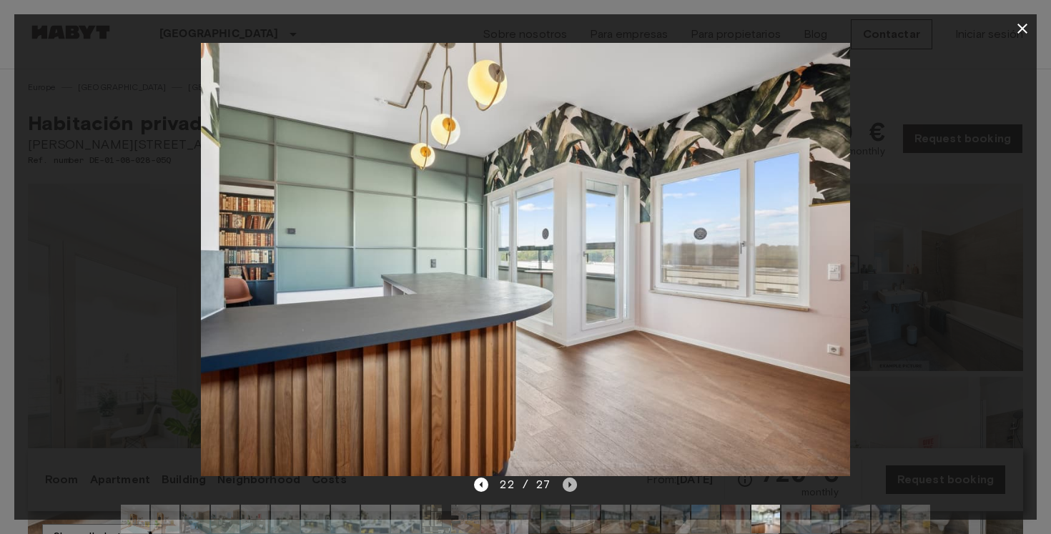
click at [566, 483] on icon "Next image" at bounding box center [570, 485] width 14 height 14
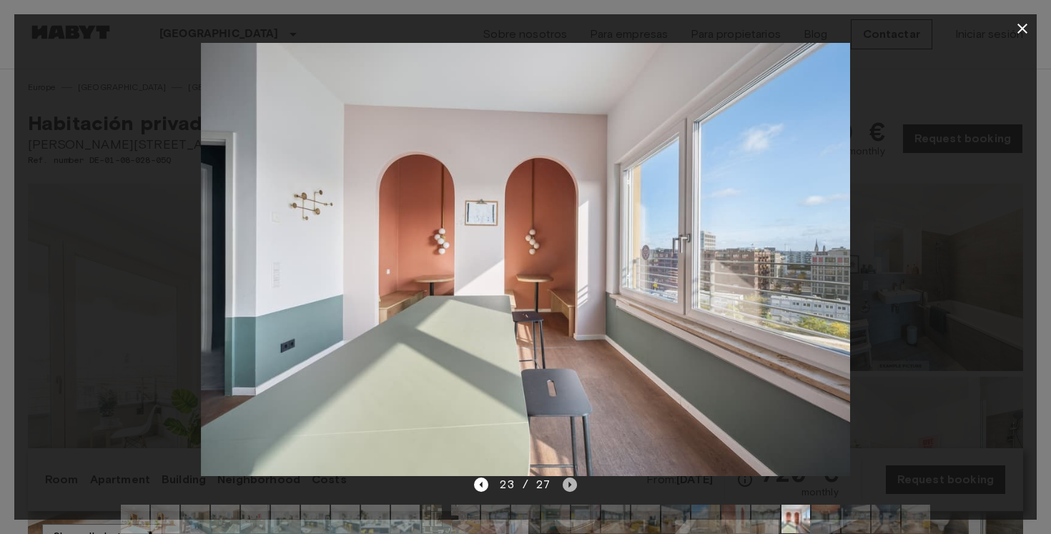
click at [566, 483] on icon "Next image" at bounding box center [570, 485] width 14 height 14
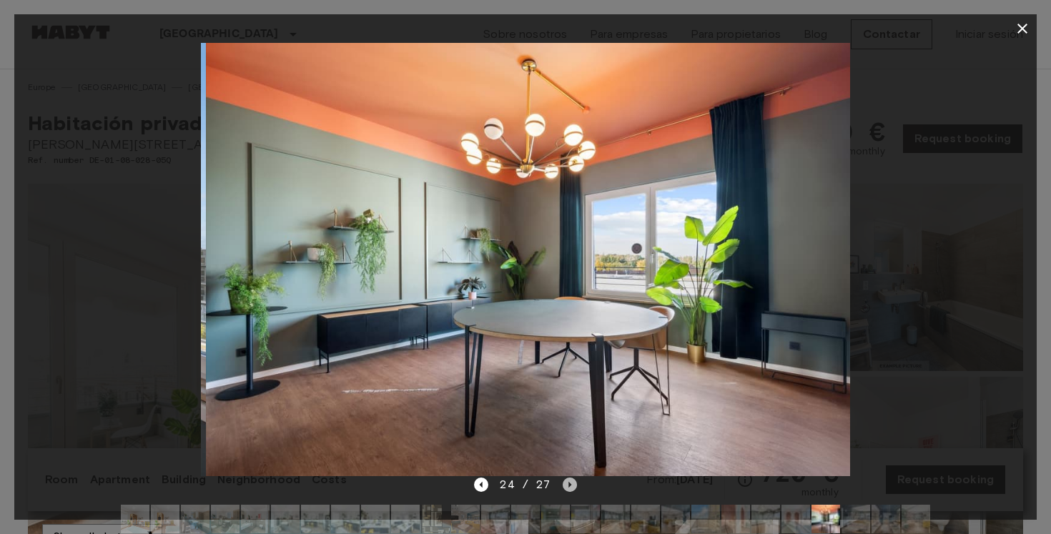
click at [566, 483] on icon "Next image" at bounding box center [570, 485] width 14 height 14
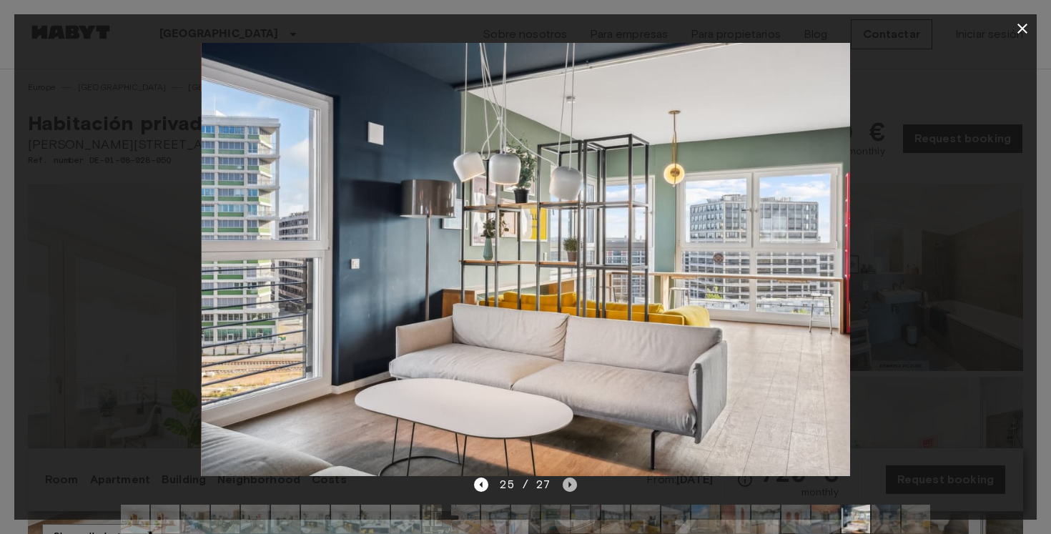
click at [566, 483] on icon "Next image" at bounding box center [570, 485] width 14 height 14
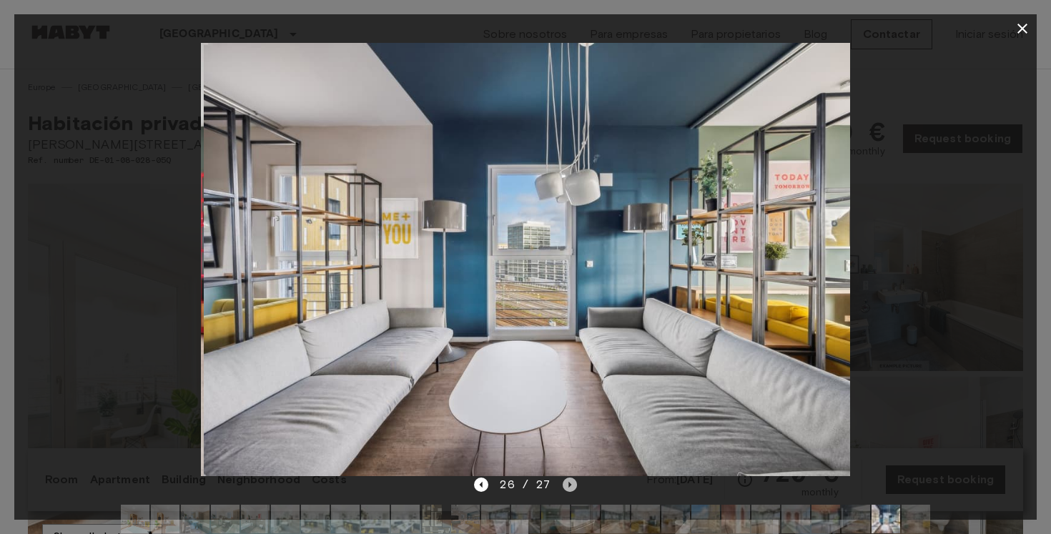
click at [566, 483] on icon "Next image" at bounding box center [570, 485] width 14 height 14
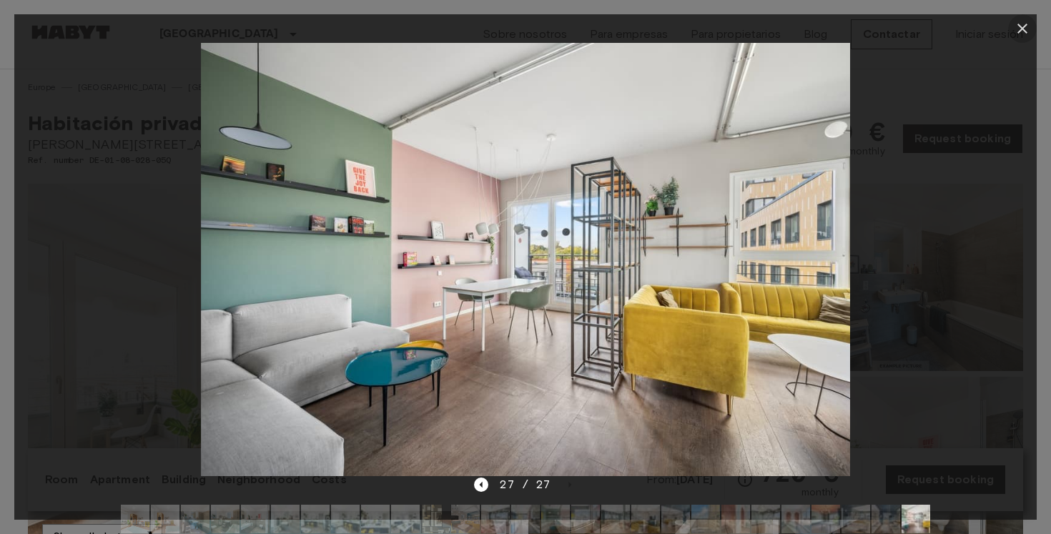
click at [1022, 38] on button "button" at bounding box center [1022, 28] width 29 height 29
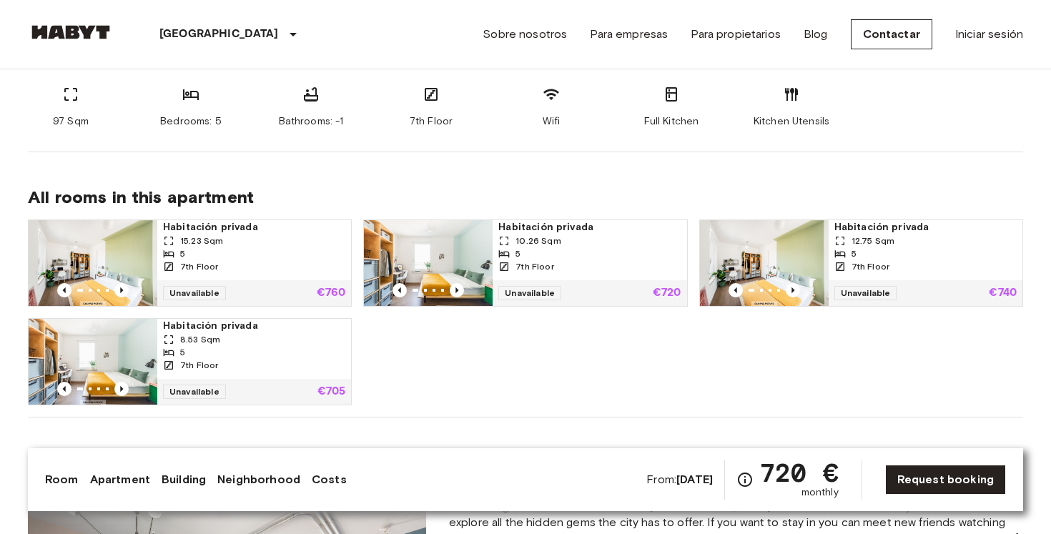
scroll to position [835, 0]
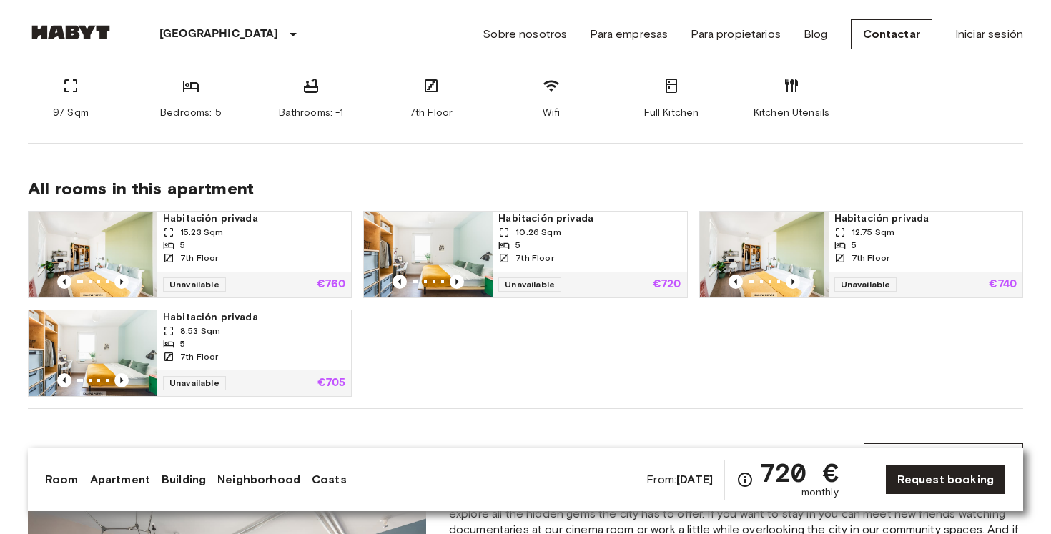
click at [194, 322] on span "Habitación privada" at bounding box center [254, 317] width 182 height 14
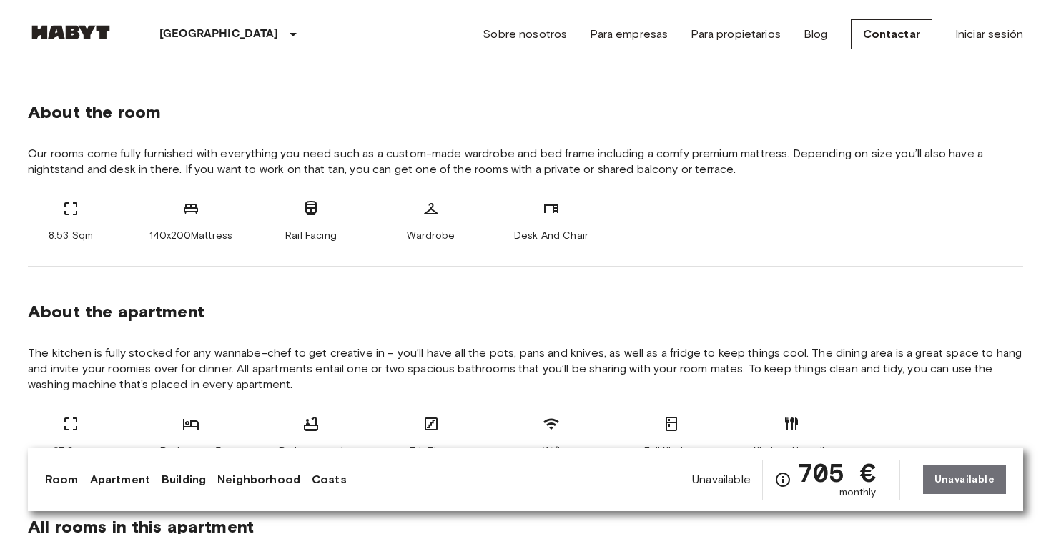
scroll to position [498, 0]
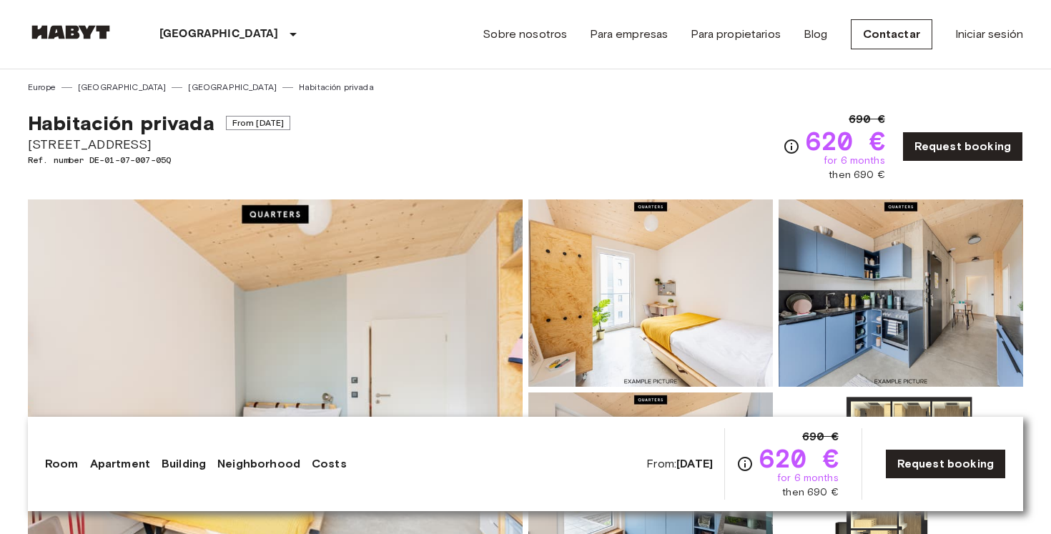
click at [453, 294] on img at bounding box center [275, 390] width 495 height 380
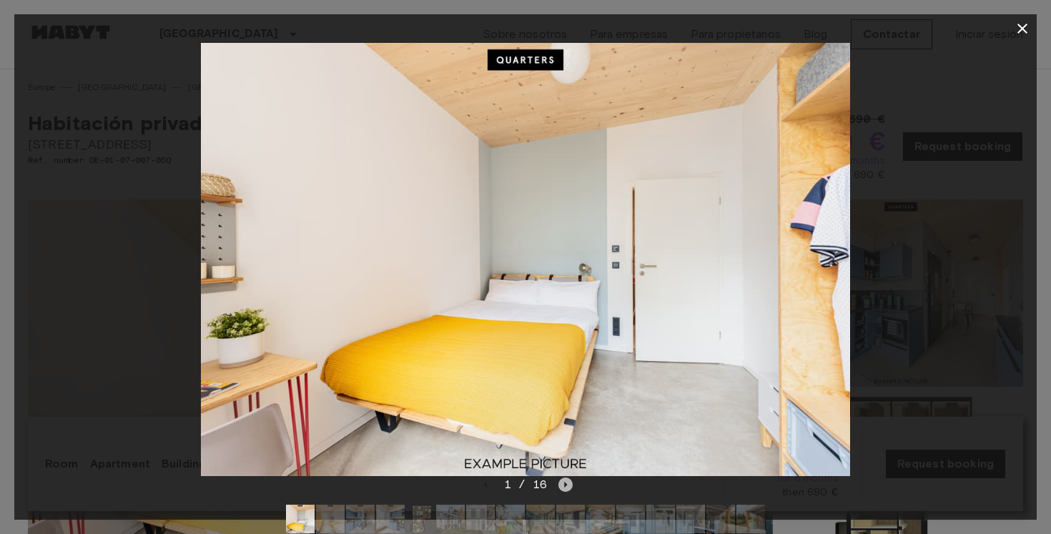
click at [563, 489] on icon "Next image" at bounding box center [566, 485] width 14 height 14
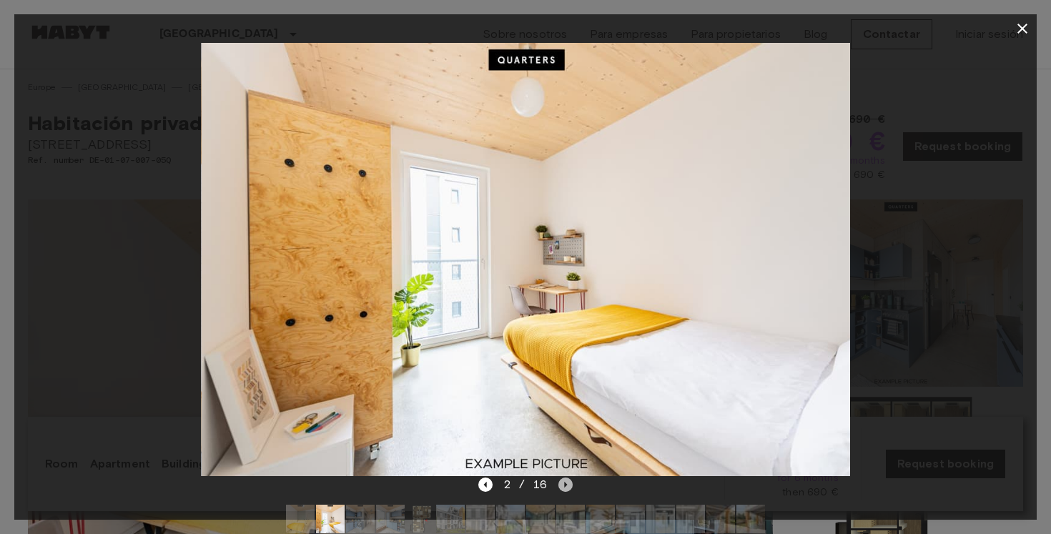
click at [563, 489] on icon "Next image" at bounding box center [566, 485] width 14 height 14
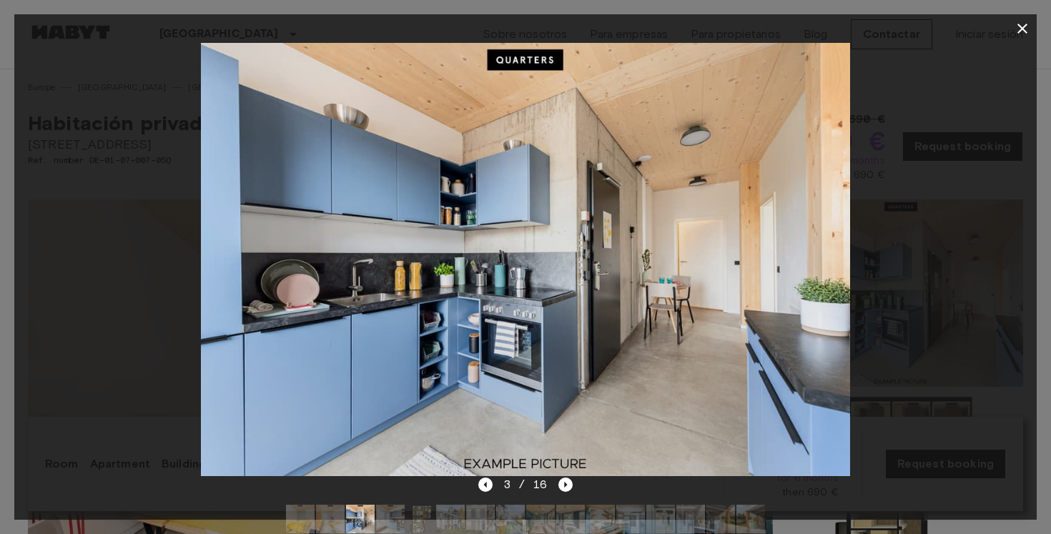
click at [566, 494] on div at bounding box center [526, 518] width 502 height 51
click at [564, 487] on icon "Next image" at bounding box center [566, 485] width 14 height 14
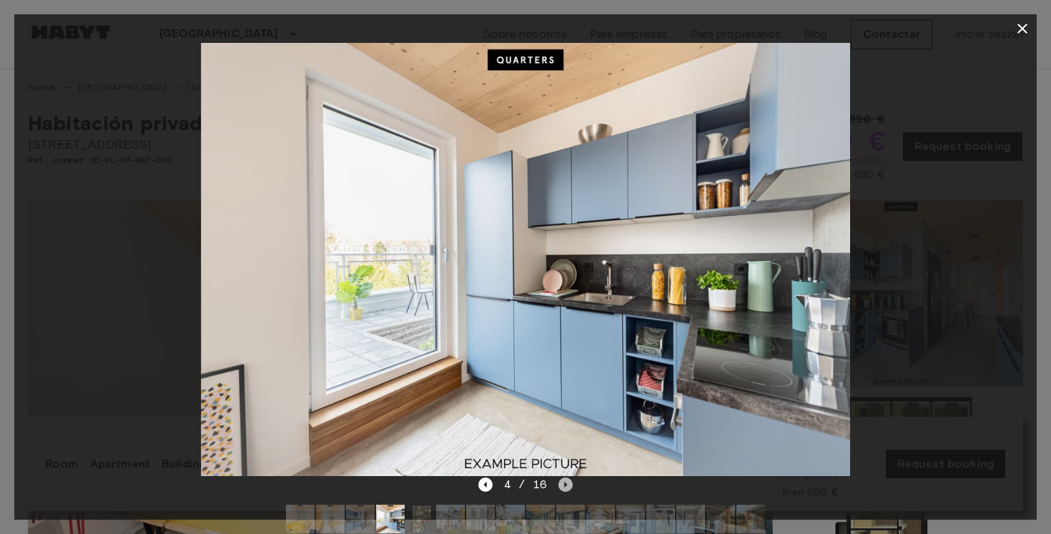
click at [564, 487] on icon "Next image" at bounding box center [566, 485] width 14 height 14
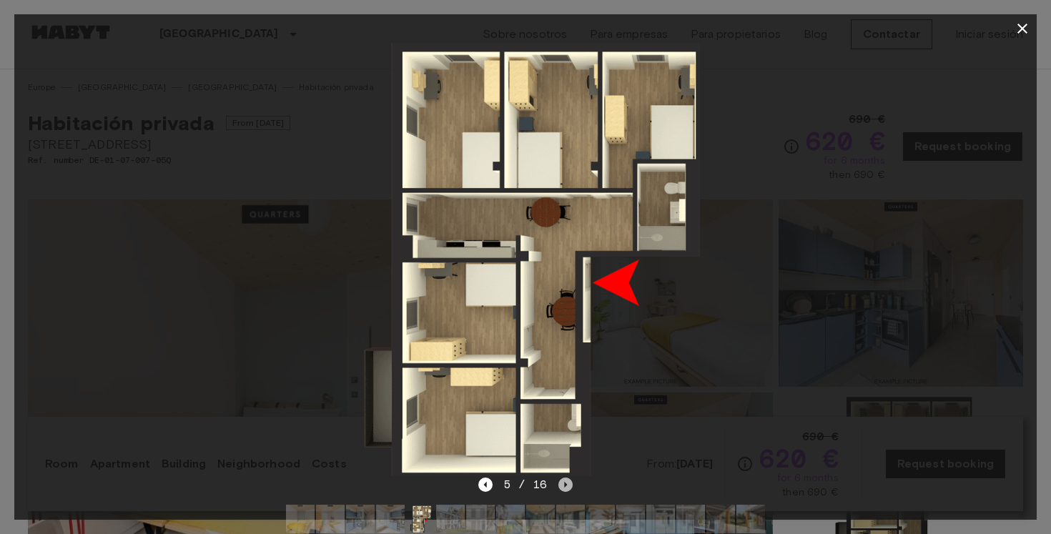
click at [564, 487] on icon "Next image" at bounding box center [566, 485] width 14 height 14
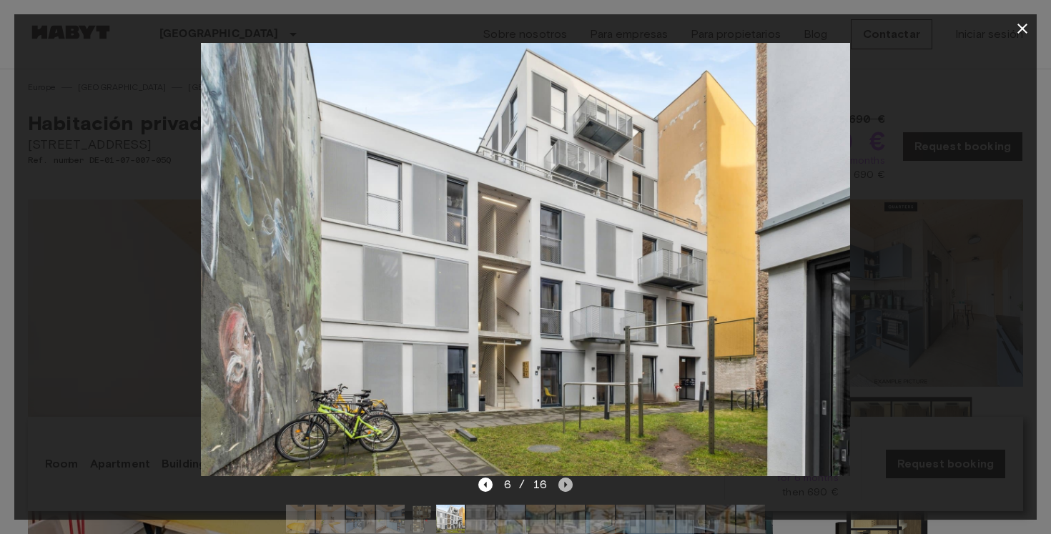
click at [564, 487] on icon "Next image" at bounding box center [566, 485] width 14 height 14
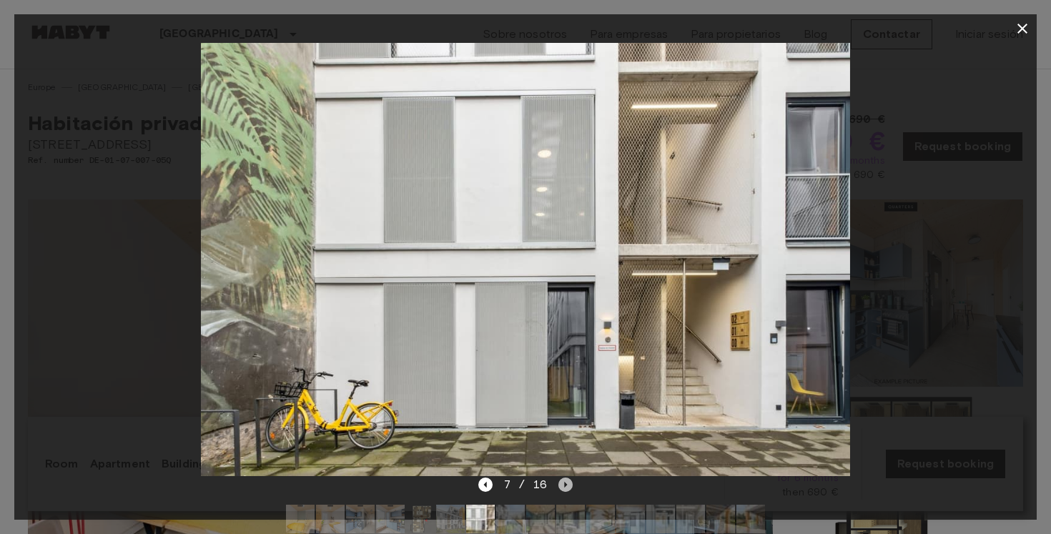
click at [564, 487] on icon "Next image" at bounding box center [566, 485] width 14 height 14
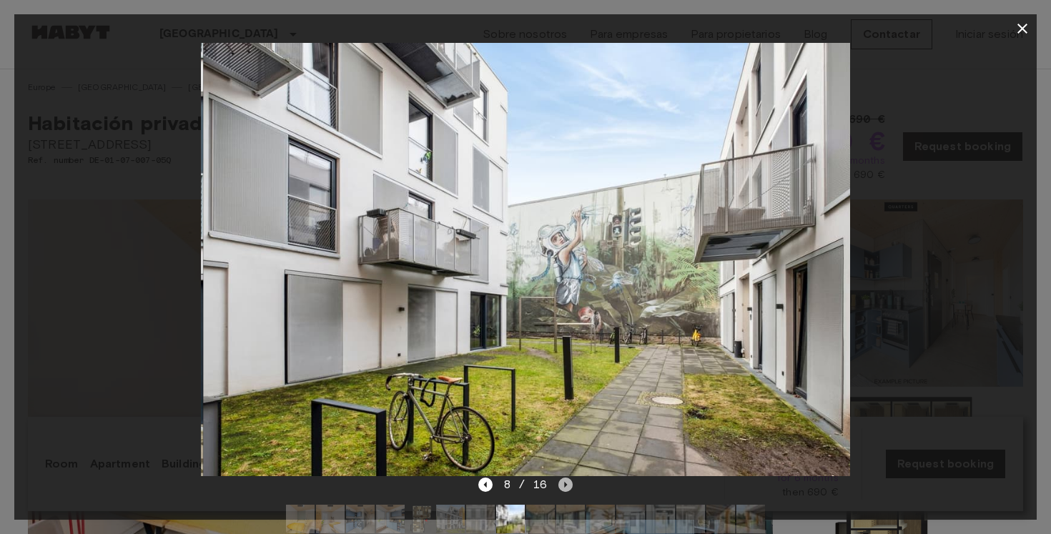
click at [564, 487] on icon "Next image" at bounding box center [566, 485] width 14 height 14
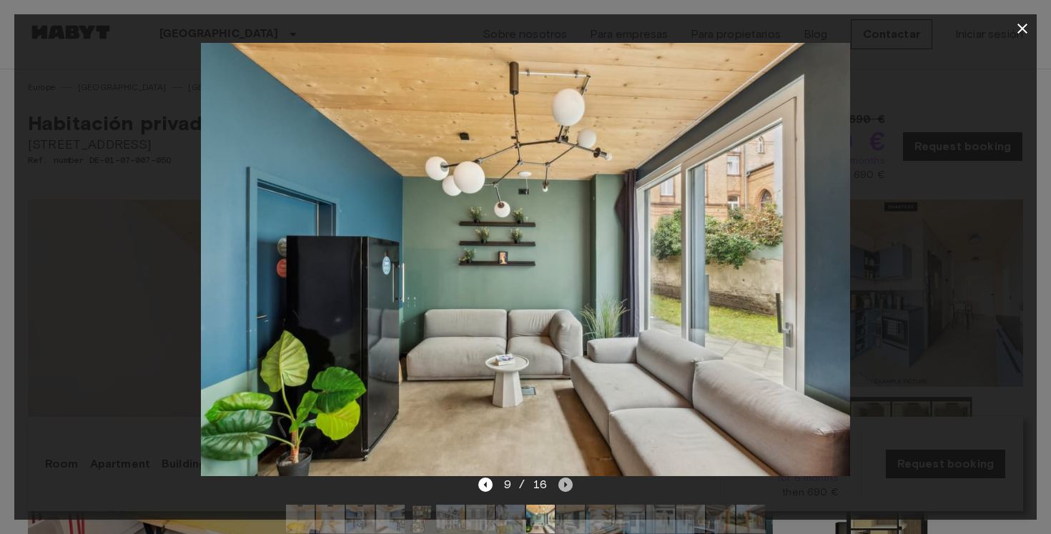
click at [564, 487] on icon "Next image" at bounding box center [566, 485] width 14 height 14
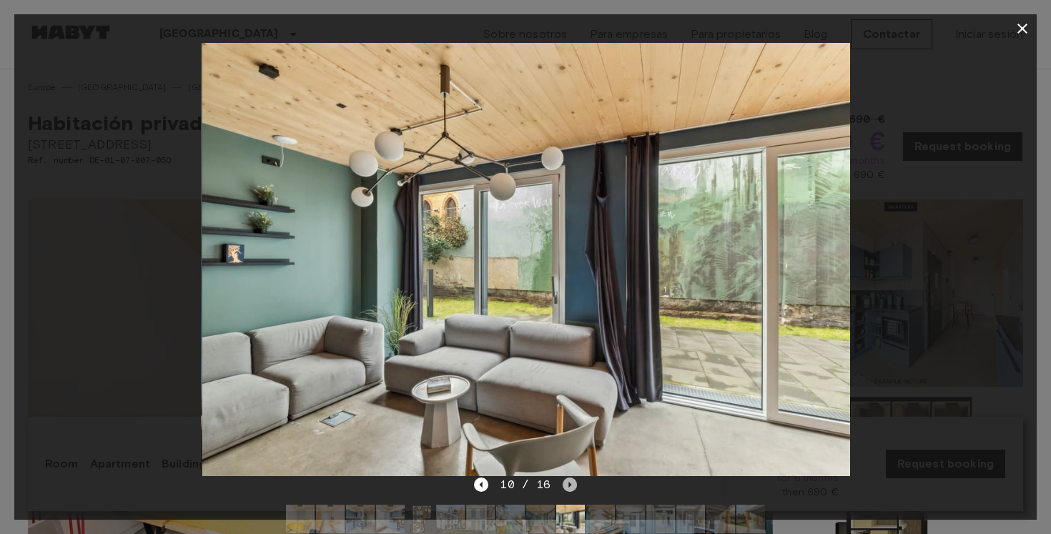
click at [564, 487] on icon "Next image" at bounding box center [570, 485] width 14 height 14
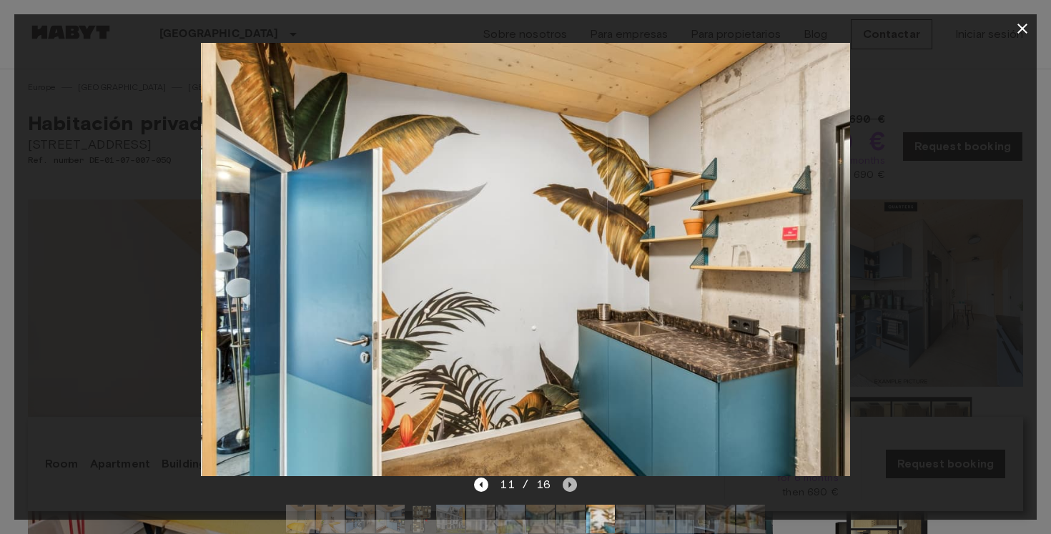
click at [564, 487] on icon "Next image" at bounding box center [570, 485] width 14 height 14
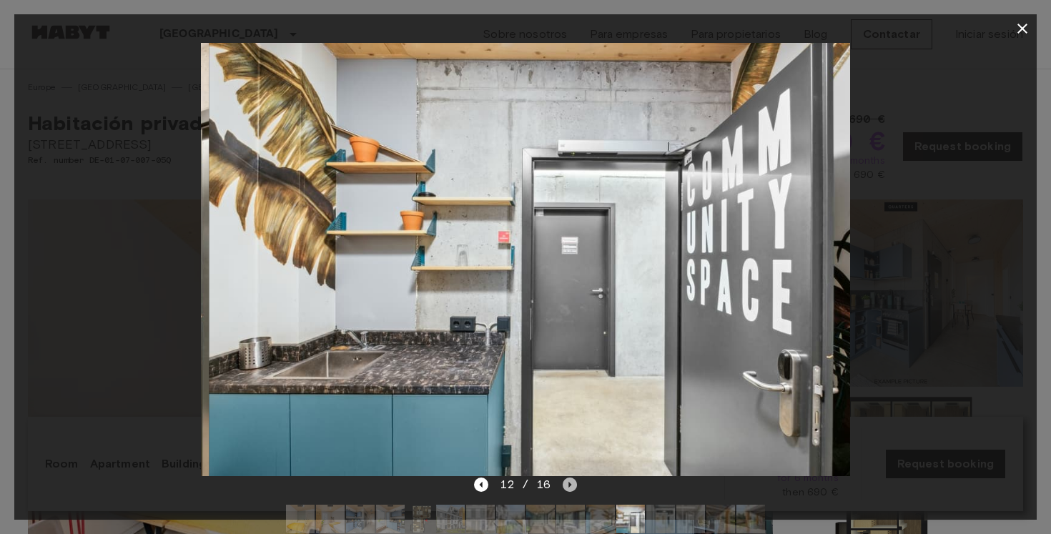
click at [564, 487] on icon "Next image" at bounding box center [570, 485] width 14 height 14
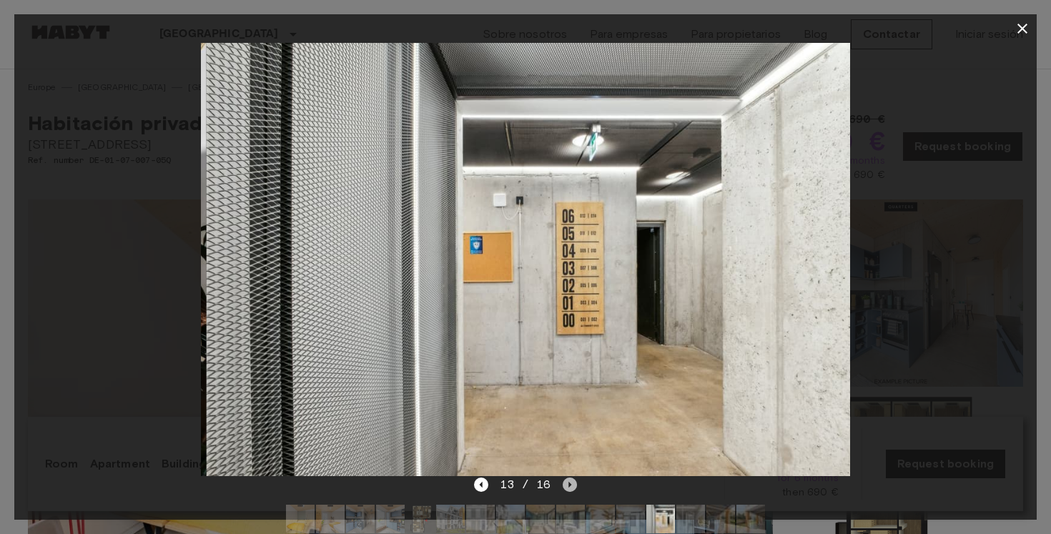
click at [564, 487] on icon "Next image" at bounding box center [570, 485] width 14 height 14
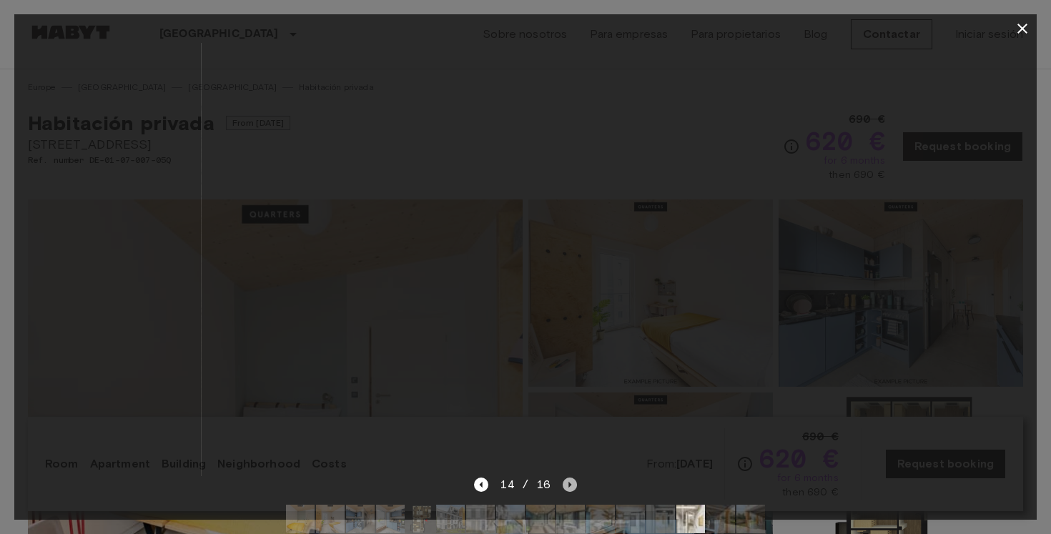
click at [564, 487] on icon "Next image" at bounding box center [570, 485] width 14 height 14
click at [564, 487] on div "16 / 16" at bounding box center [525, 484] width 102 height 17
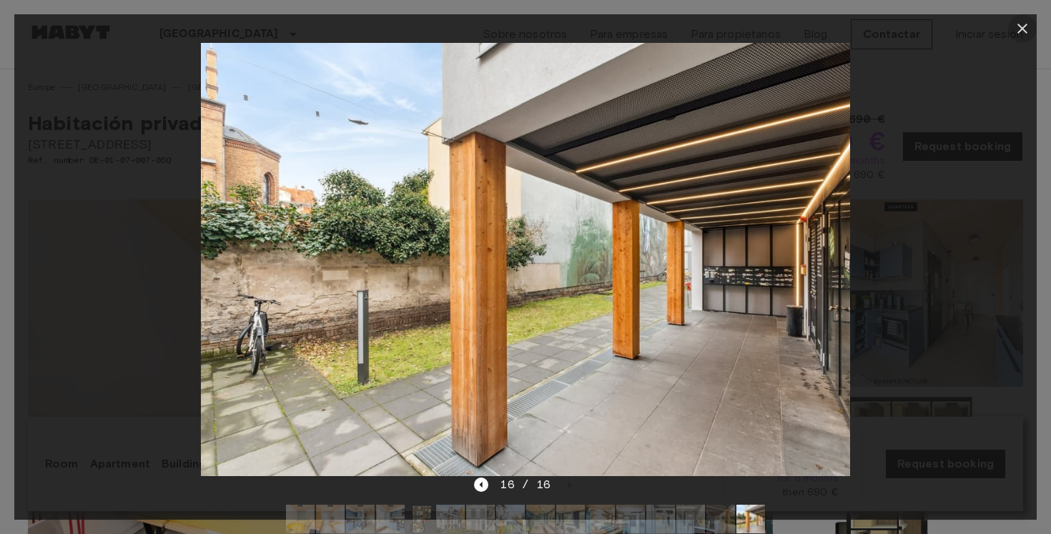
click at [1021, 30] on icon "button" at bounding box center [1023, 29] width 10 height 10
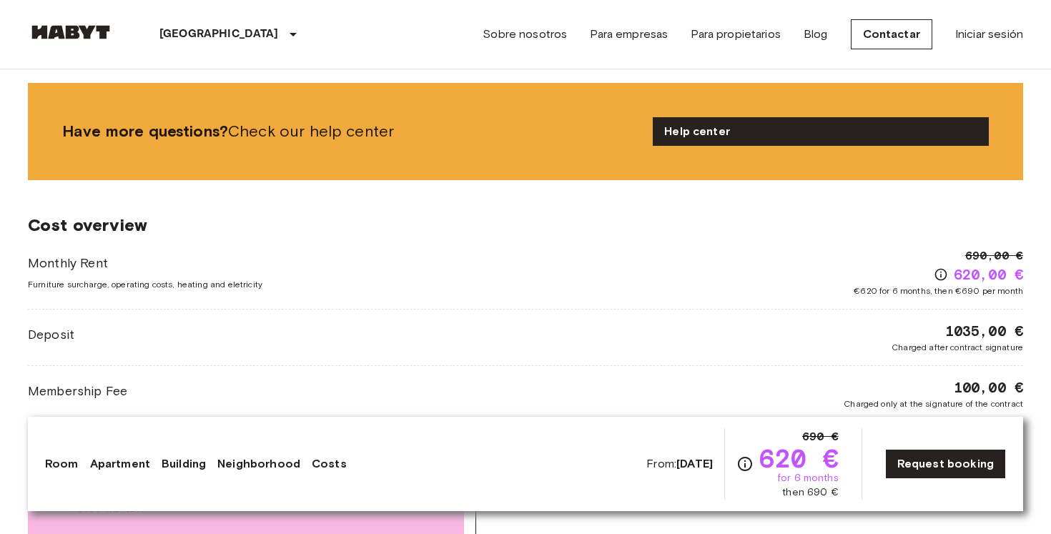
scroll to position [2256, 0]
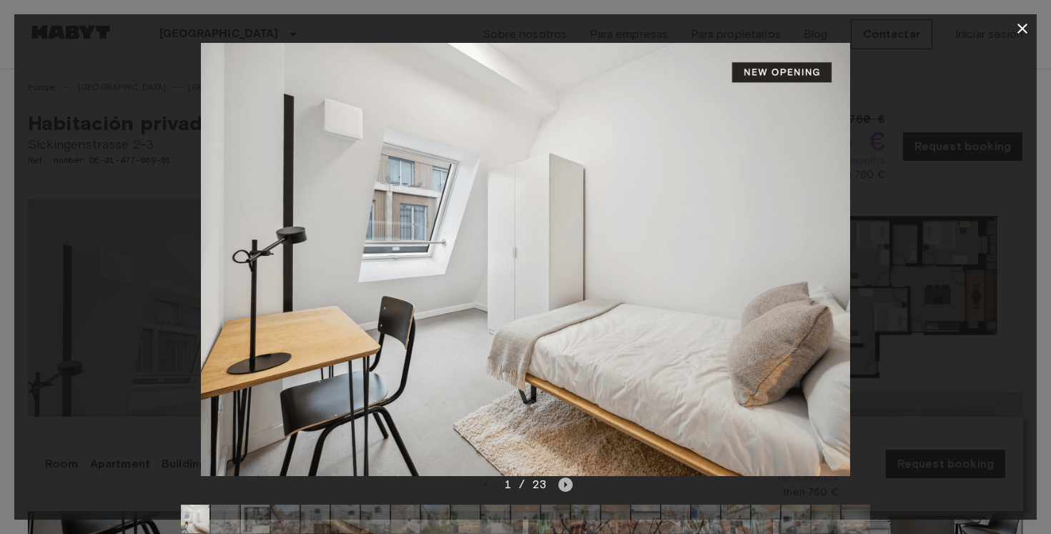
click at [565, 485] on icon "Next image" at bounding box center [566, 485] width 3 height 6
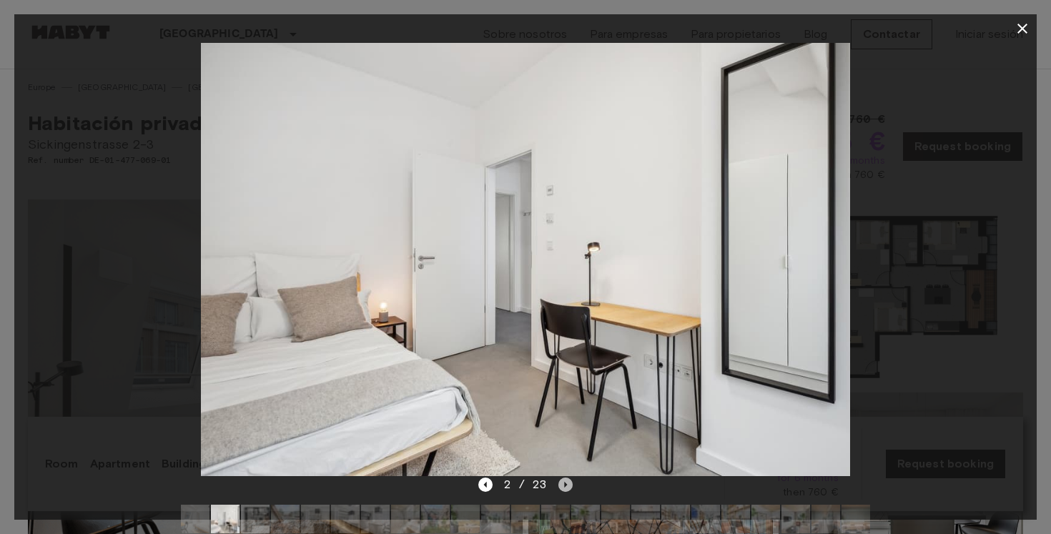
click at [565, 485] on icon "Next image" at bounding box center [566, 485] width 3 height 6
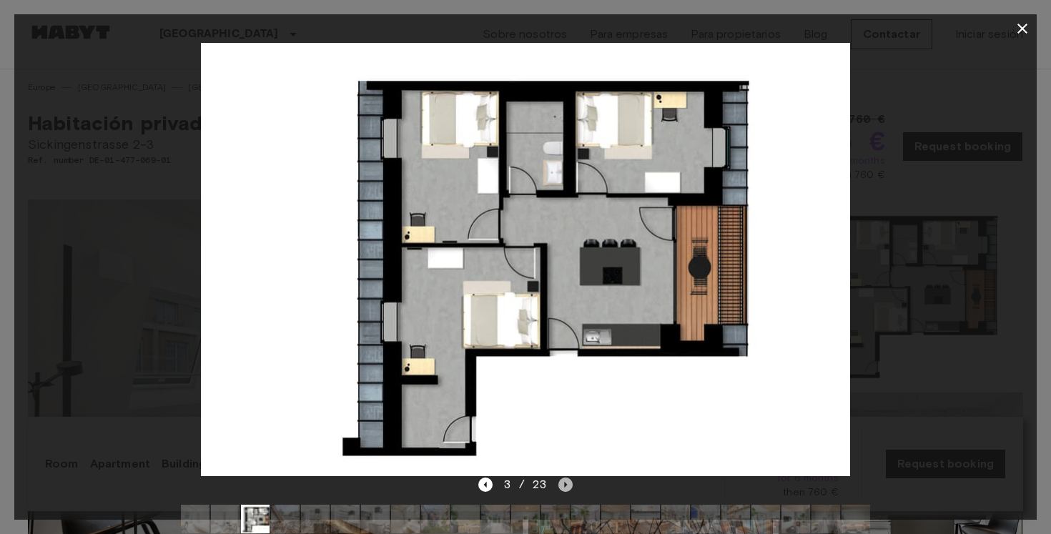
click at [565, 485] on icon "Next image" at bounding box center [566, 485] width 3 height 6
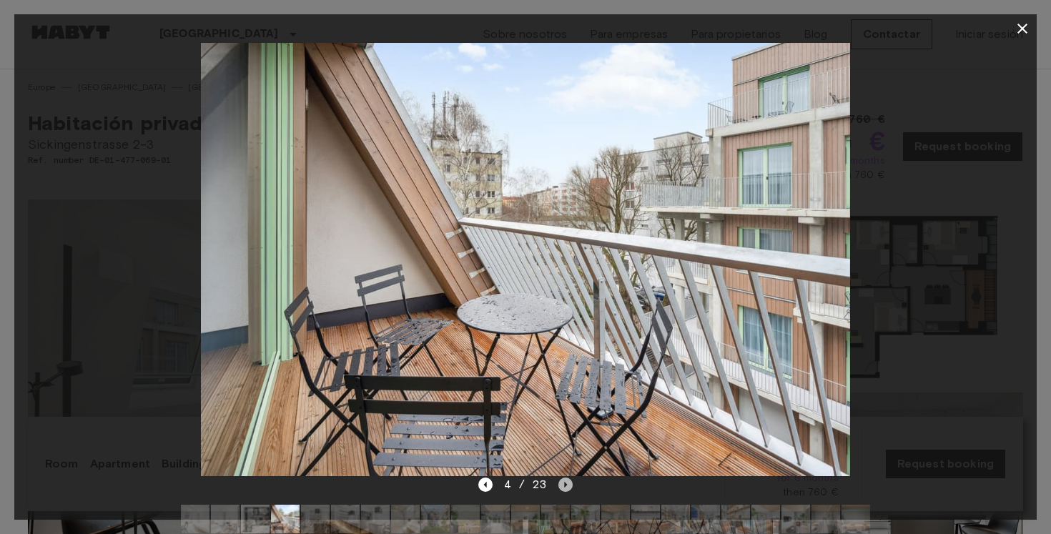
click at [565, 485] on icon "Next image" at bounding box center [566, 485] width 3 height 6
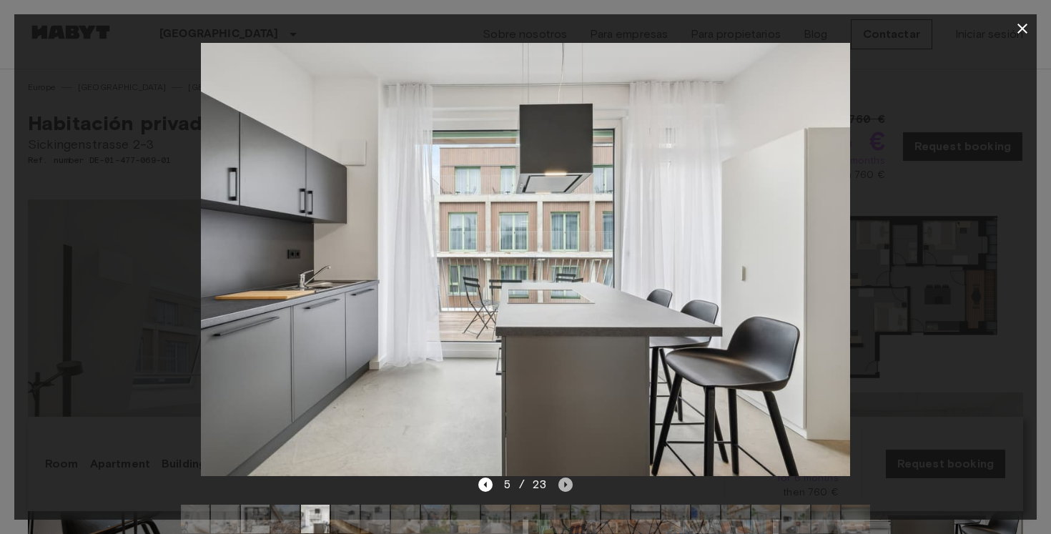
click at [565, 485] on icon "Next image" at bounding box center [566, 485] width 3 height 6
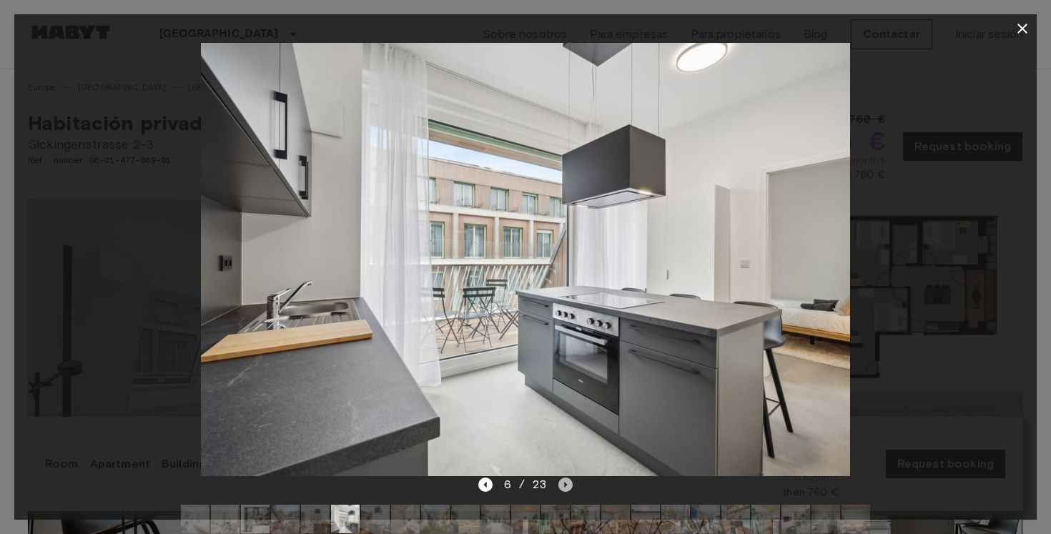
click at [565, 485] on icon "Next image" at bounding box center [566, 485] width 3 height 6
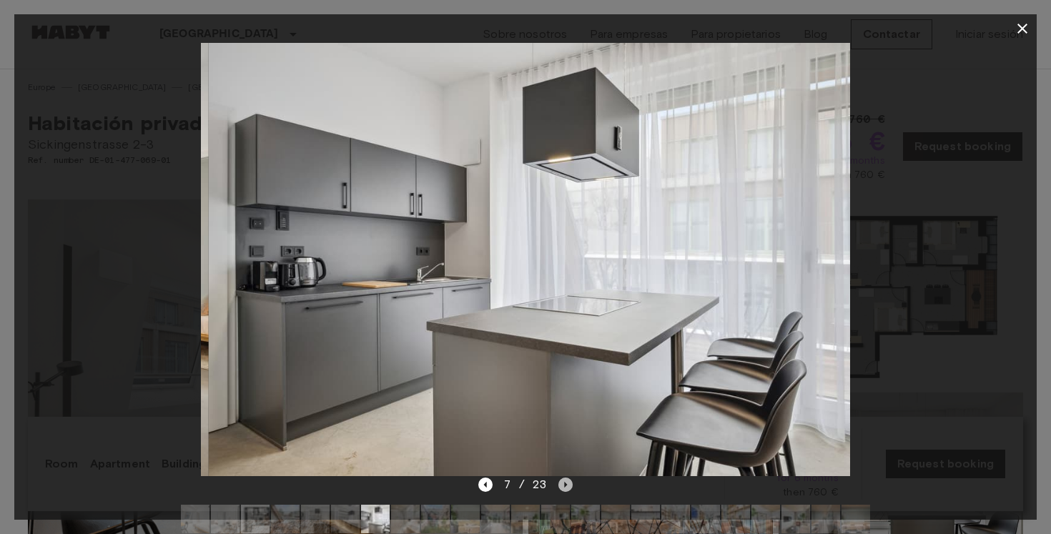
click at [565, 485] on icon "Next image" at bounding box center [566, 485] width 3 height 6
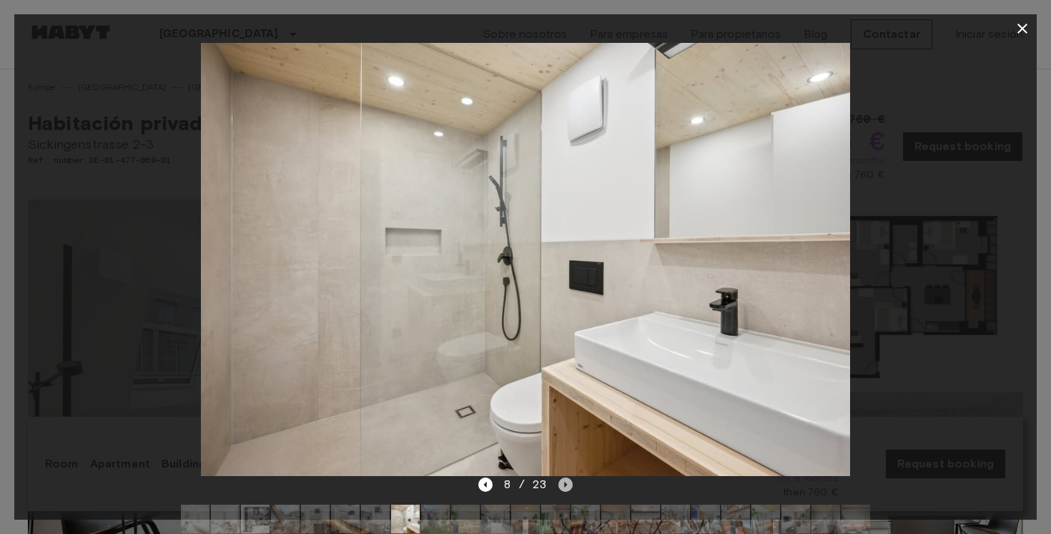
click at [565, 485] on icon "Next image" at bounding box center [566, 485] width 3 height 6
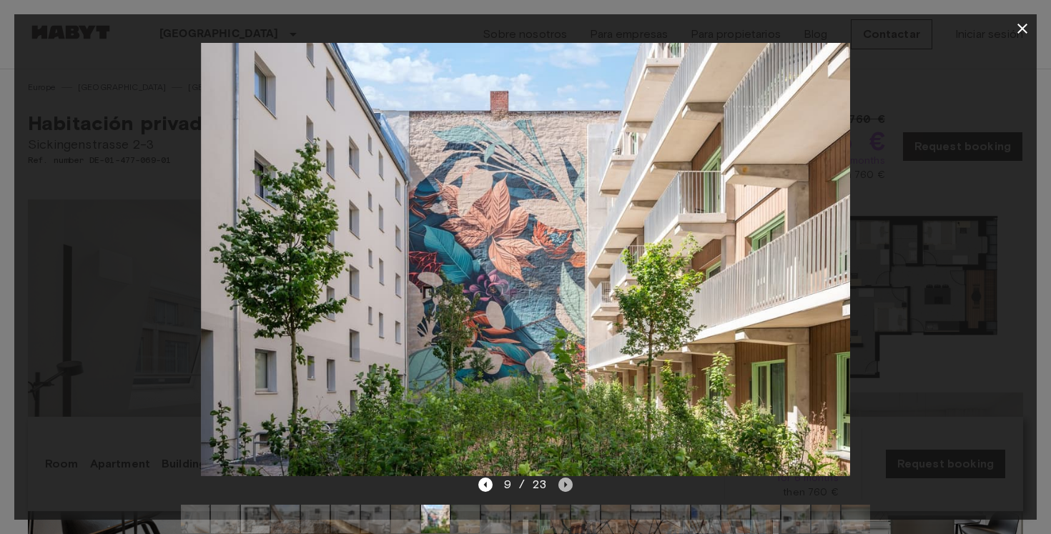
click at [565, 485] on icon "Next image" at bounding box center [566, 485] width 3 height 6
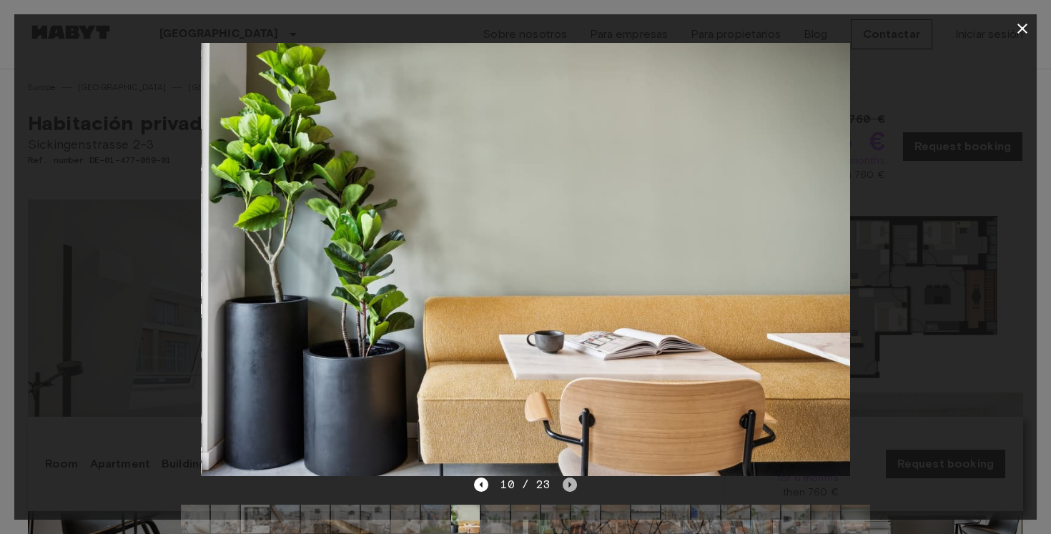
click at [564, 485] on icon "Next image" at bounding box center [570, 485] width 14 height 14
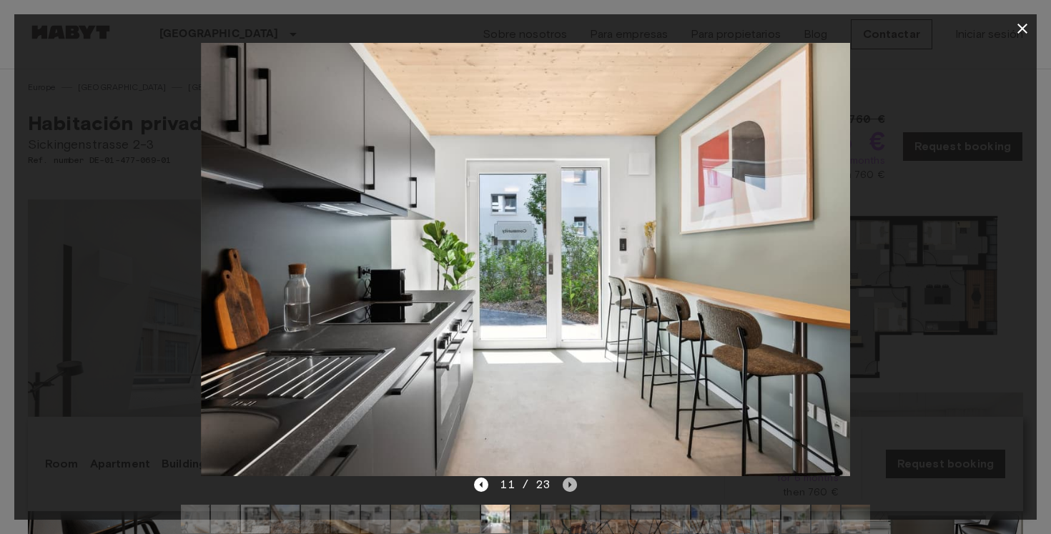
click at [564, 485] on icon "Next image" at bounding box center [570, 485] width 14 height 14
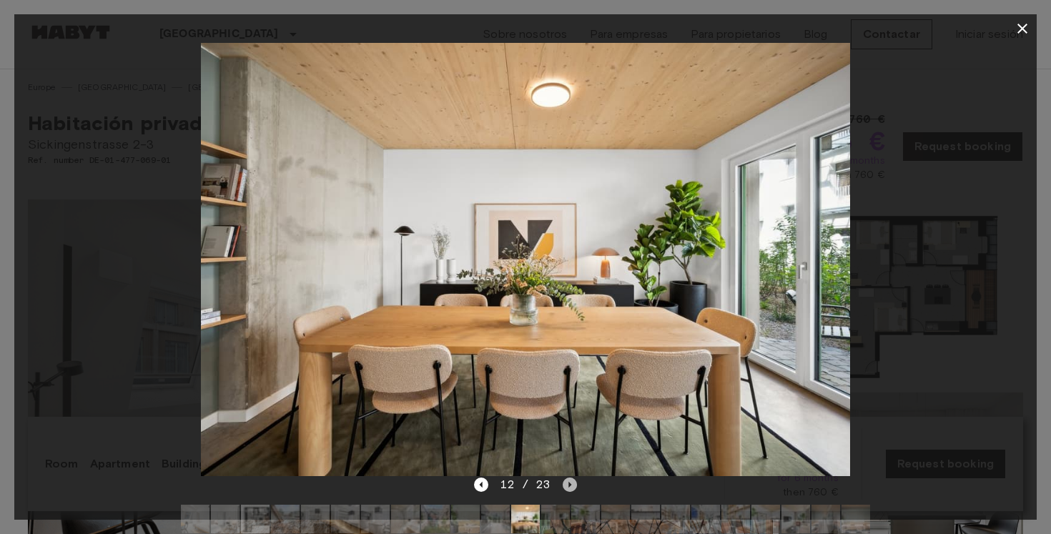
click at [564, 485] on icon "Next image" at bounding box center [570, 485] width 14 height 14
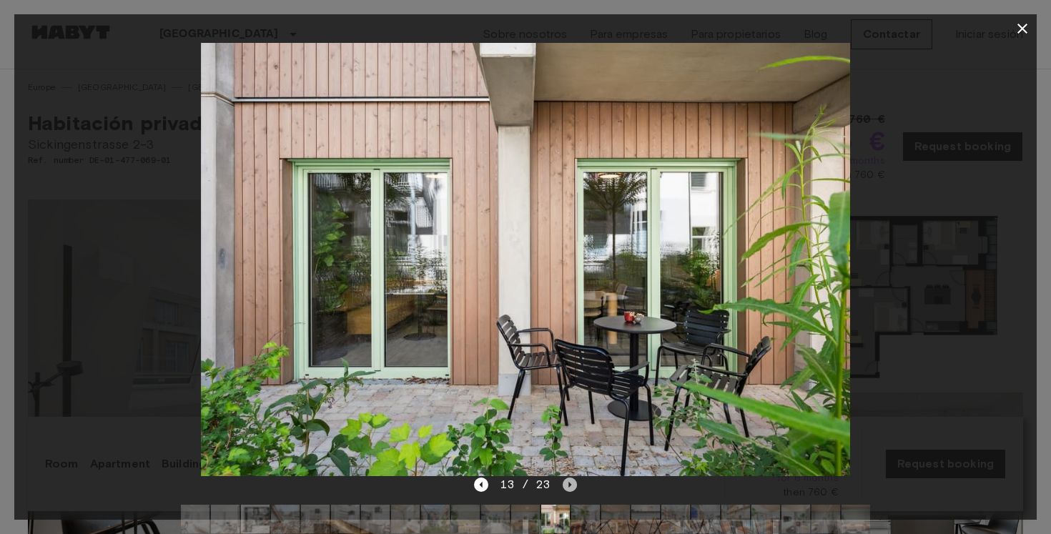
click at [564, 485] on icon "Next image" at bounding box center [570, 485] width 14 height 14
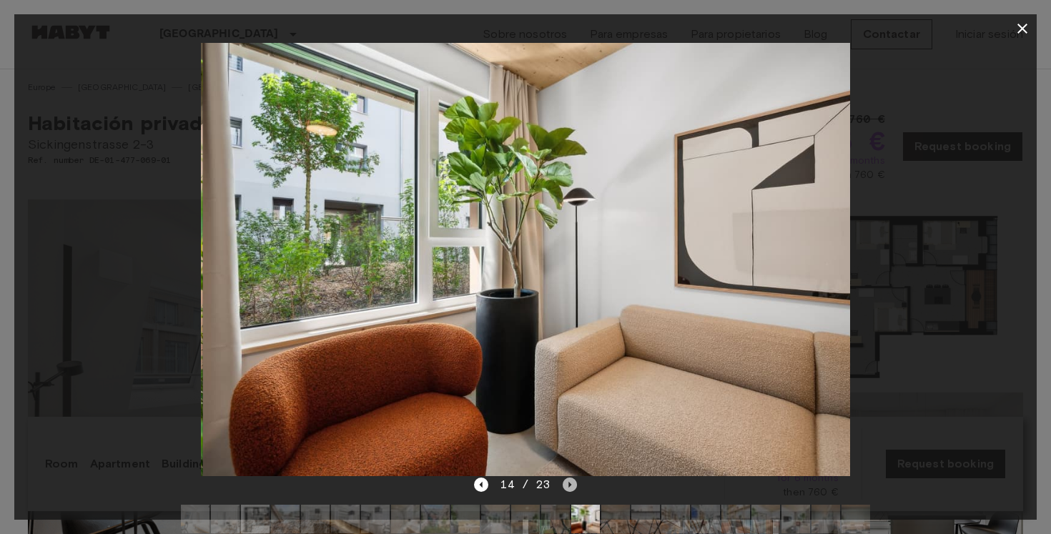
click at [564, 485] on icon "Next image" at bounding box center [570, 485] width 14 height 14
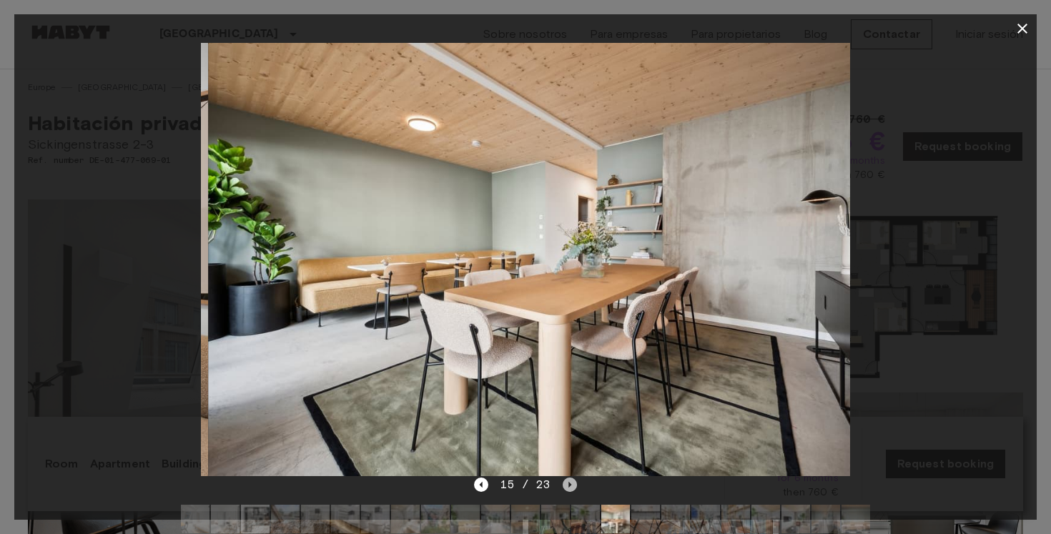
click at [564, 485] on icon "Next image" at bounding box center [570, 485] width 14 height 14
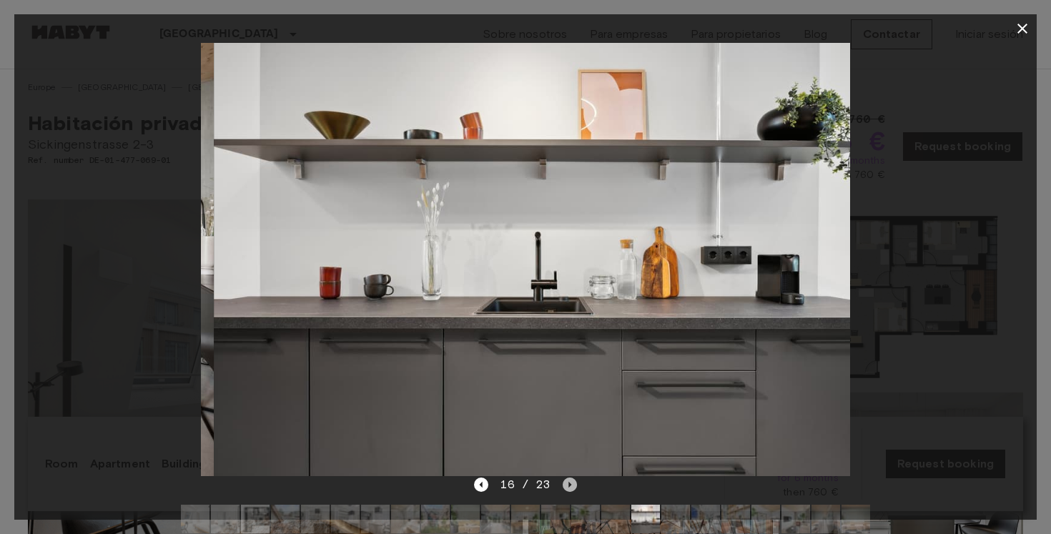
click at [564, 485] on icon "Next image" at bounding box center [570, 485] width 14 height 14
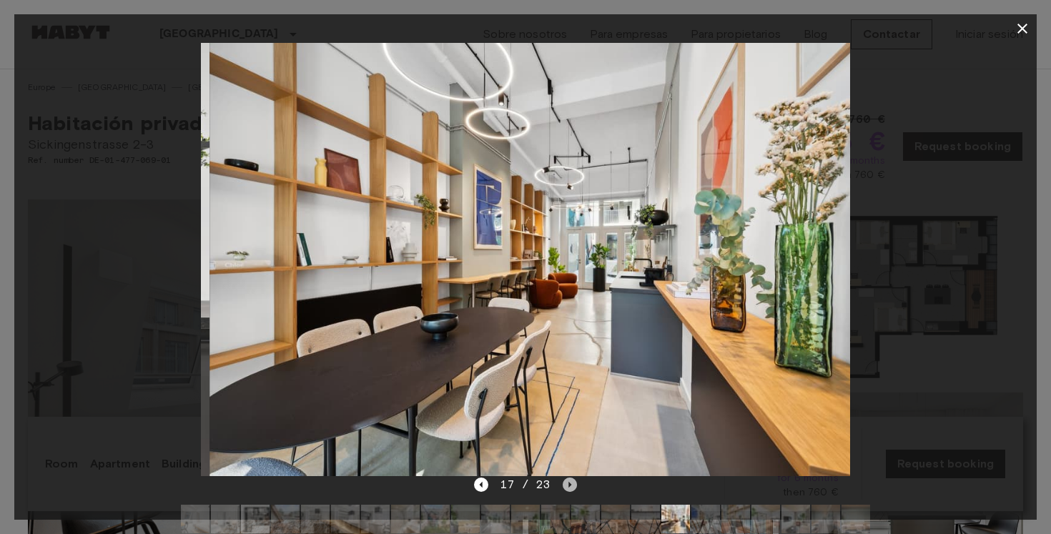
click at [564, 485] on icon "Next image" at bounding box center [570, 485] width 14 height 14
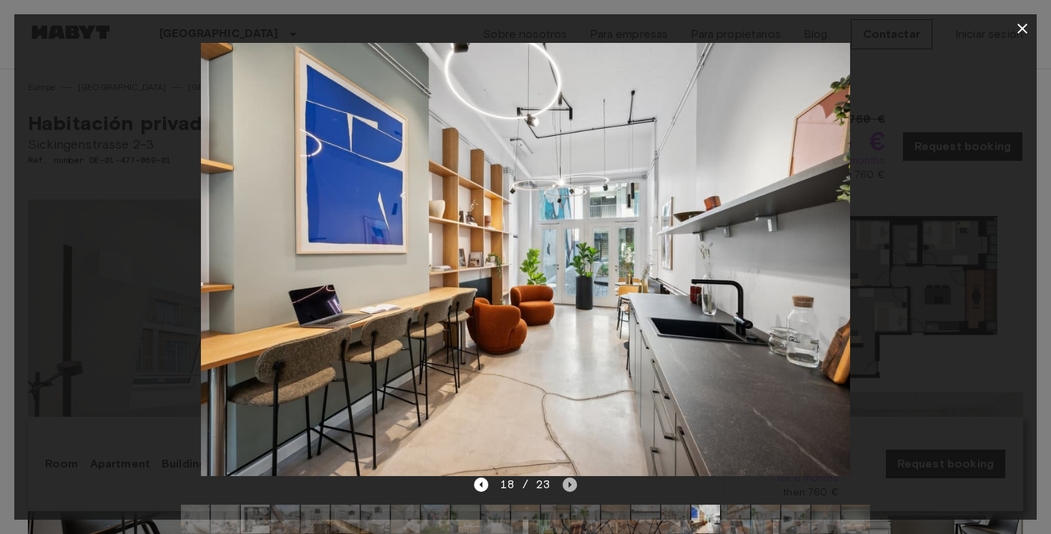
click at [564, 485] on icon "Next image" at bounding box center [570, 485] width 14 height 14
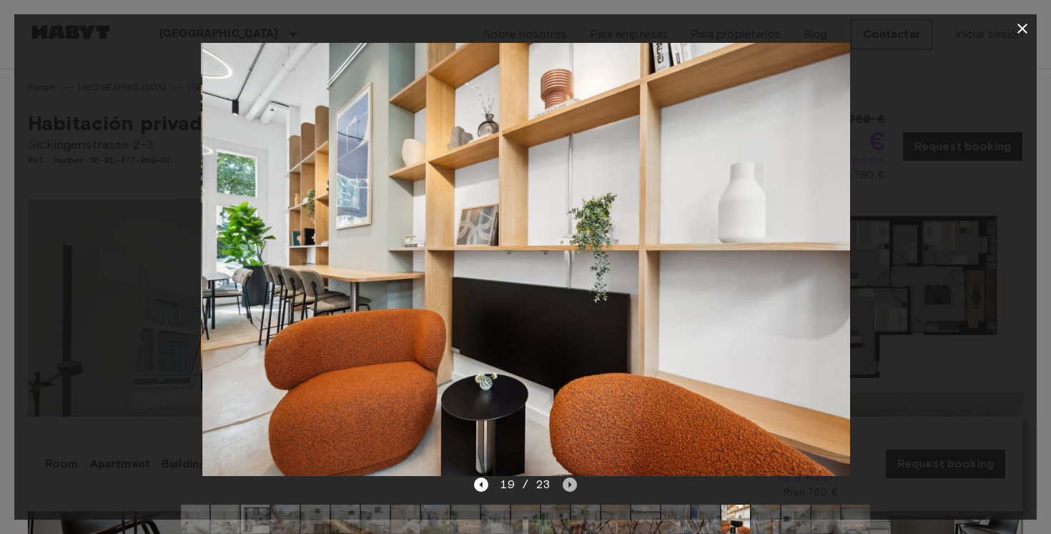
click at [564, 485] on icon "Next image" at bounding box center [570, 485] width 14 height 14
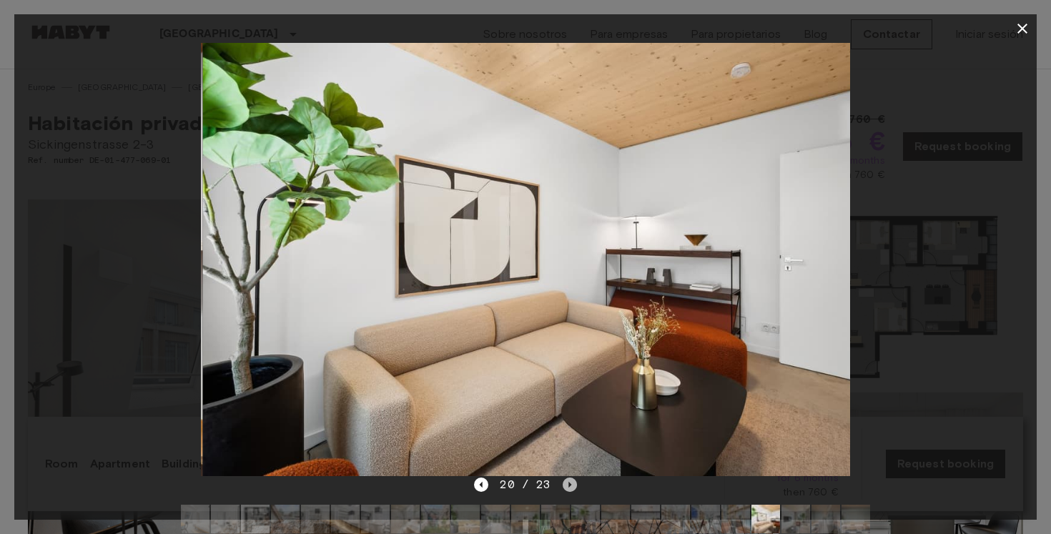
click at [564, 485] on icon "Next image" at bounding box center [570, 485] width 14 height 14
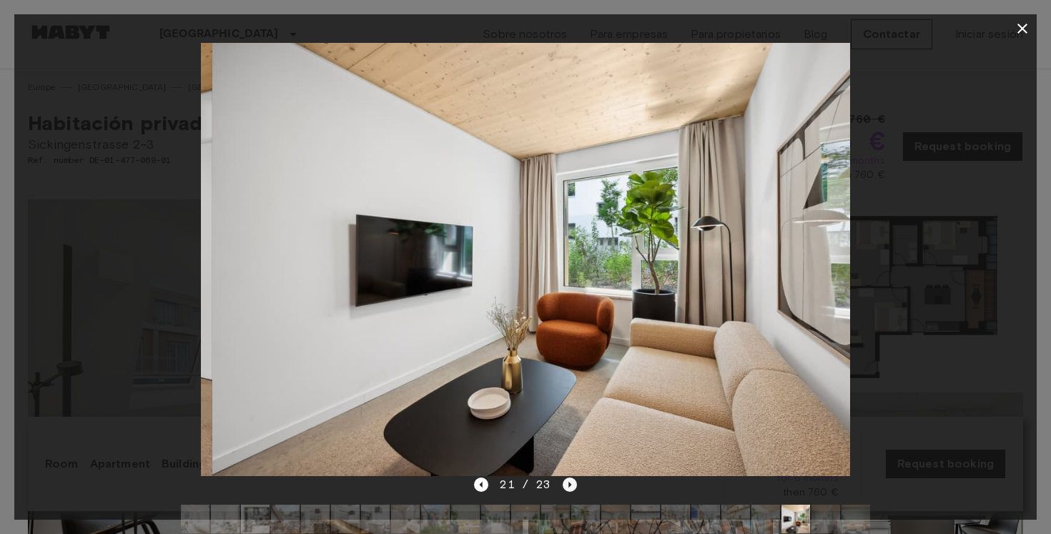
click at [564, 485] on icon "Next image" at bounding box center [570, 485] width 14 height 14
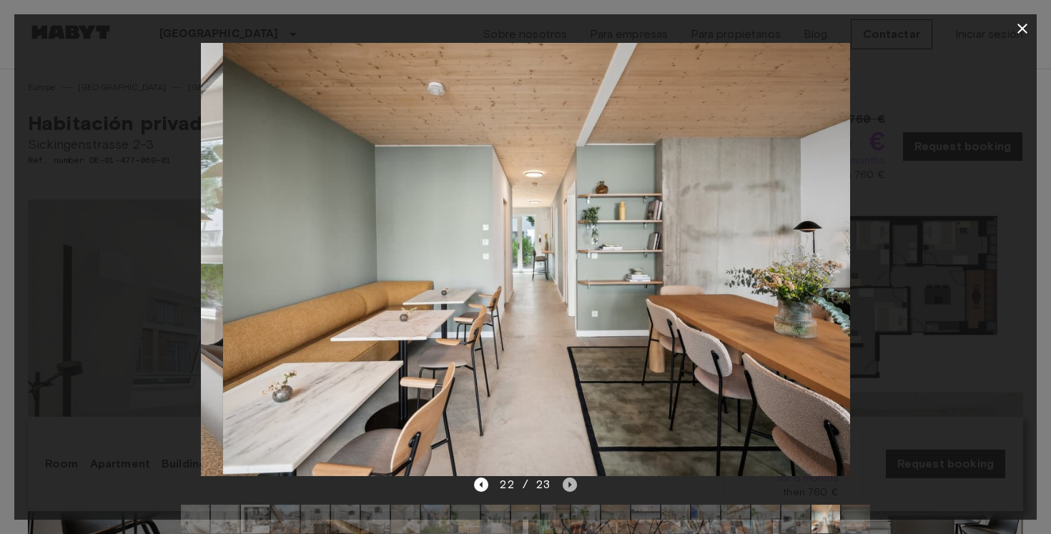
click at [564, 485] on icon "Next image" at bounding box center [570, 485] width 14 height 14
